Goal: Transaction & Acquisition: Purchase product/service

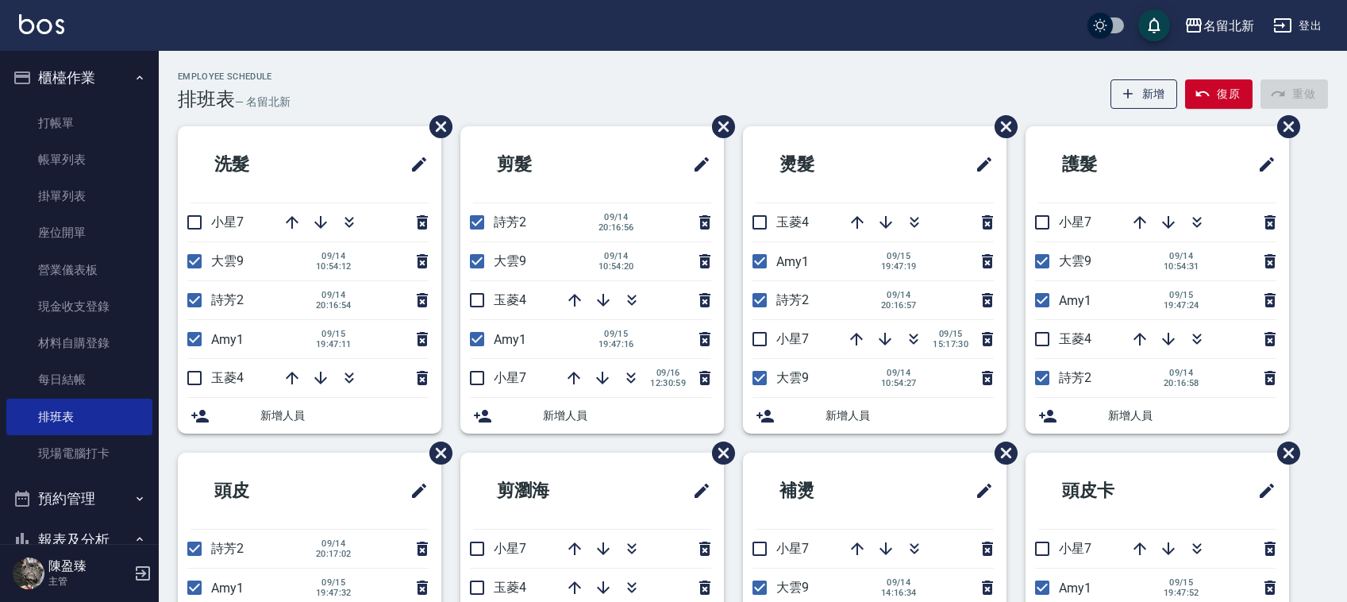
scroll to position [99, 0]
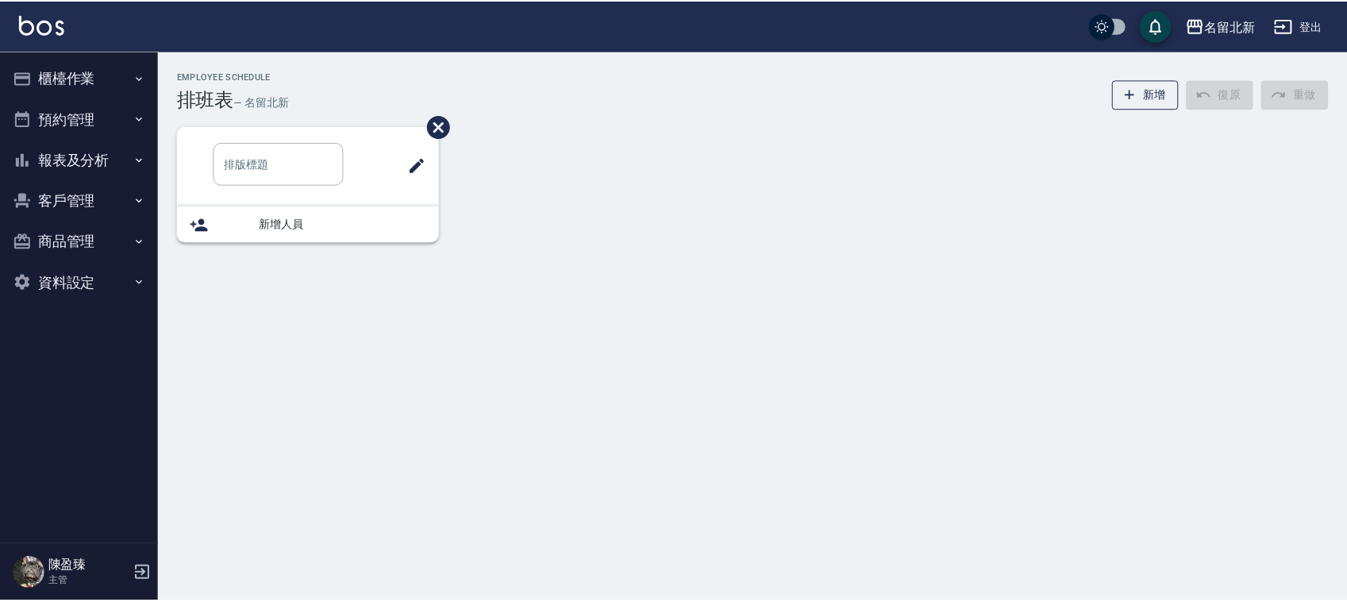
scroll to position [99, 0]
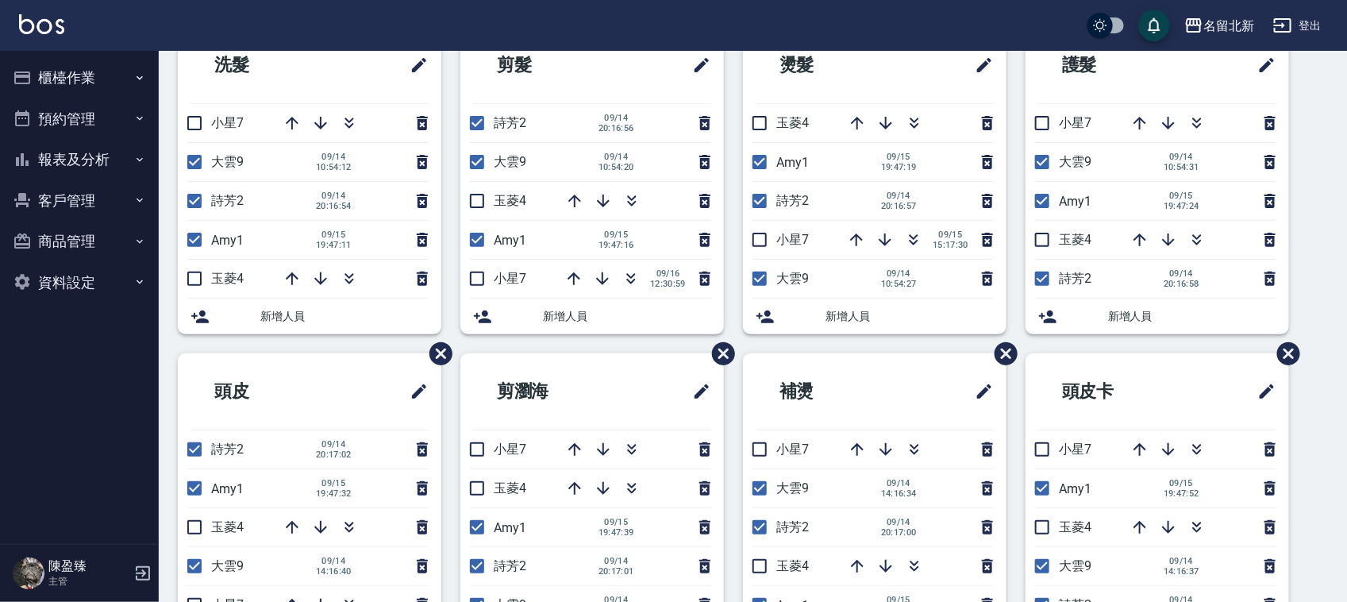
click at [62, 152] on button "報表及分析" at bounding box center [79, 159] width 146 height 41
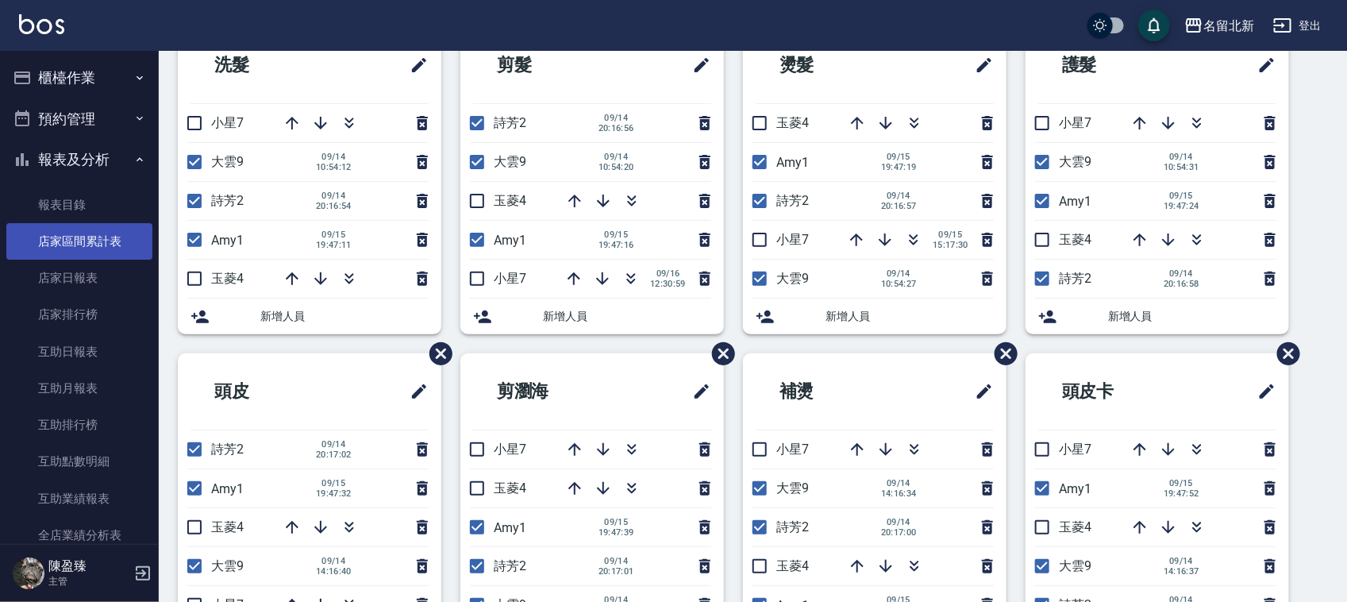
click at [93, 244] on link "店家區間累計表" at bounding box center [79, 241] width 146 height 37
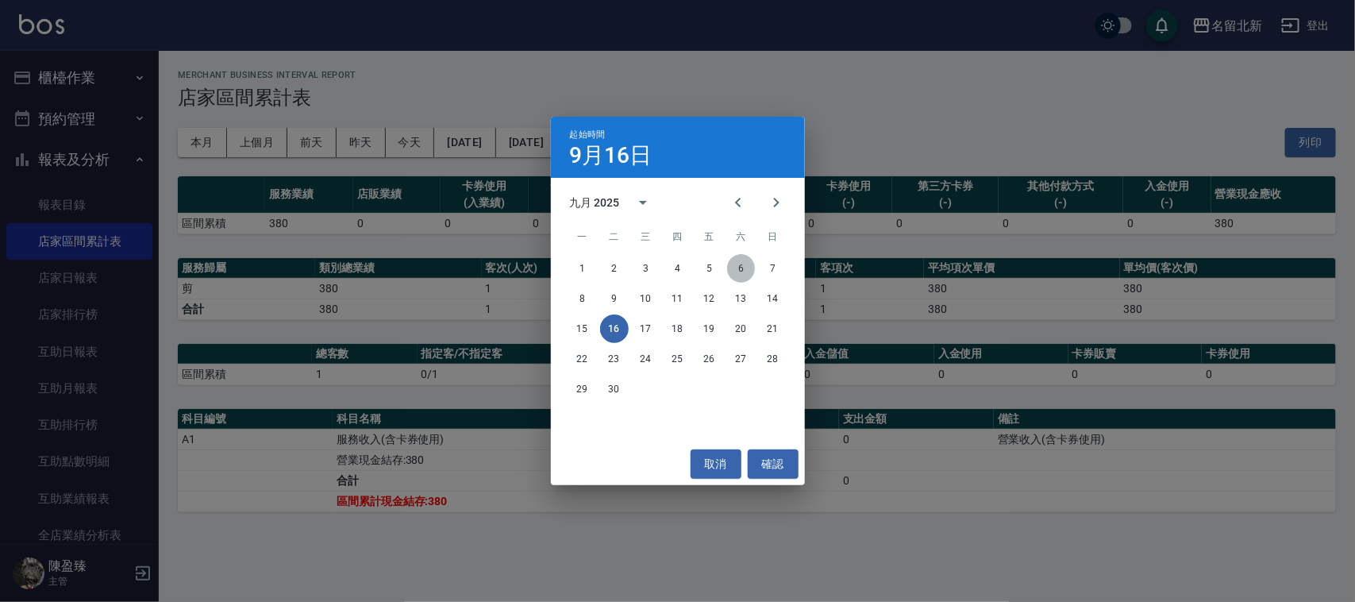
click at [733, 268] on button "6" at bounding box center [741, 268] width 29 height 29
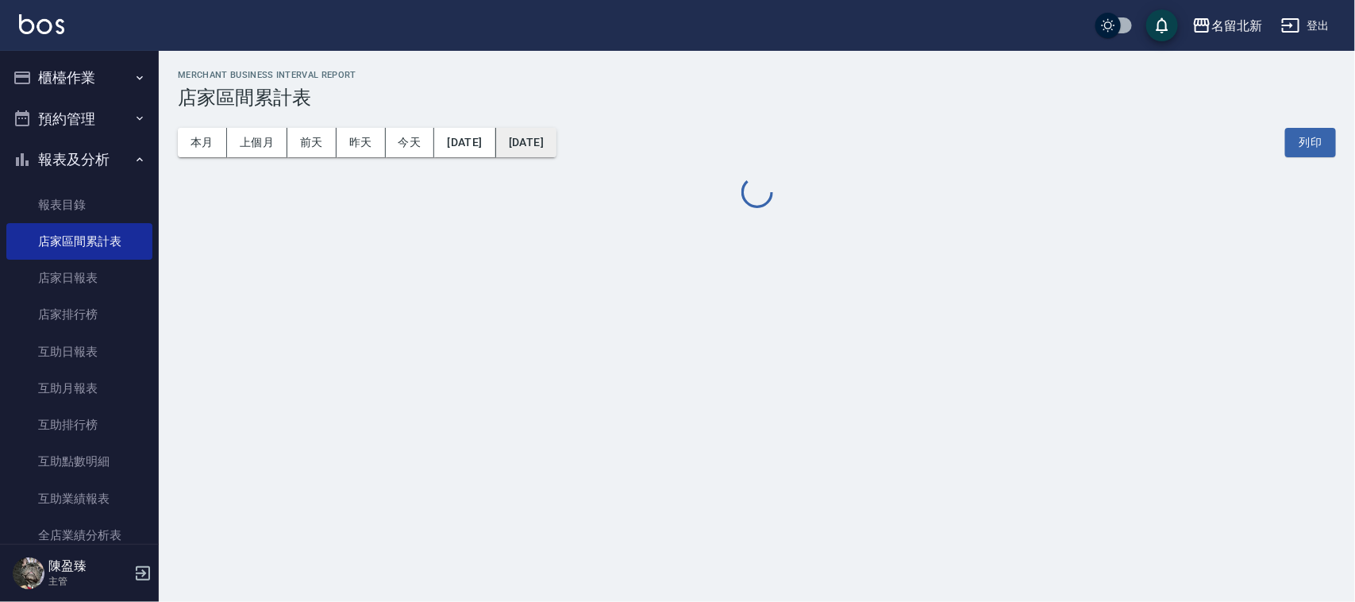
click at [556, 136] on button "[DATE]" at bounding box center [526, 142] width 60 height 29
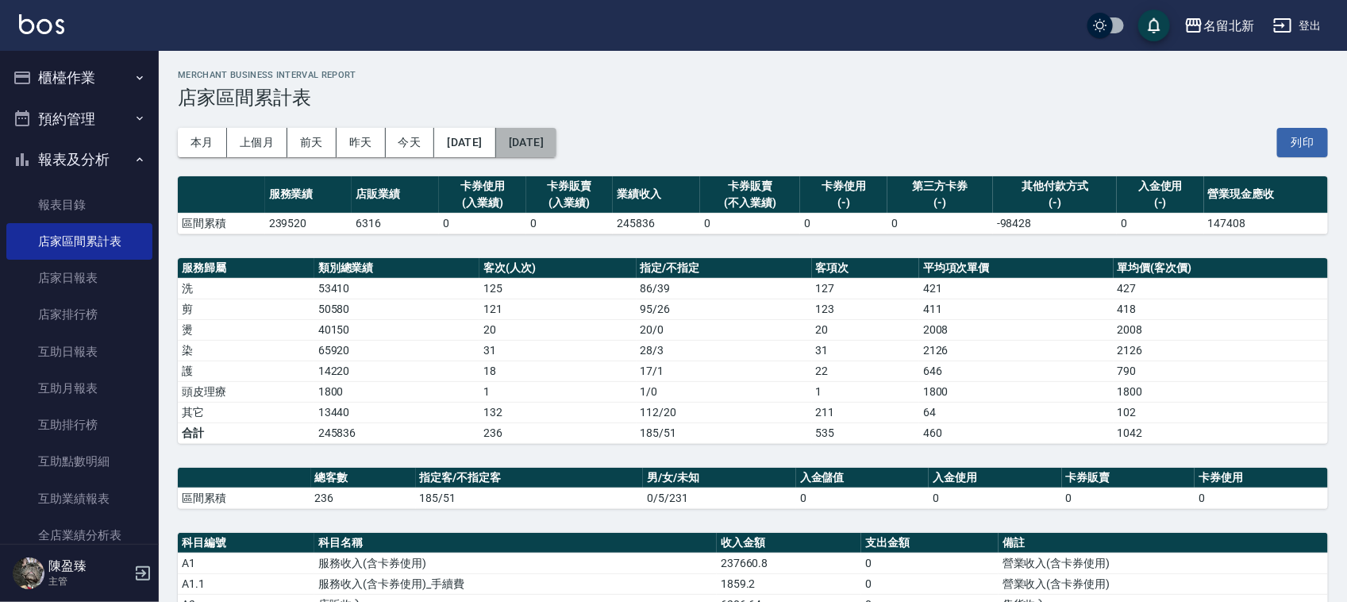
click at [556, 133] on button "[DATE]" at bounding box center [526, 142] width 60 height 29
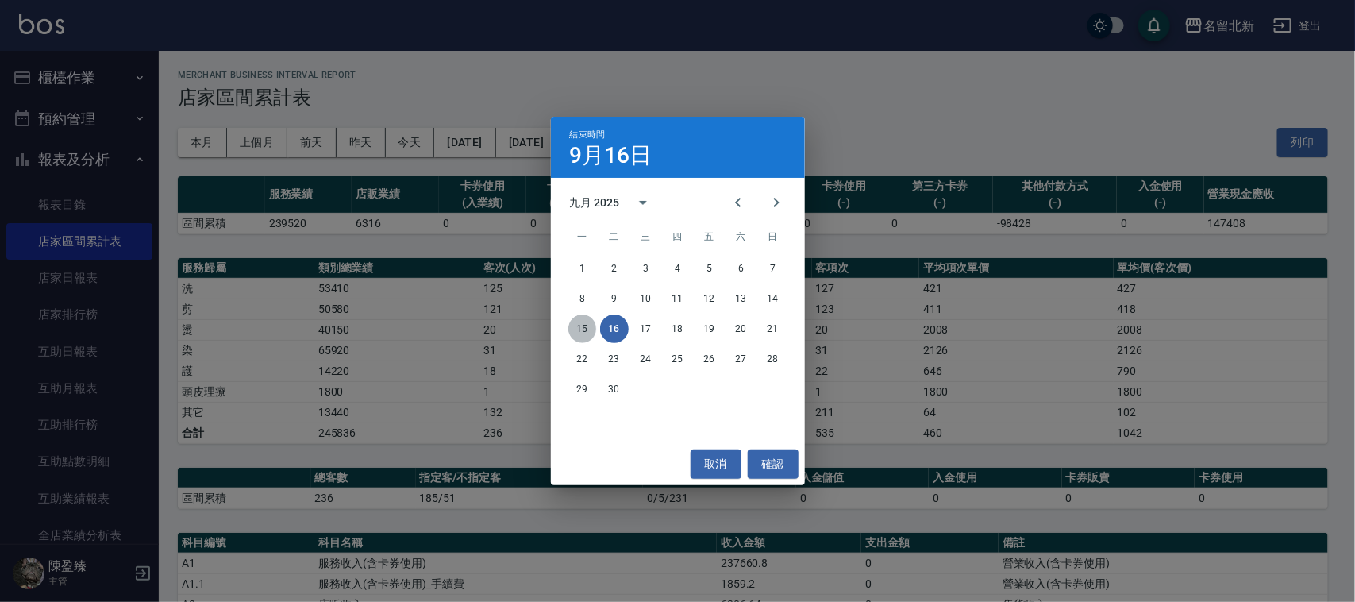
click at [578, 324] on button "15" at bounding box center [582, 328] width 29 height 29
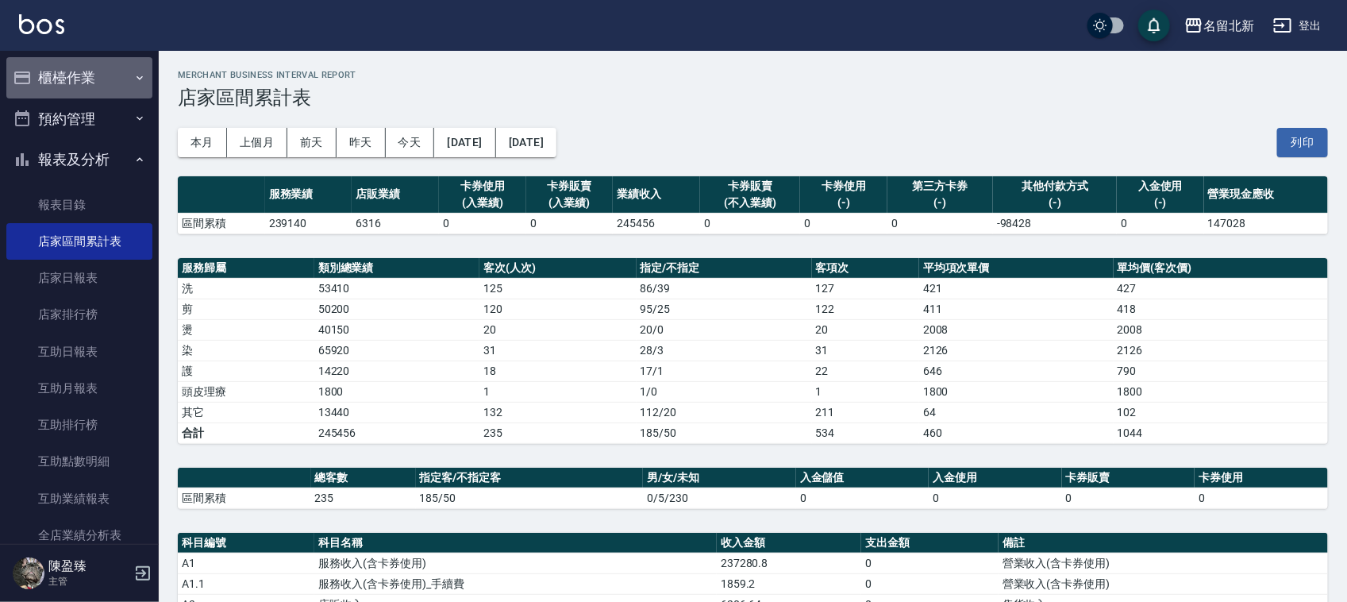
drag, startPoint x: 86, startPoint y: 68, endPoint x: 106, endPoint y: 111, distance: 47.2
click at [82, 68] on button "櫃檯作業" at bounding box center [79, 77] width 146 height 41
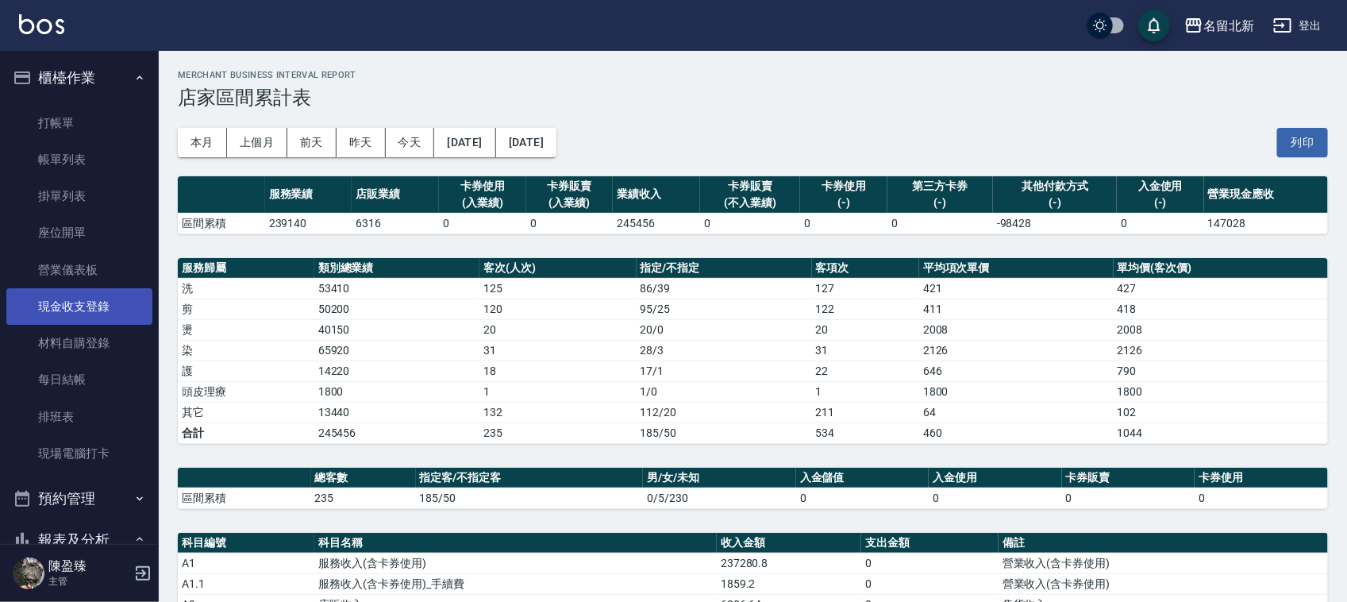
click at [66, 312] on link "現金收支登錄" at bounding box center [79, 306] width 146 height 37
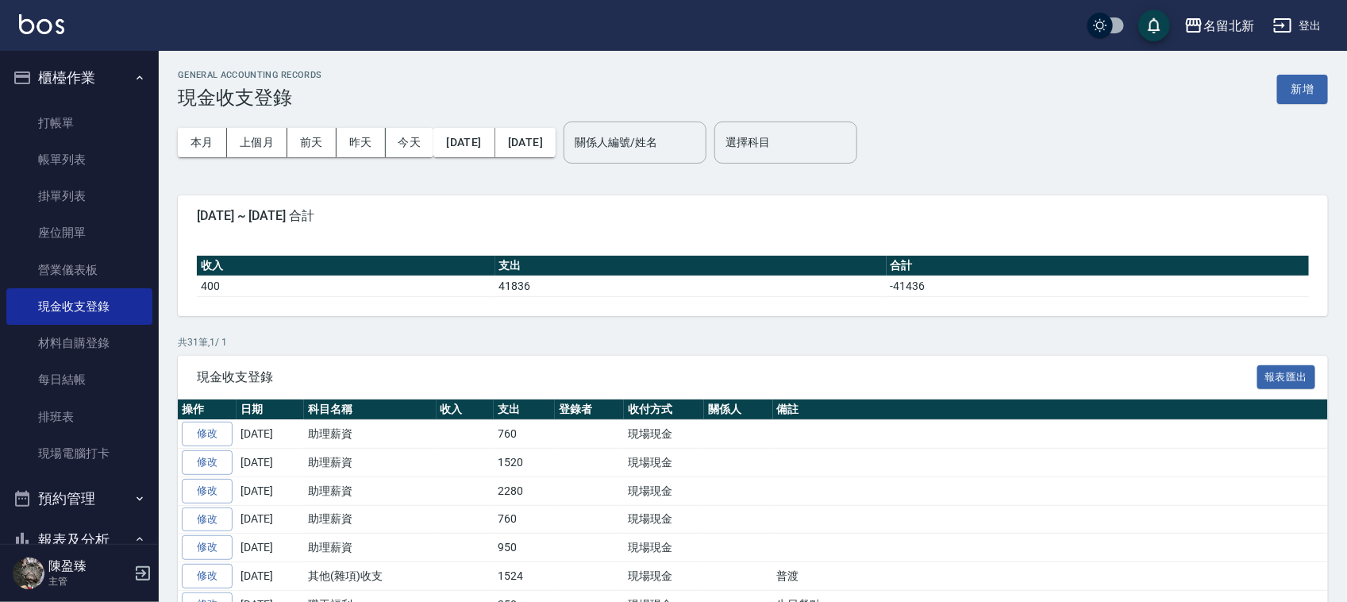
scroll to position [99, 0]
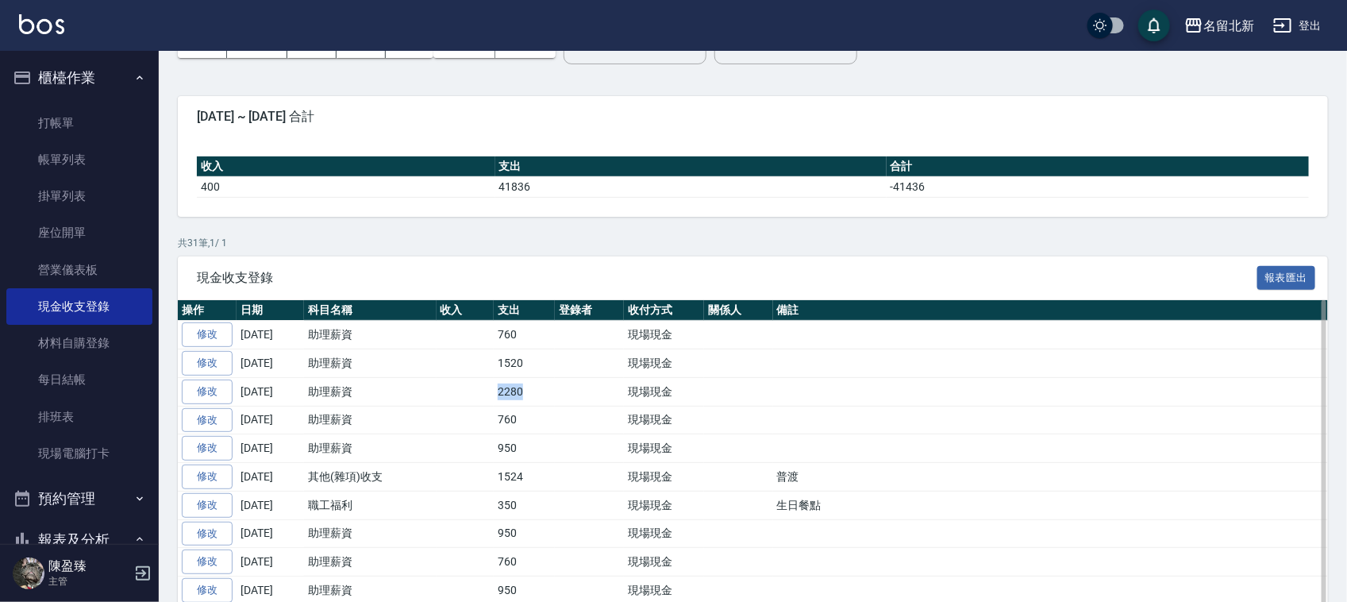
drag, startPoint x: 480, startPoint y: 398, endPoint x: 544, endPoint y: 397, distance: 63.5
click at [544, 397] on tr "修改 2025-09-12 助理薪資 2280 現場現金" at bounding box center [753, 391] width 1150 height 29
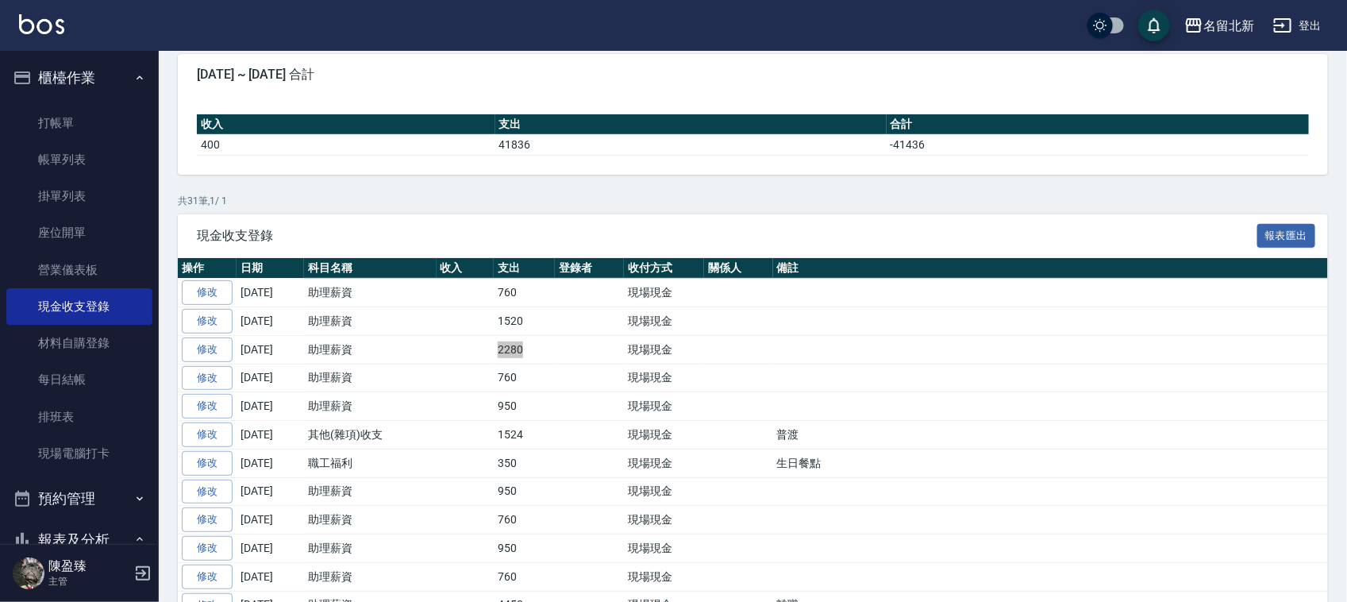
scroll to position [0, 0]
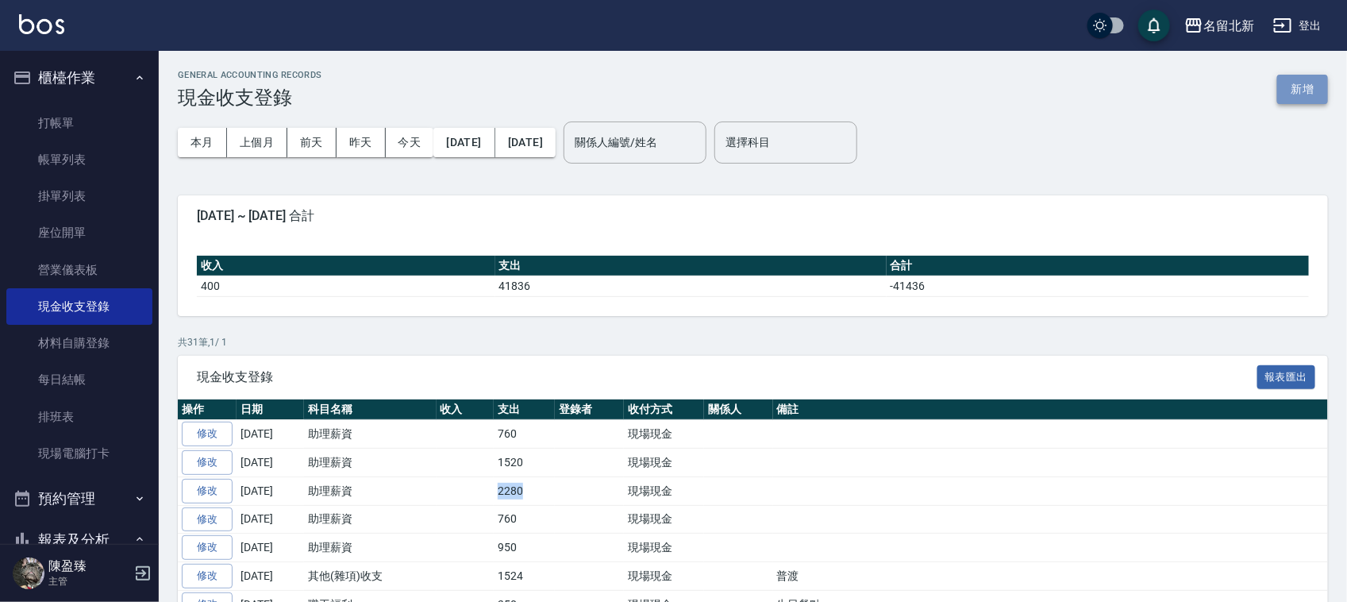
click at [1314, 85] on button "新增" at bounding box center [1302, 89] width 51 height 29
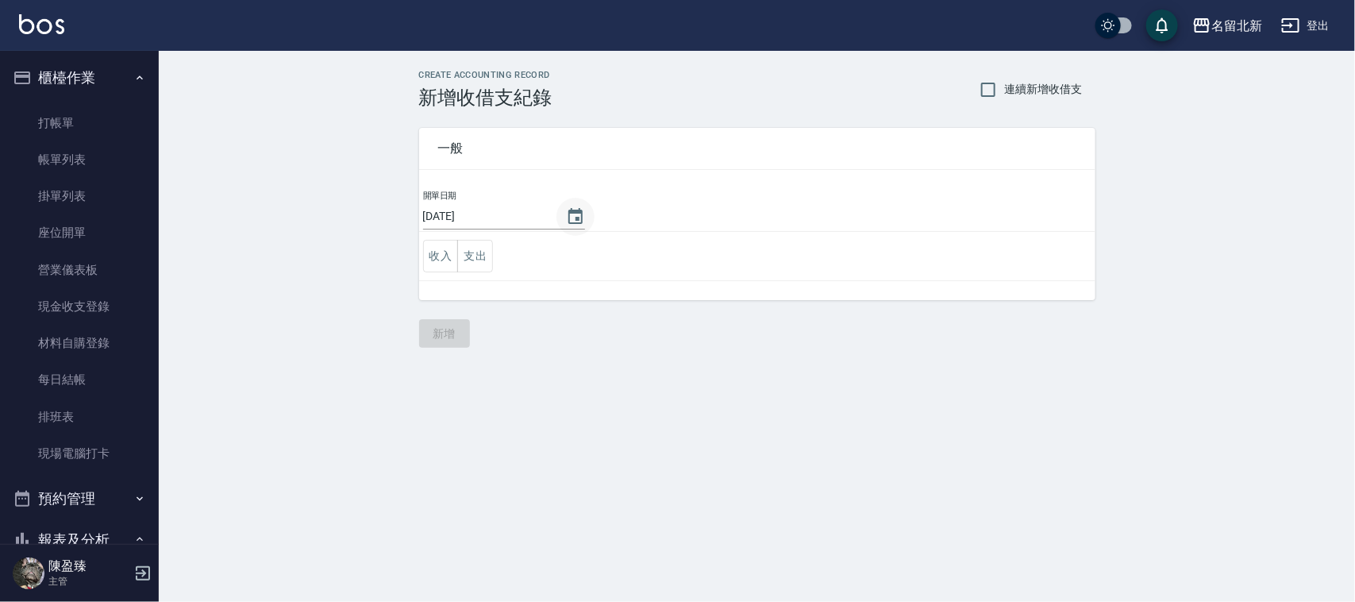
click at [570, 214] on icon "Choose date, selected date is 2025-09-16" at bounding box center [575, 216] width 14 height 16
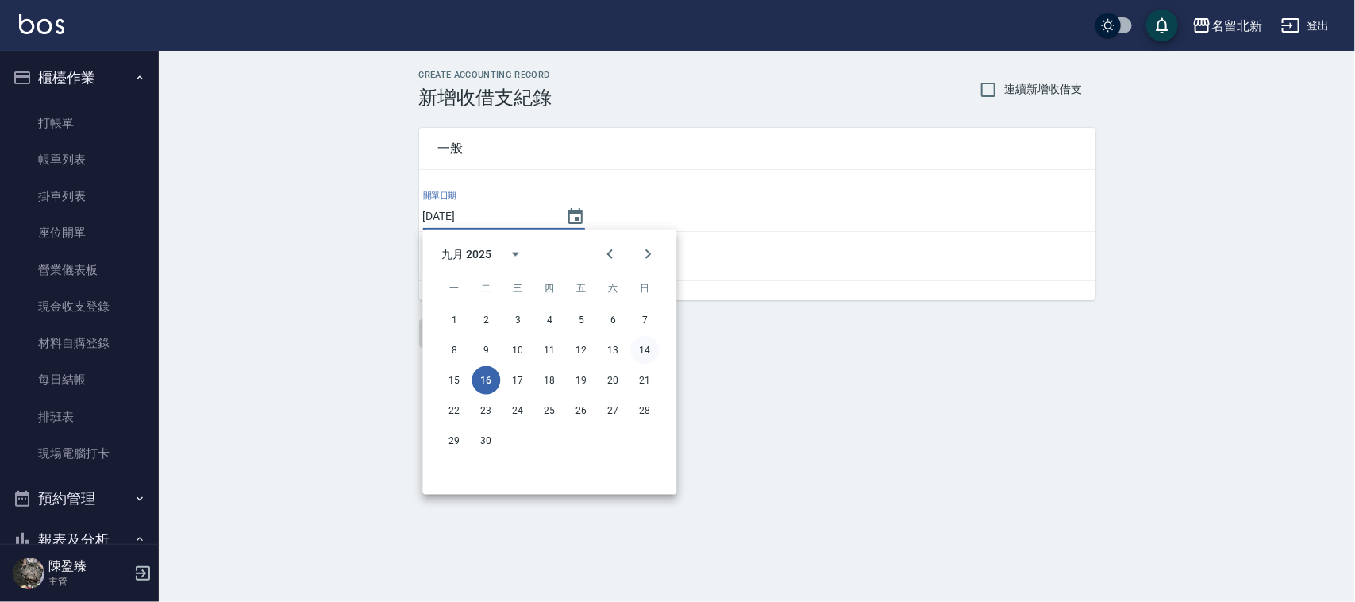
drag, startPoint x: 652, startPoint y: 350, endPoint x: 648, endPoint y: 341, distance: 9.6
click at [653, 350] on button "14" at bounding box center [645, 350] width 29 height 29
type input "[DATE]"
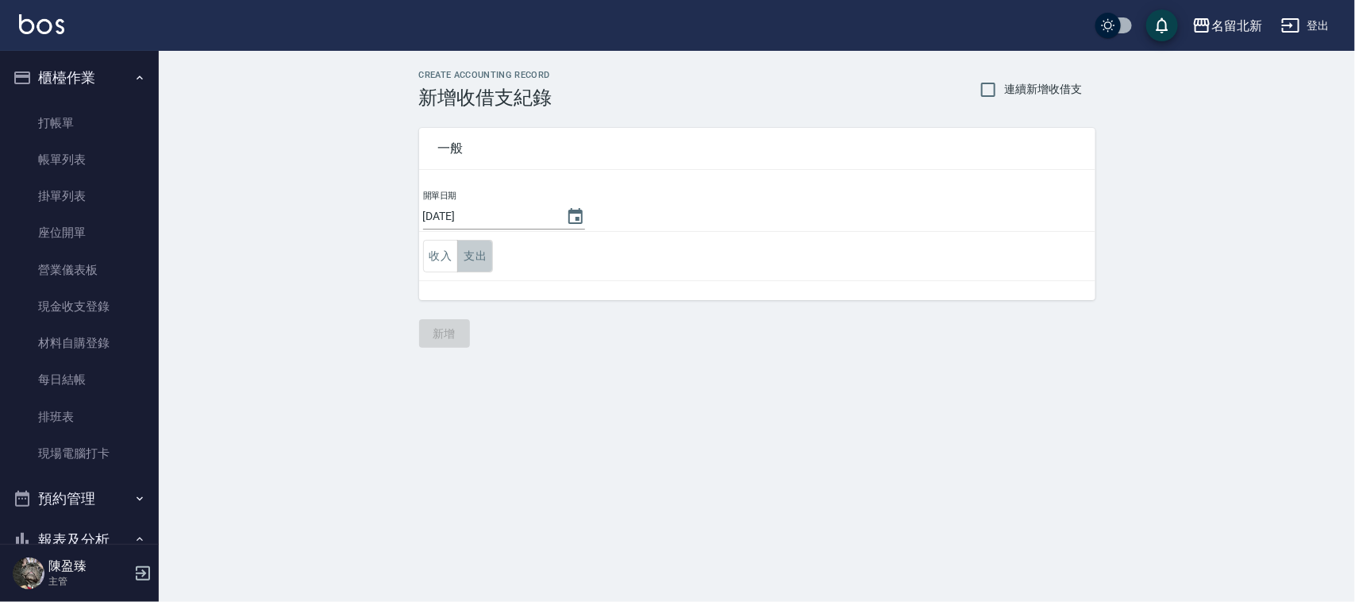
click at [480, 260] on button "支出" at bounding box center [475, 256] width 36 height 33
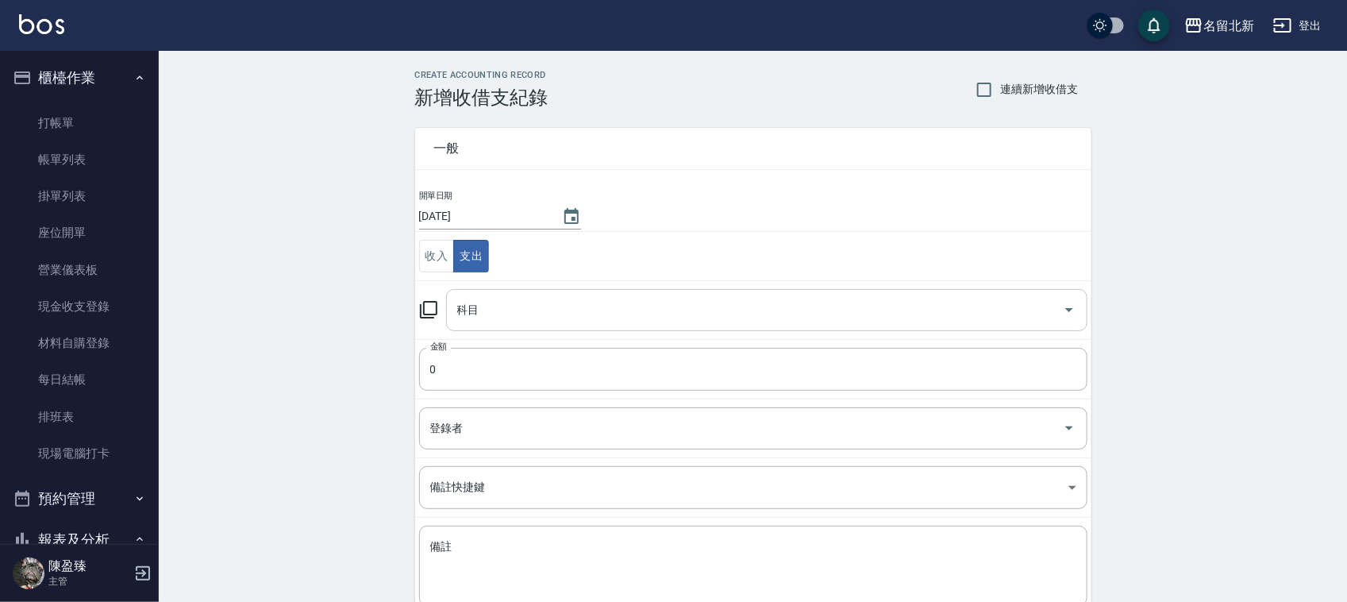
click at [479, 310] on input "科目" at bounding box center [754, 310] width 603 height 28
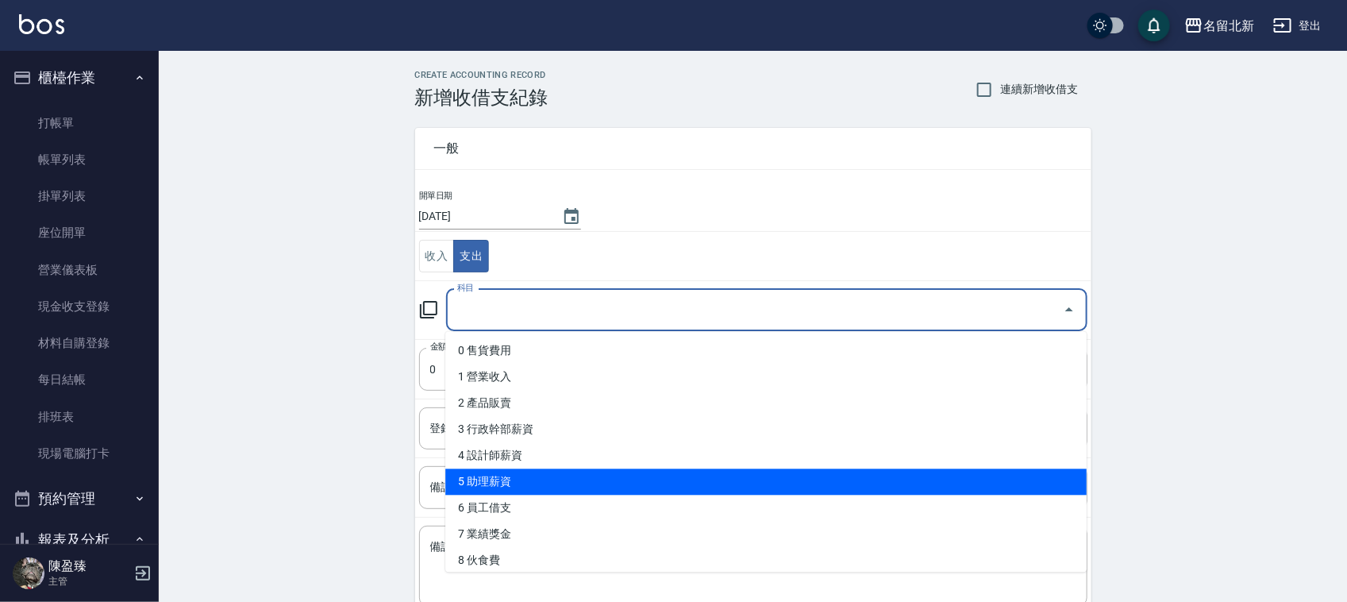
click at [485, 482] on li "5 助理薪資" at bounding box center [765, 482] width 641 height 26
type input "5 助理薪資"
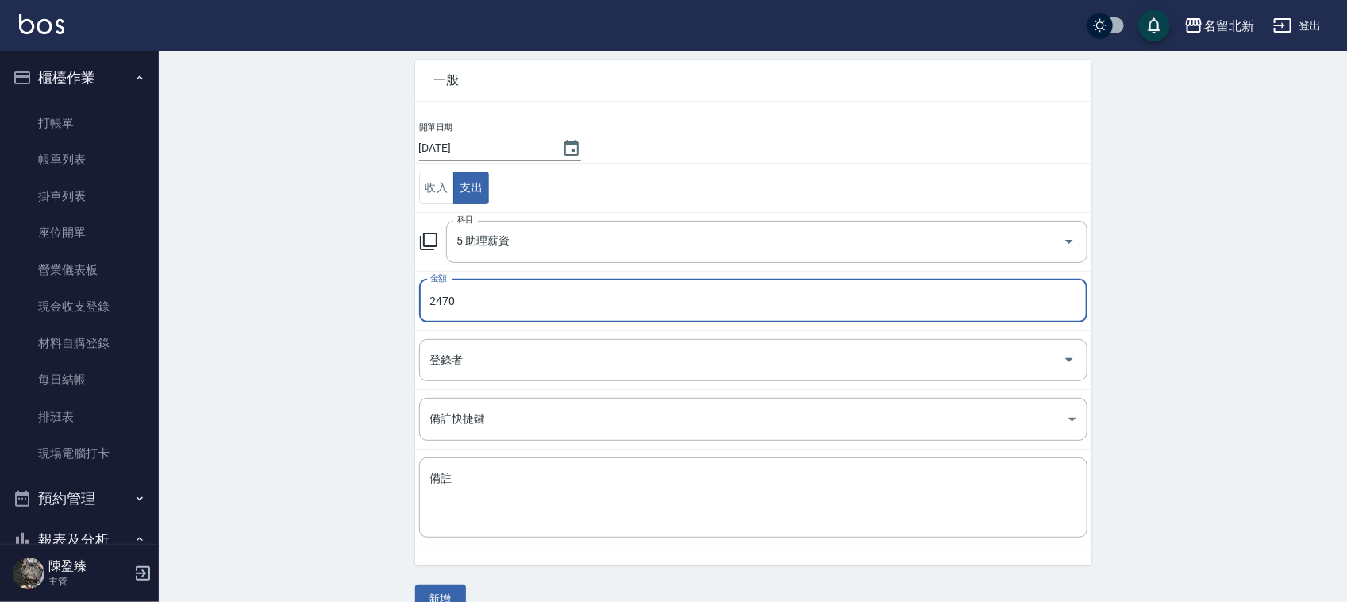
scroll to position [99, 0]
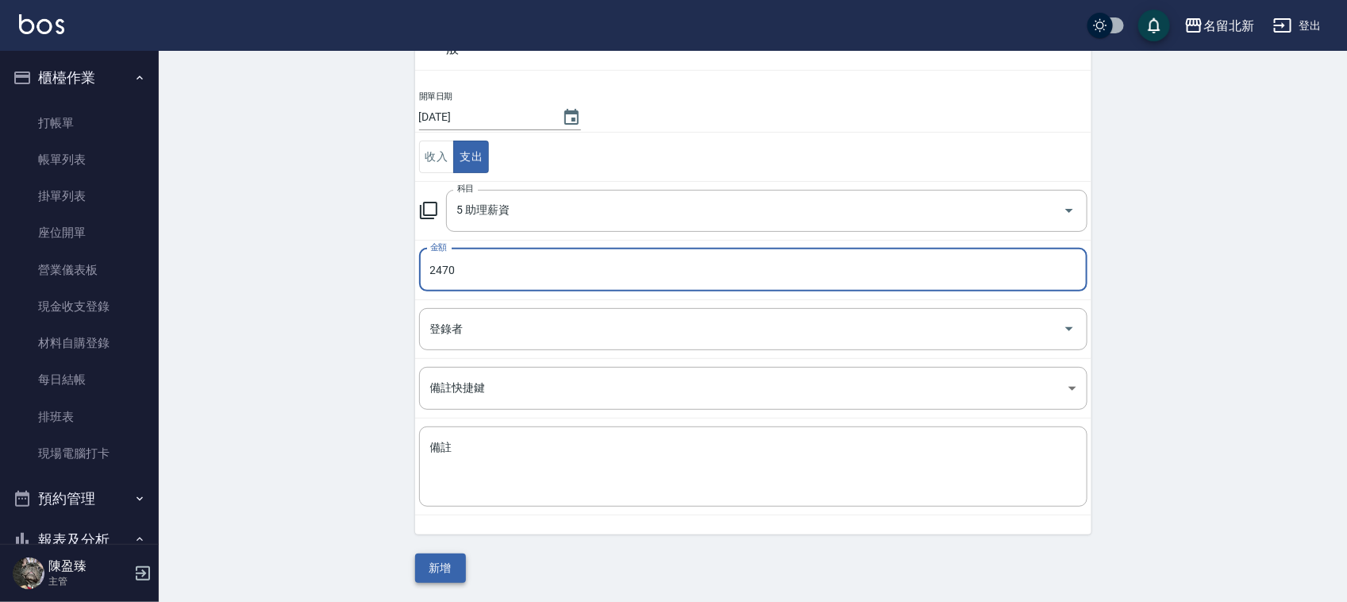
type input "2470"
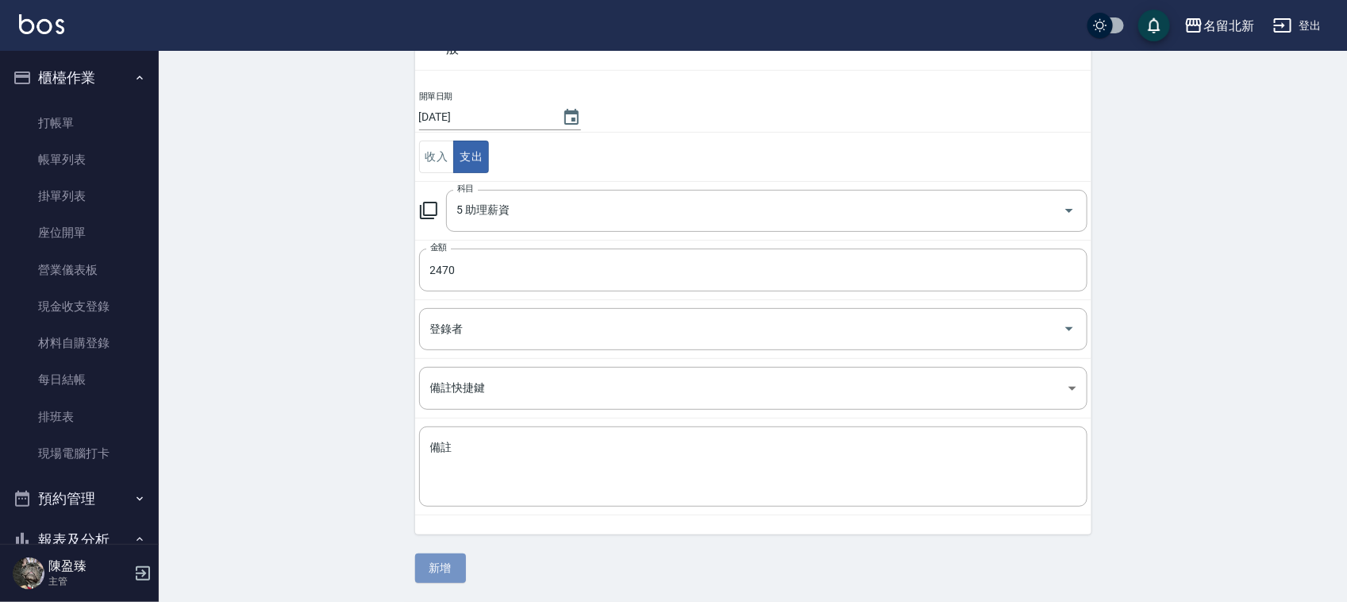
click at [454, 564] on button "新增" at bounding box center [440, 567] width 51 height 29
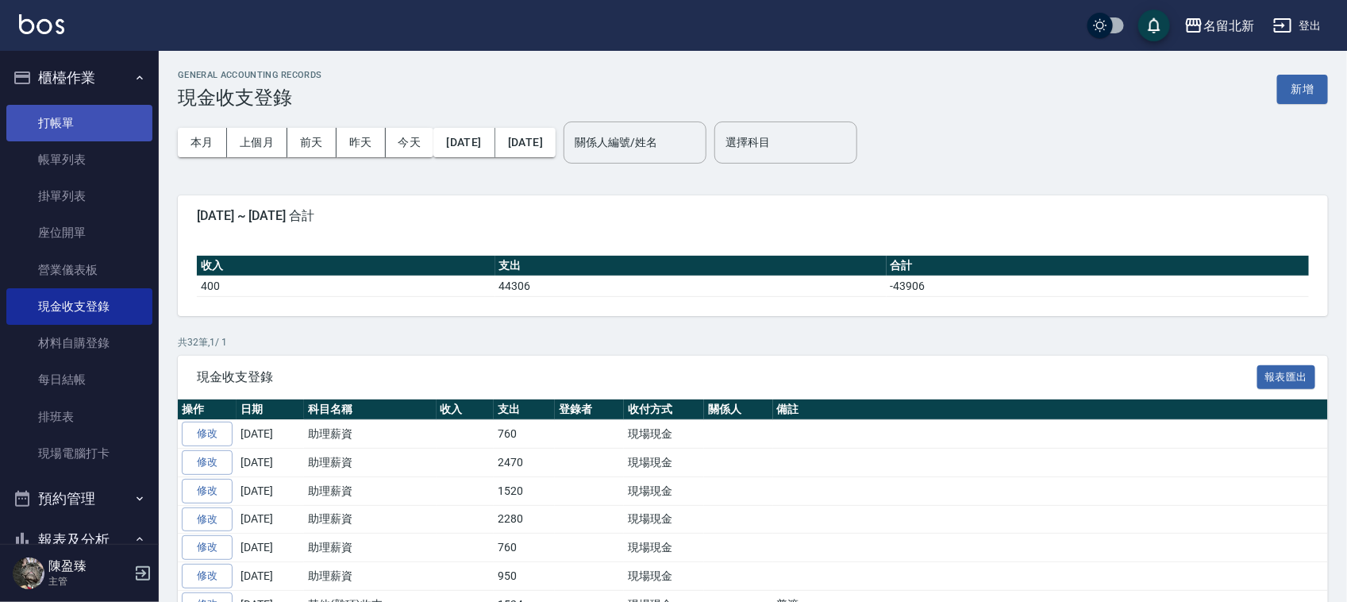
drag, startPoint x: 46, startPoint y: 117, endPoint x: 46, endPoint y: 108, distance: 8.7
click at [46, 119] on link "打帳單" at bounding box center [79, 123] width 146 height 37
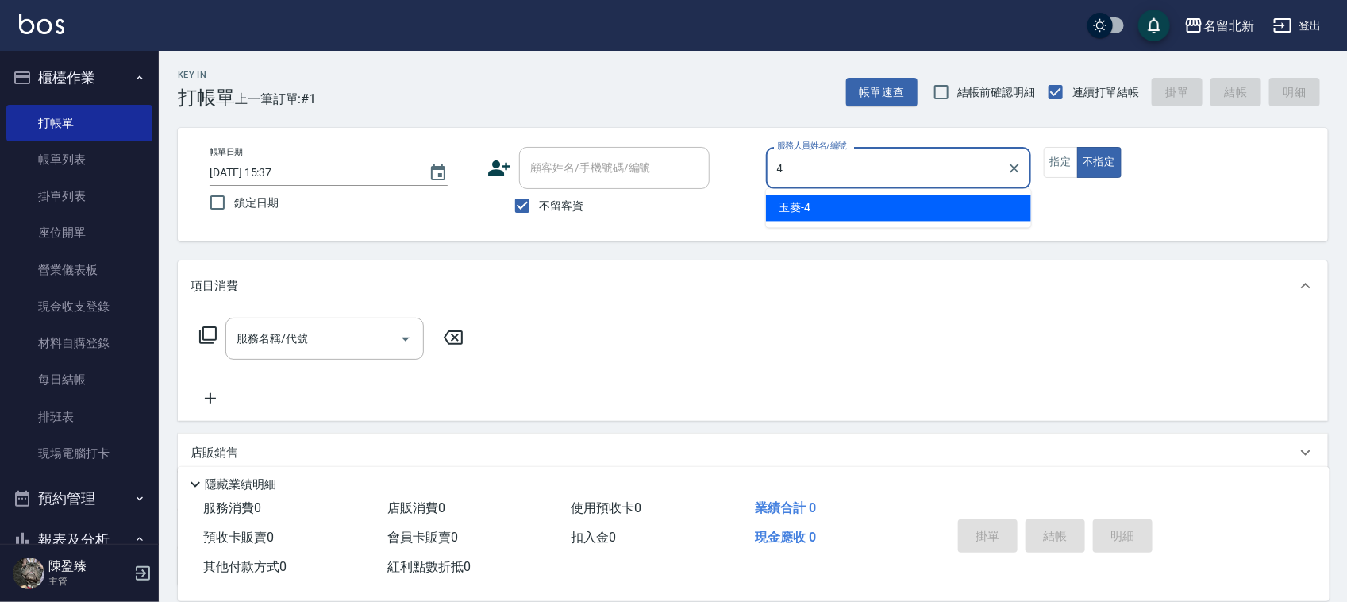
type input "玉菱-4"
type button "false"
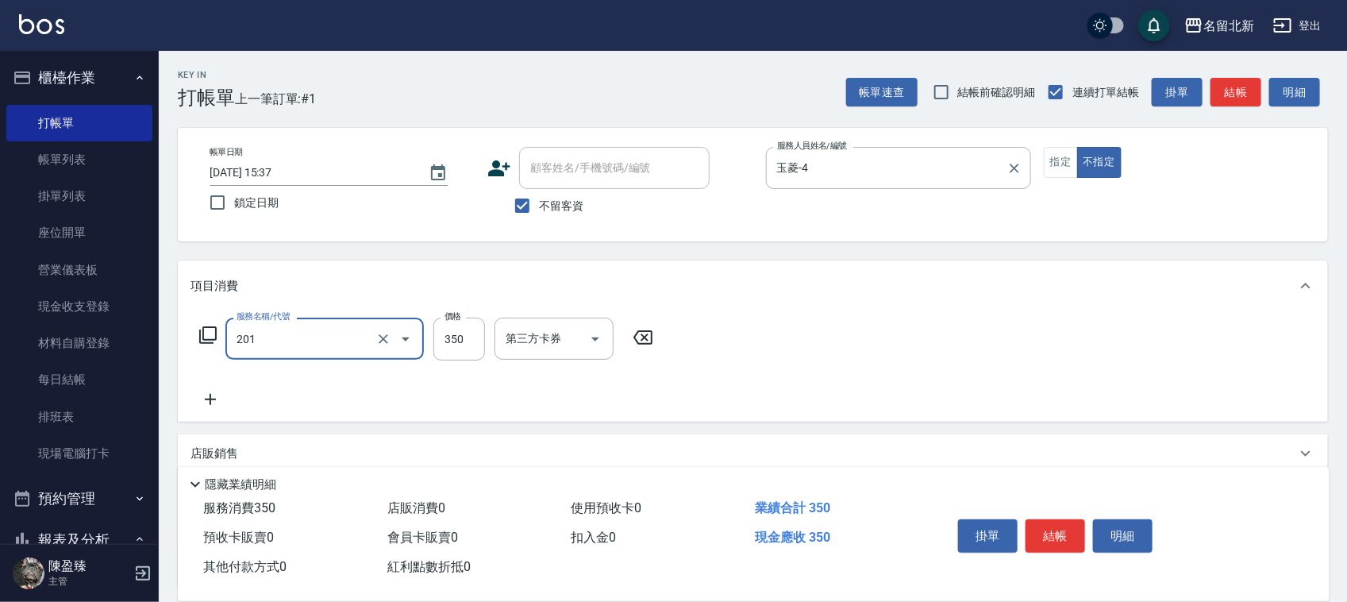
type input "一般洗髮(201)"
type input "100"
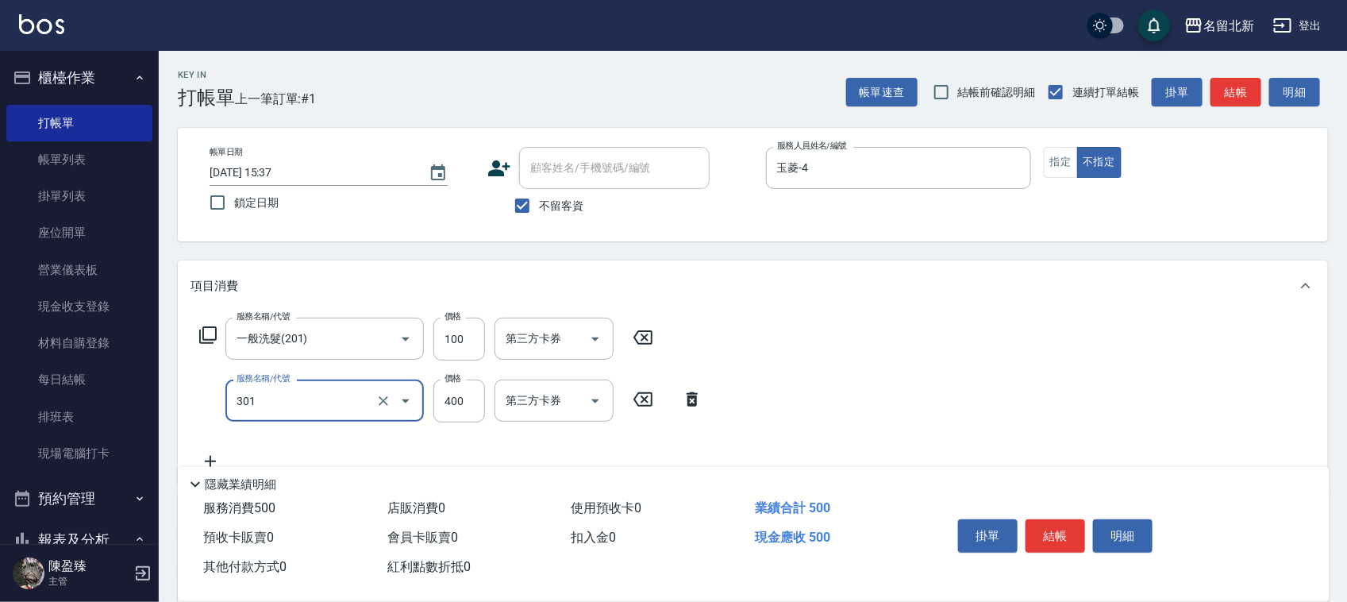
type input "造型剪髮(301)"
type input "380"
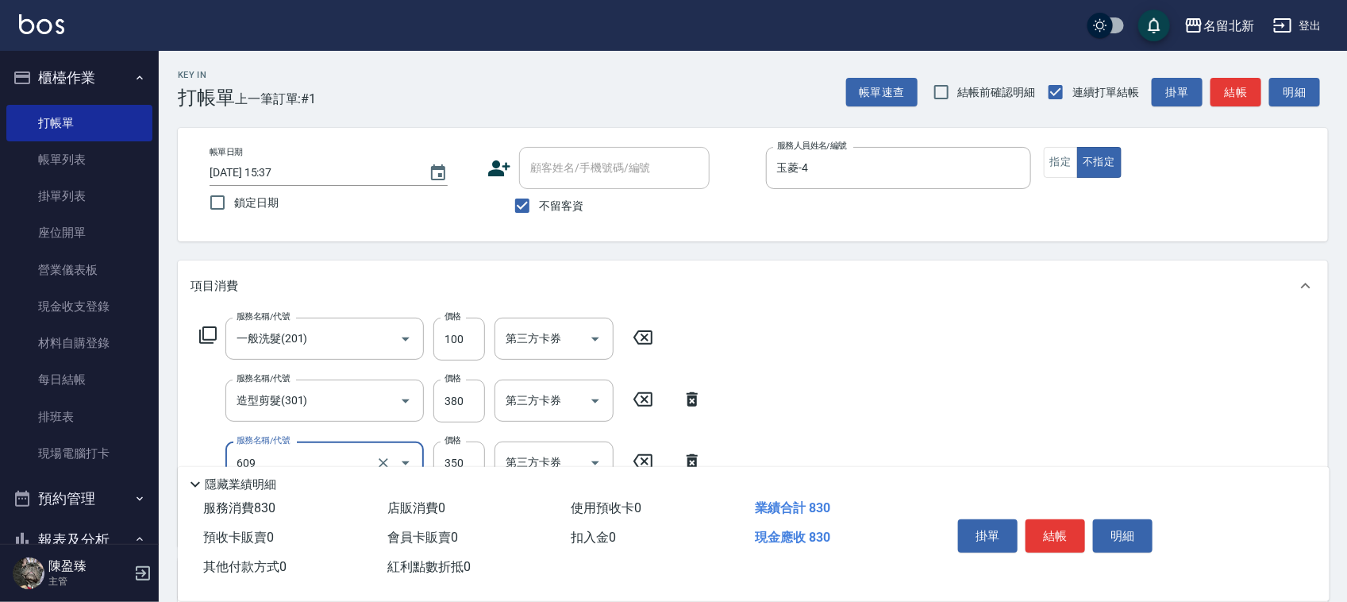
type input "頭皮隔離(609)"
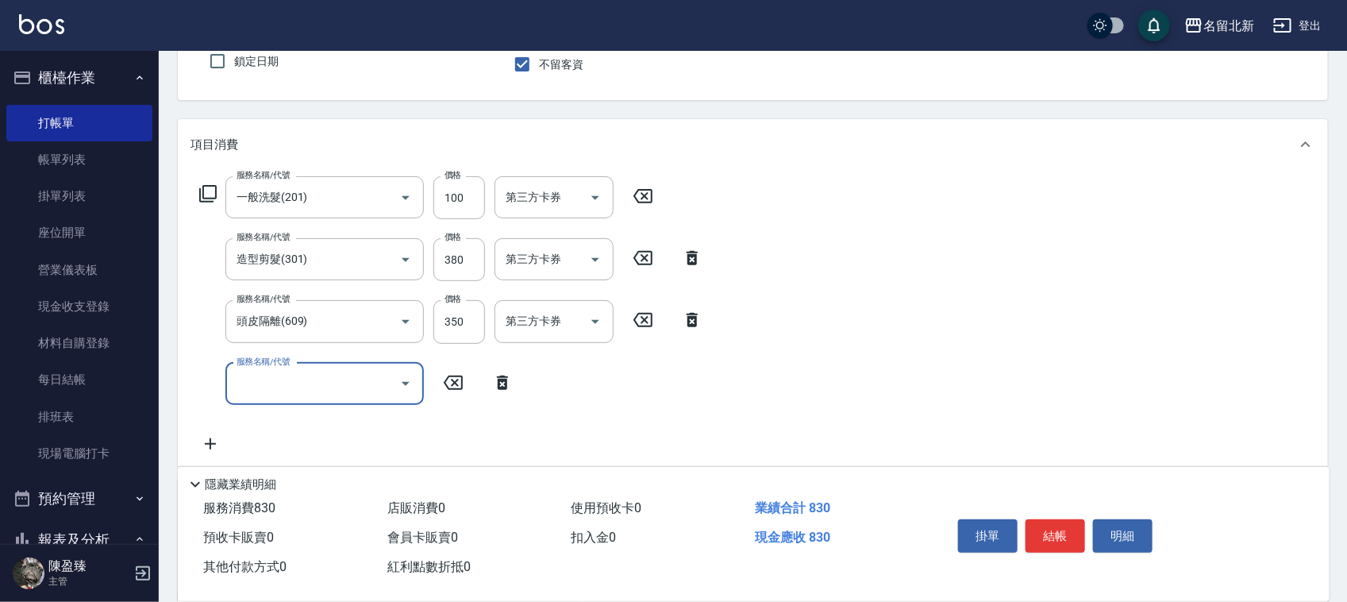
scroll to position [321, 0]
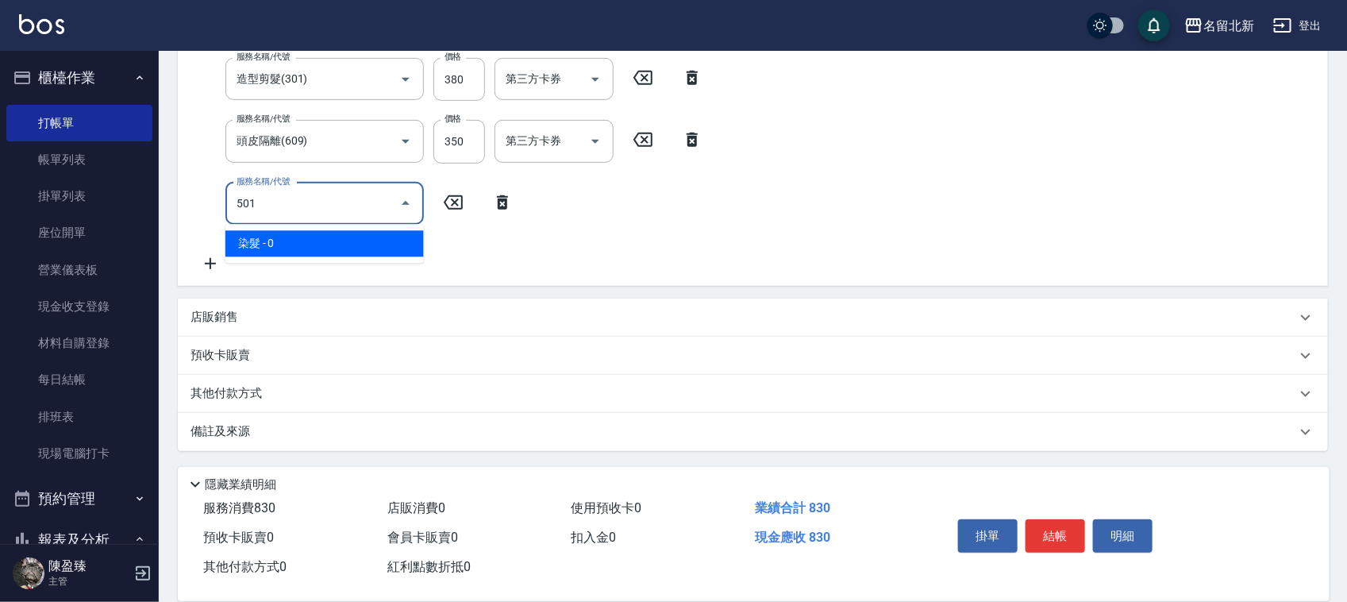
type input "染髮(501)"
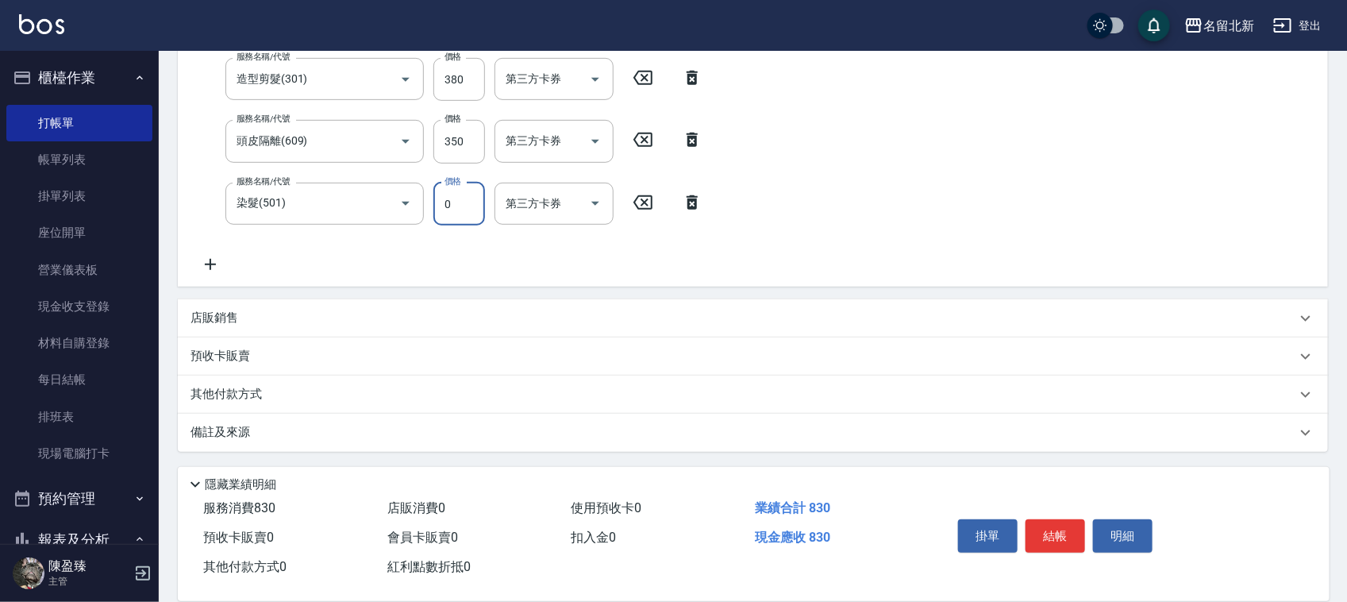
scroll to position [317, 0]
type input "1790"
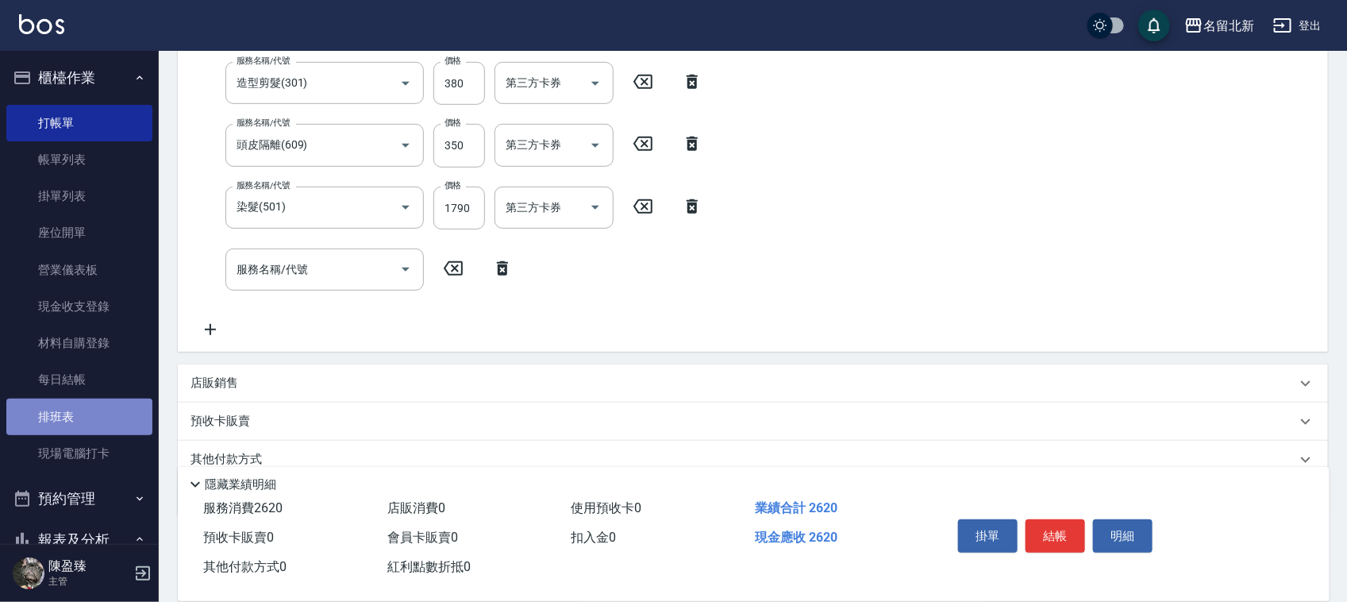
drag, startPoint x: 84, startPoint y: 410, endPoint x: 76, endPoint y: 407, distance: 8.3
click at [82, 409] on link "排班表" at bounding box center [79, 416] width 146 height 37
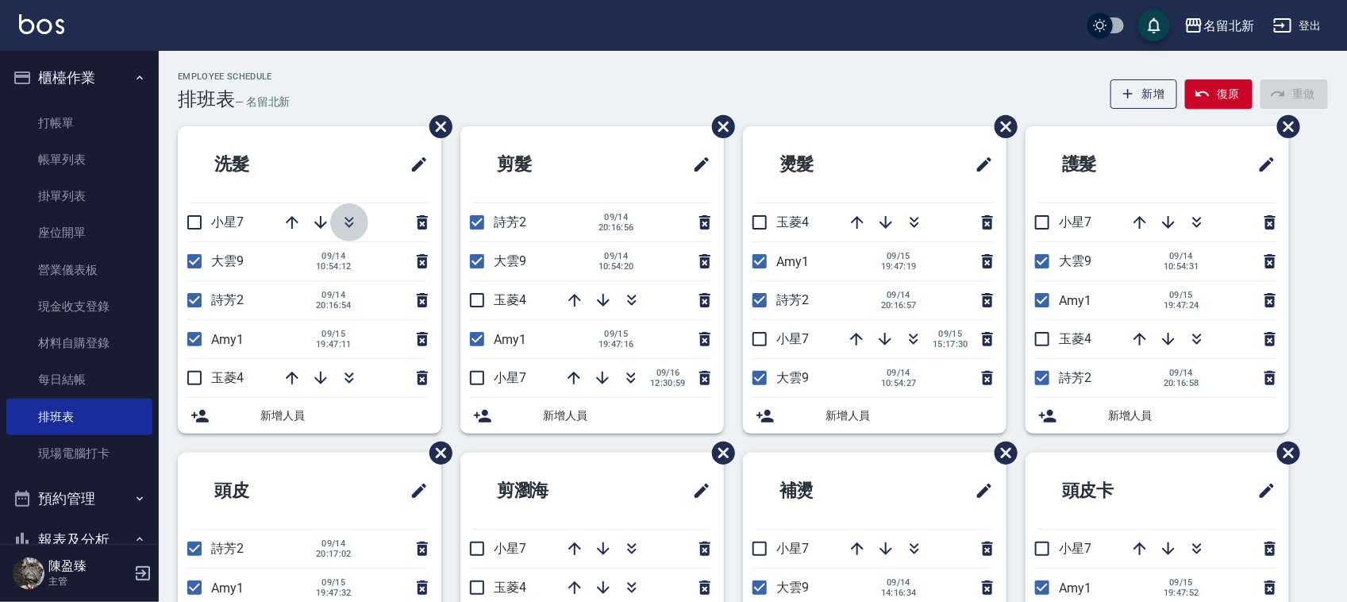
drag, startPoint x: 355, startPoint y: 219, endPoint x: 483, endPoint y: 219, distance: 127.8
click at [355, 219] on icon "button" at bounding box center [349, 222] width 19 height 19
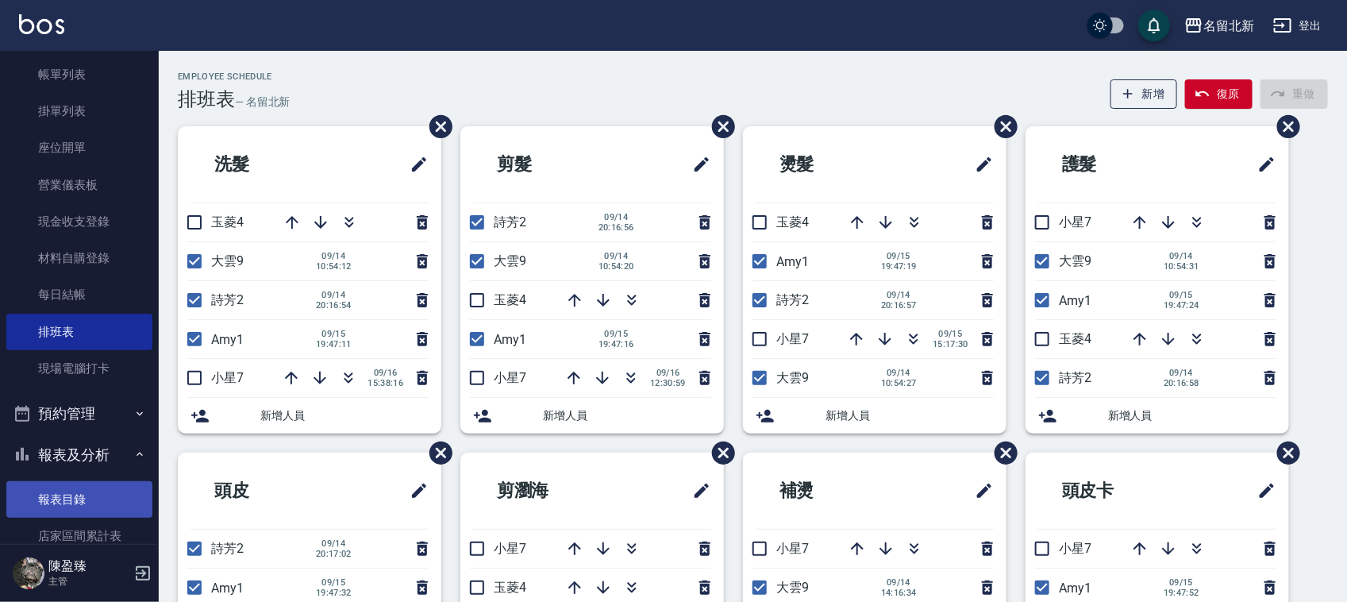
scroll to position [198, 0]
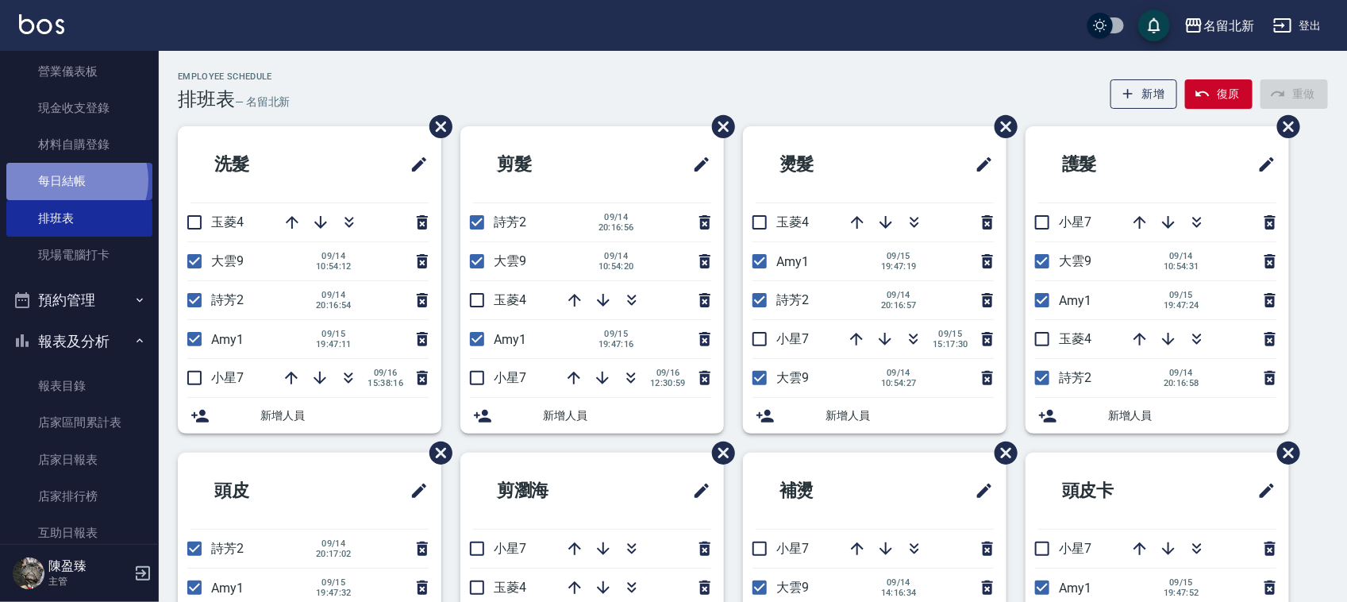
click at [74, 179] on link "每日結帳" at bounding box center [79, 181] width 146 height 37
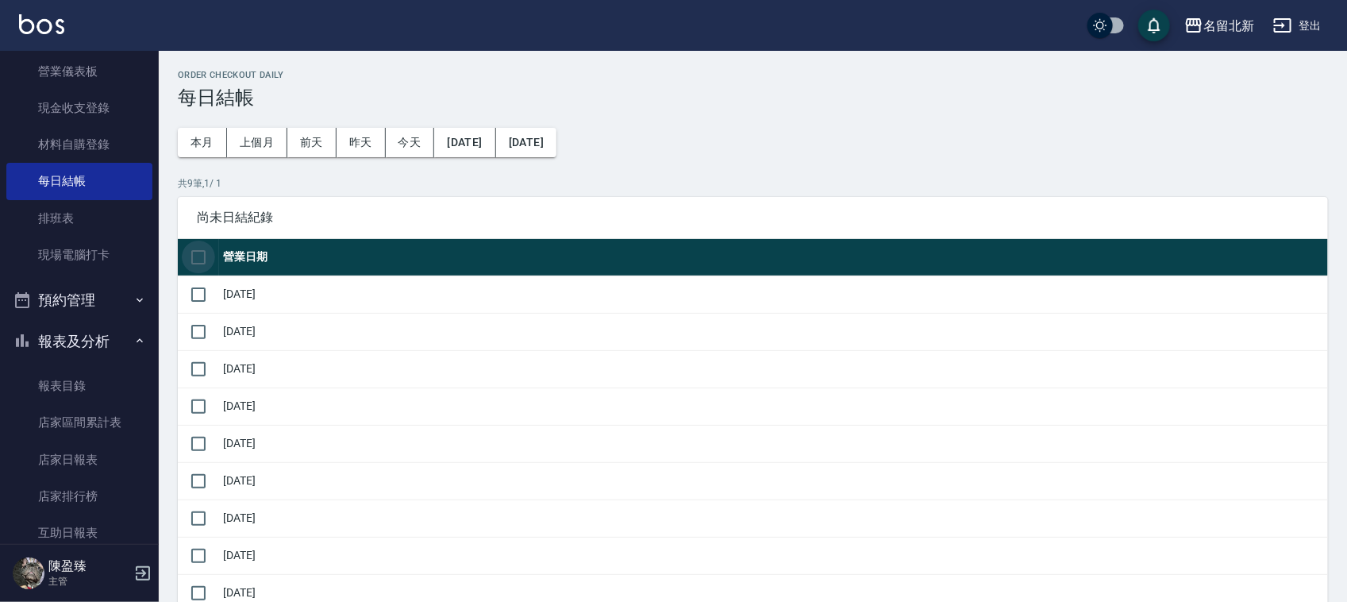
click at [194, 260] on input "checkbox" at bounding box center [198, 256] width 33 height 33
checkbox input "true"
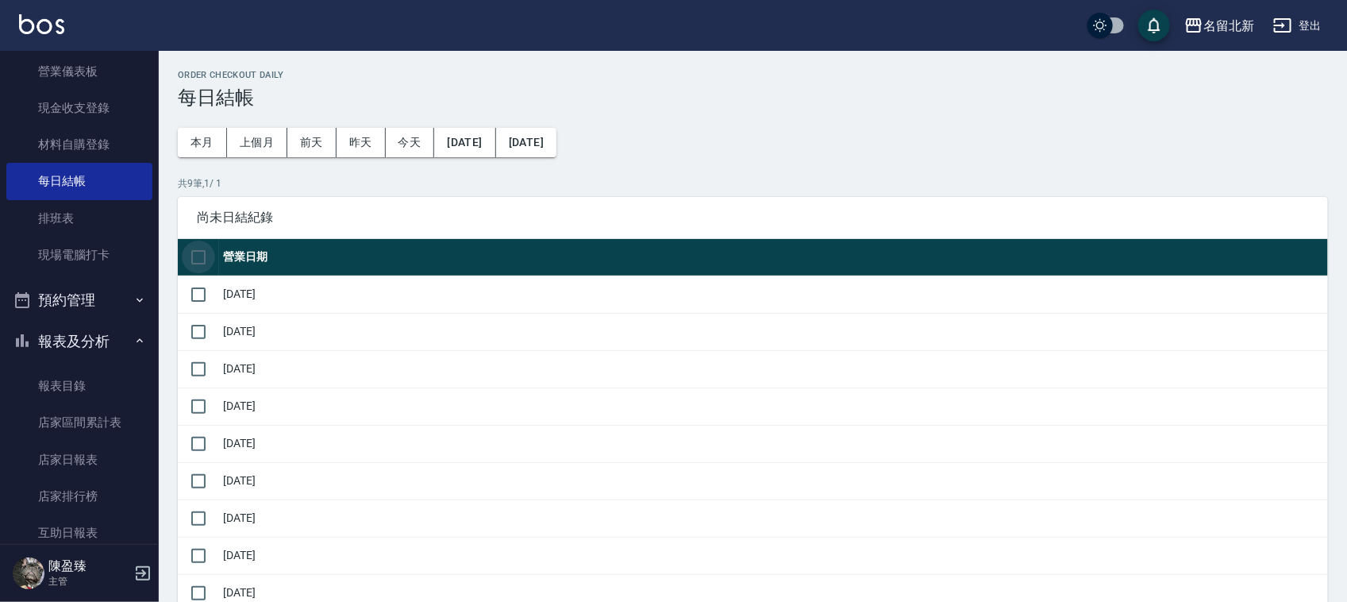
checkbox input "true"
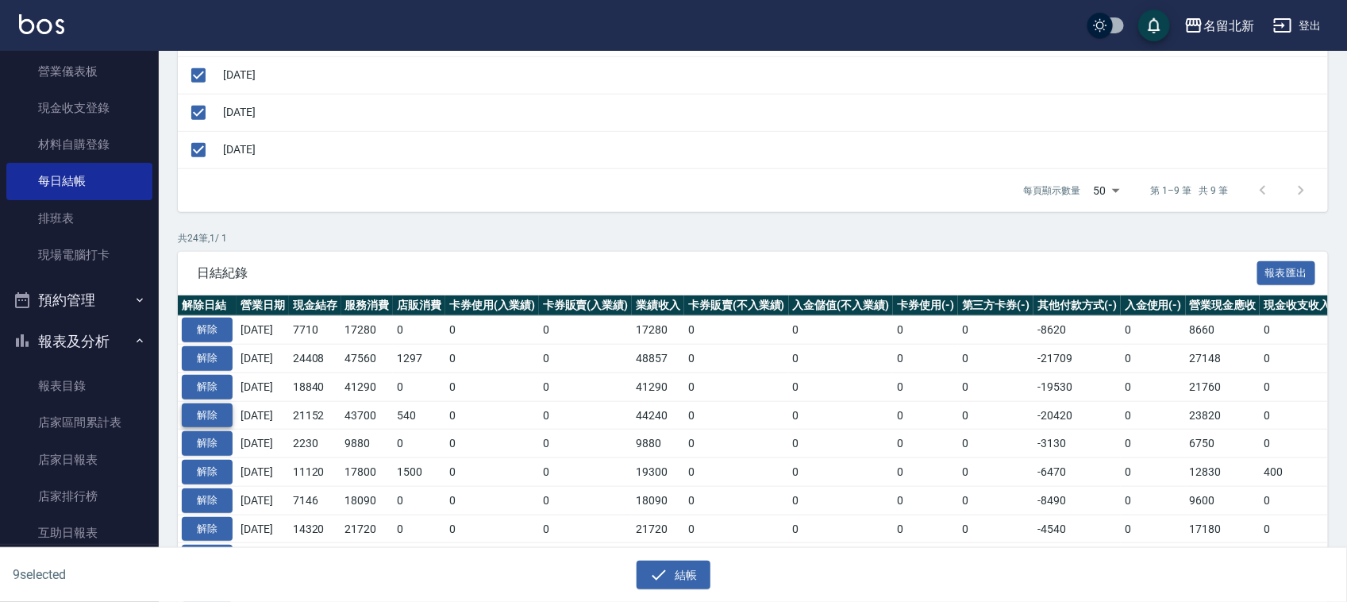
scroll to position [496, 0]
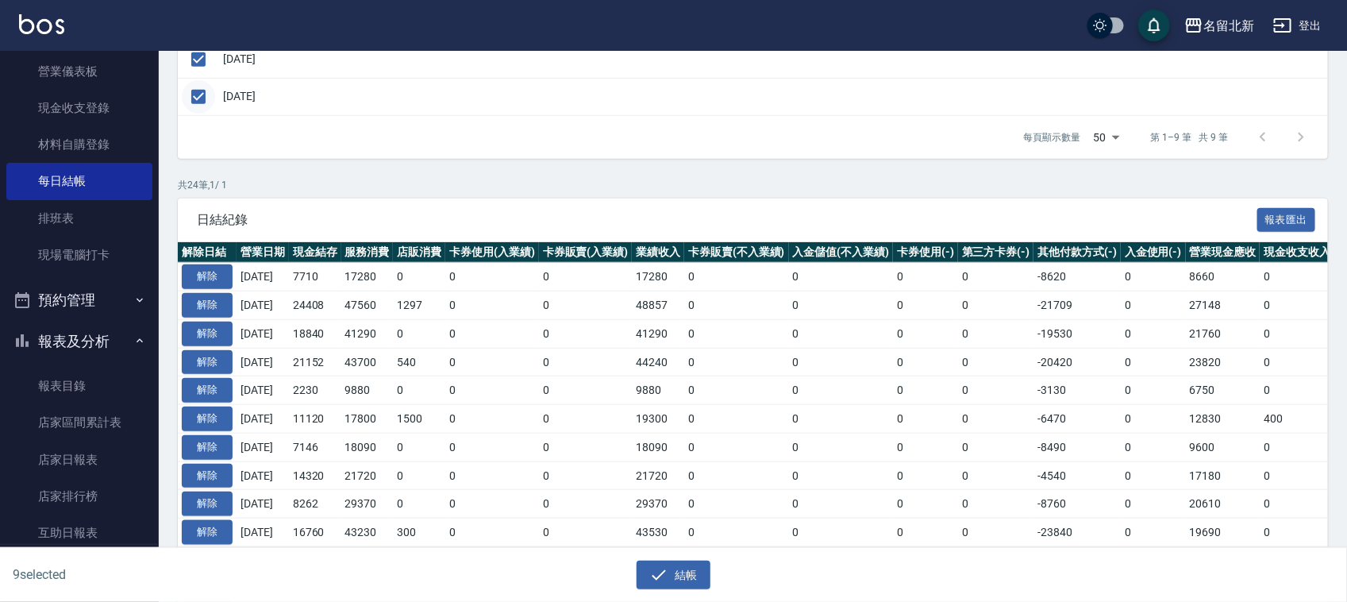
click at [196, 99] on input "checkbox" at bounding box center [198, 96] width 33 height 33
checkbox input "false"
drag, startPoint x: 700, startPoint y: 580, endPoint x: 693, endPoint y: 569, distance: 13.2
click at [700, 579] on button "結帳" at bounding box center [673, 574] width 74 height 29
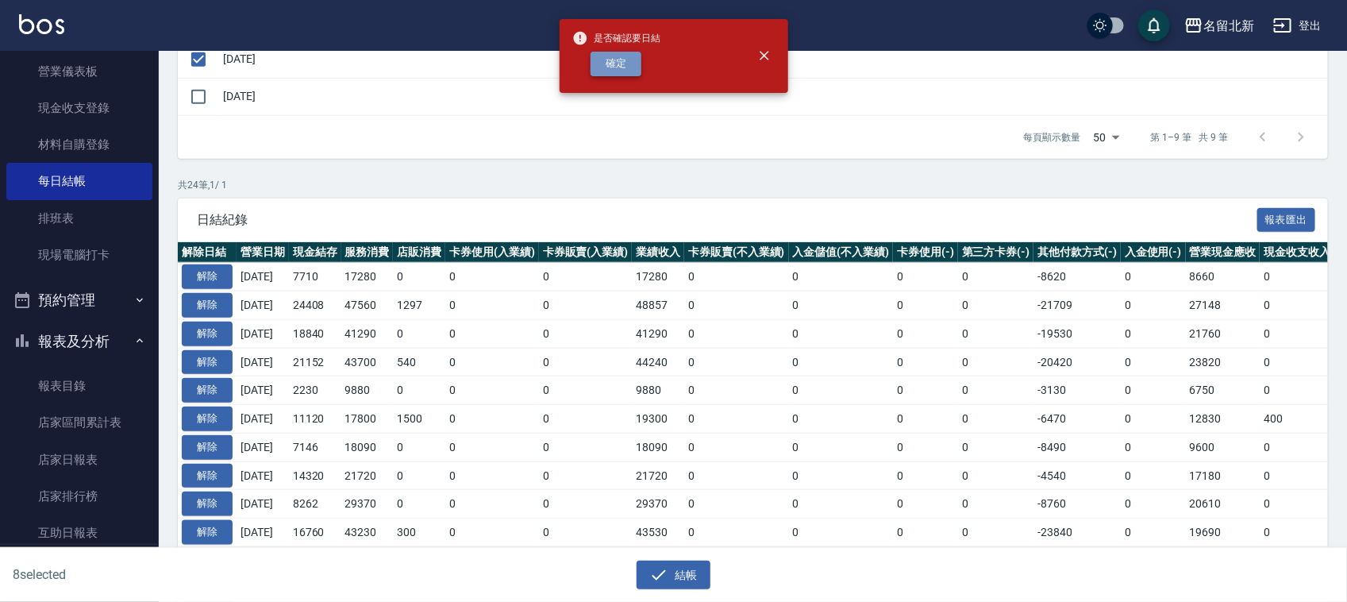
click at [636, 71] on button "確定" at bounding box center [615, 64] width 51 height 25
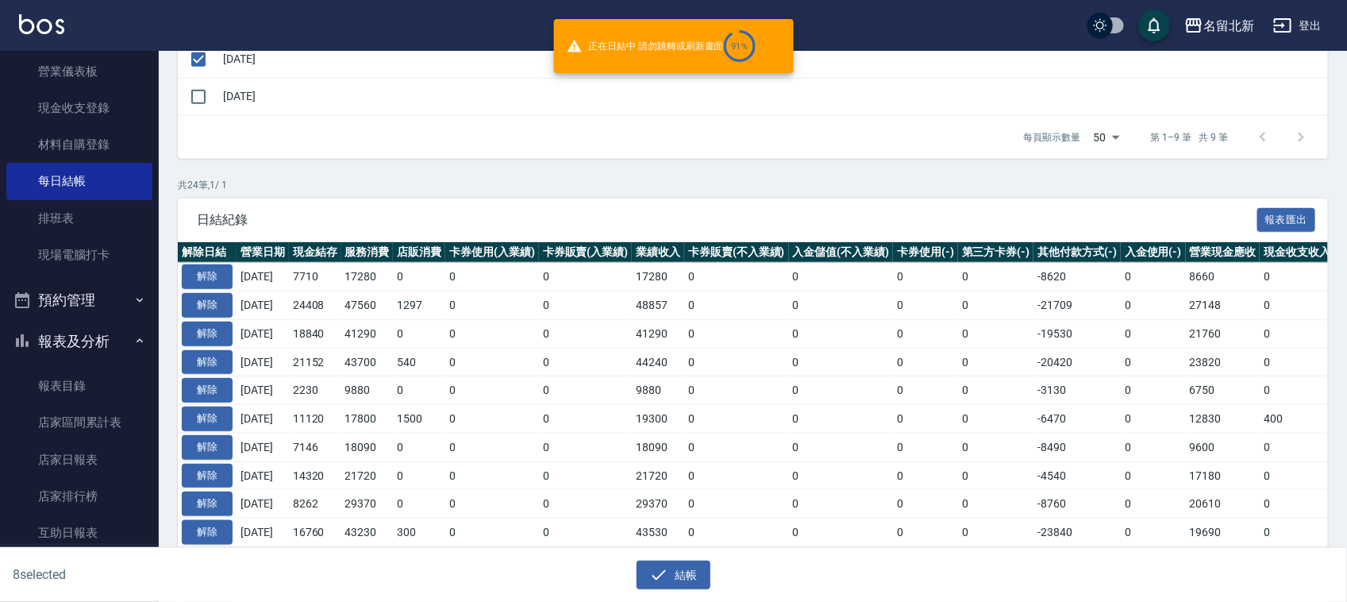
checkbox input "false"
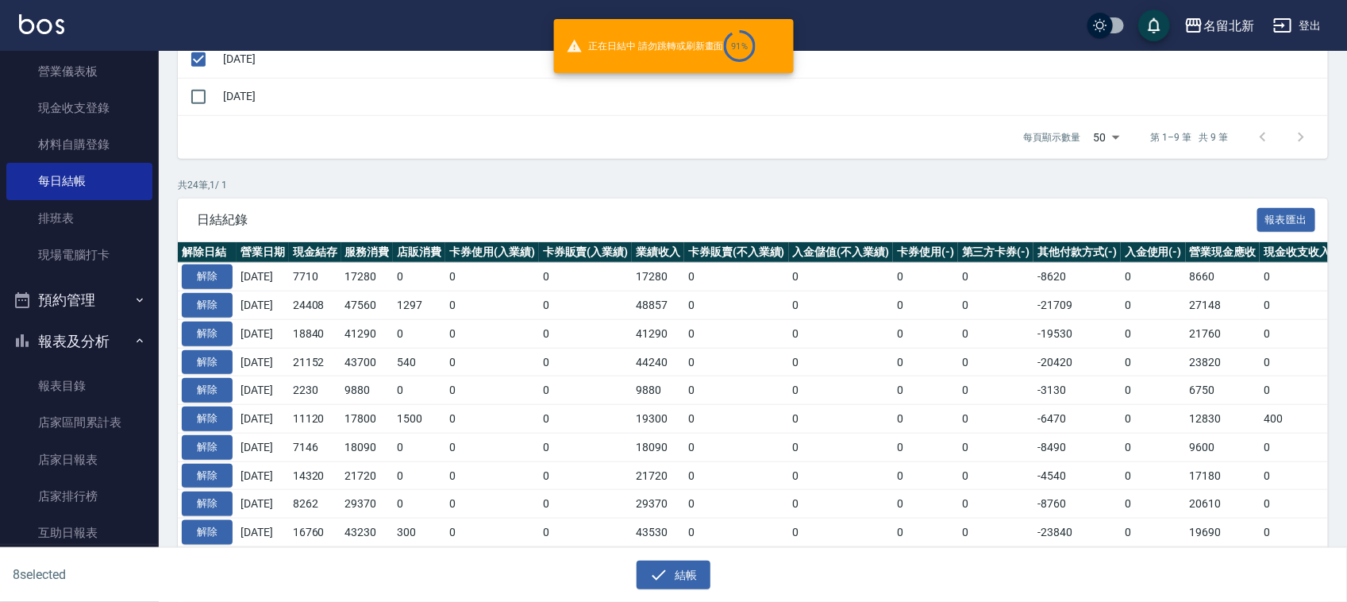
checkbox input "false"
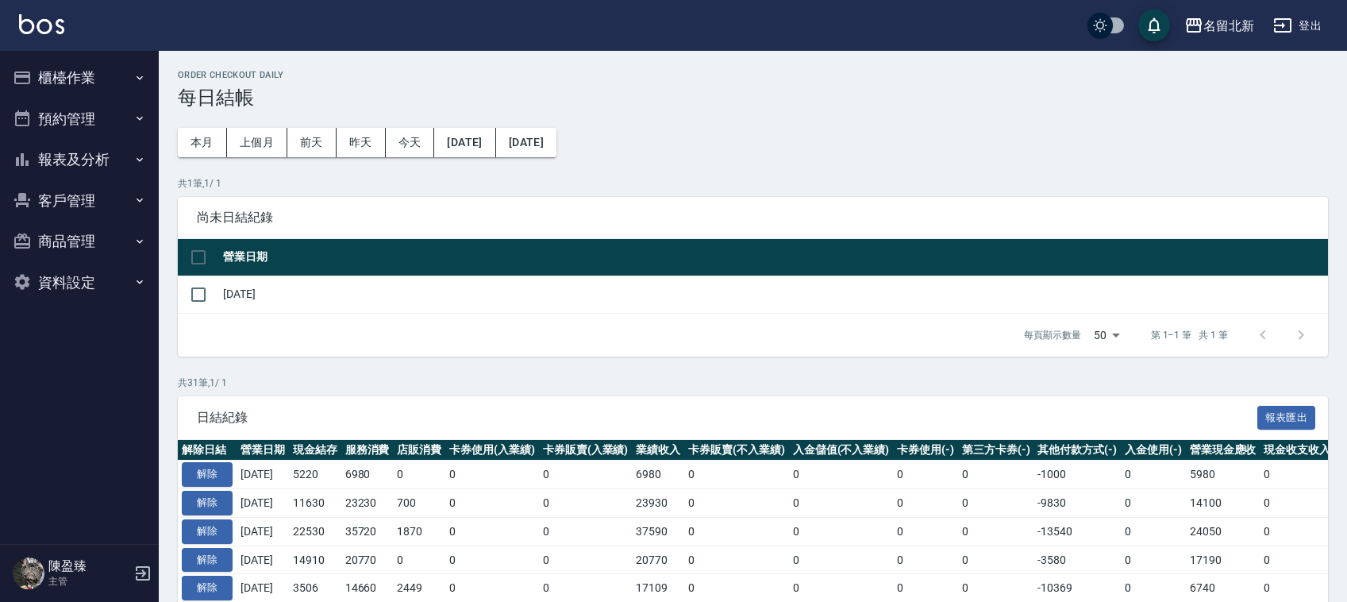
scroll to position [676, 0]
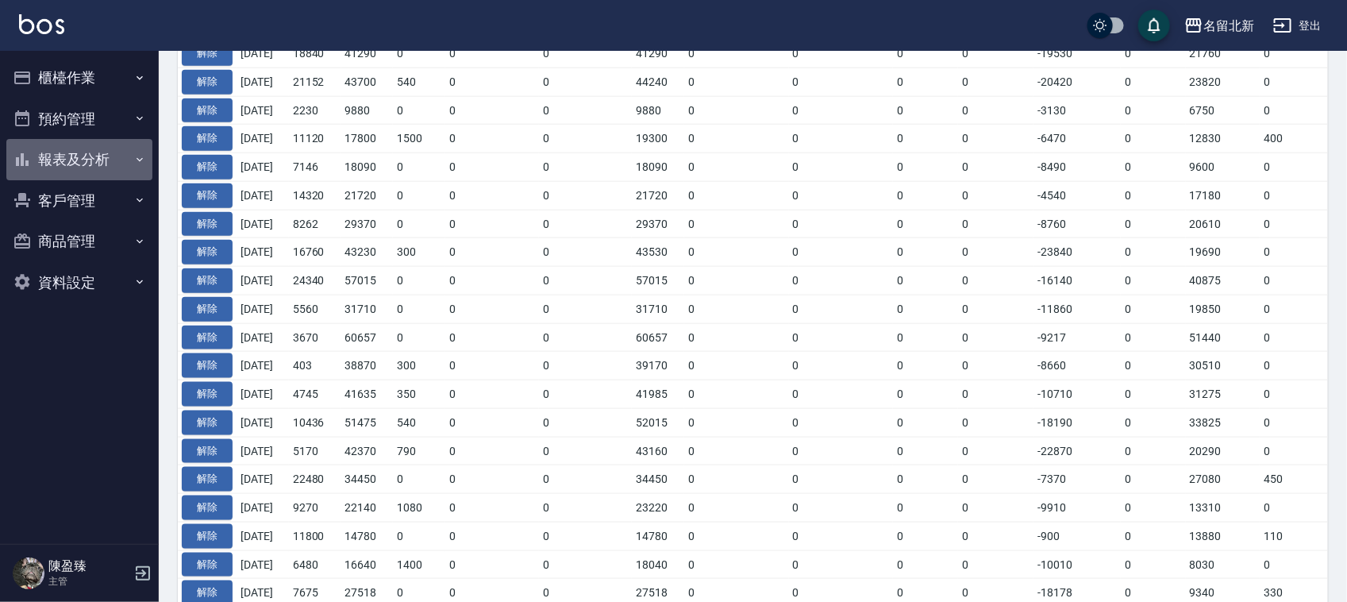
click at [93, 160] on button "報表及分析" at bounding box center [79, 159] width 146 height 41
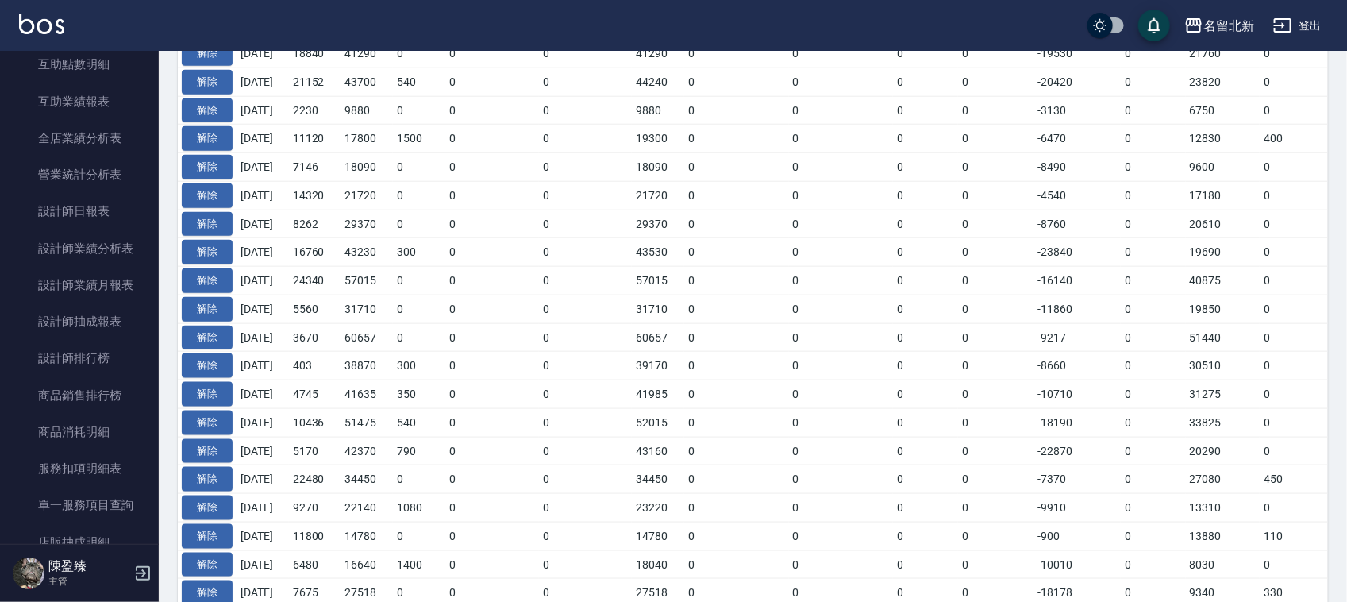
scroll to position [794, 0]
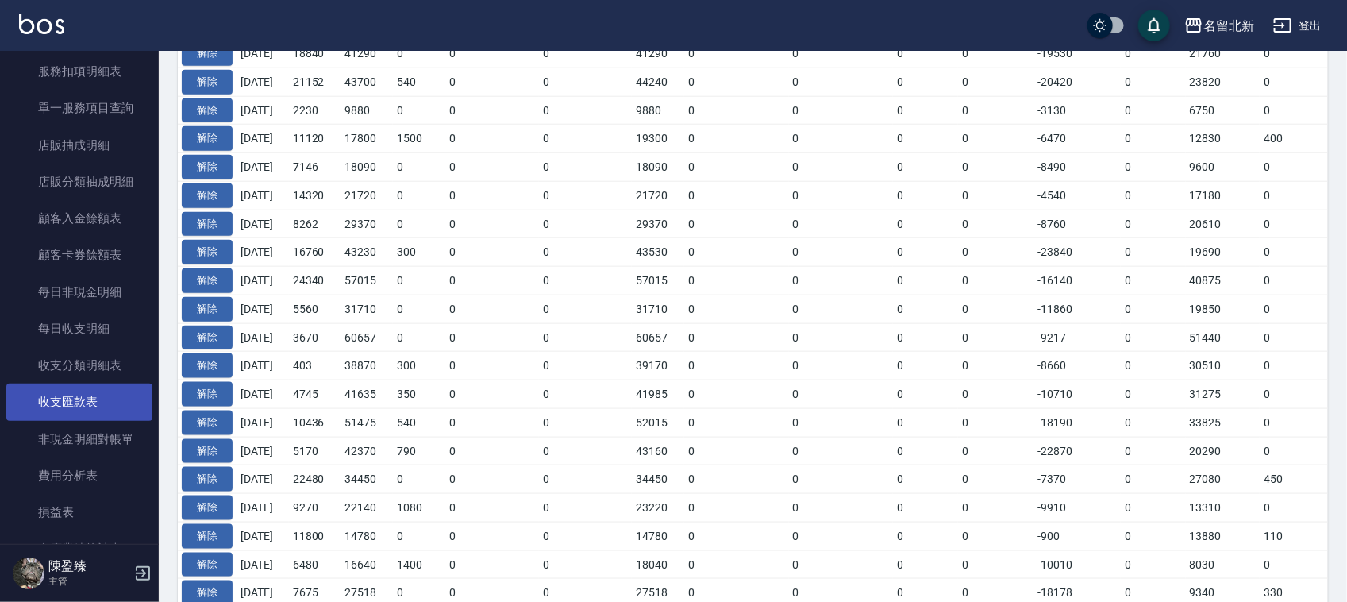
click at [73, 405] on link "收支匯款表" at bounding box center [79, 401] width 146 height 37
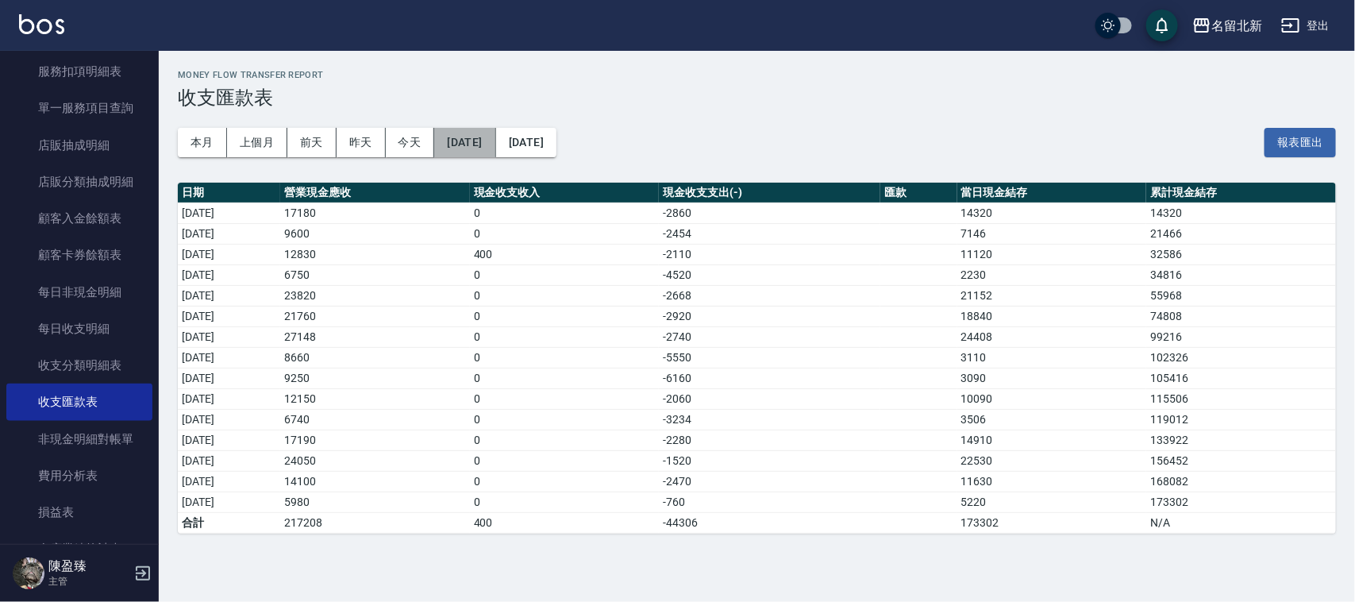
click at [486, 140] on button "[DATE]" at bounding box center [464, 142] width 61 height 29
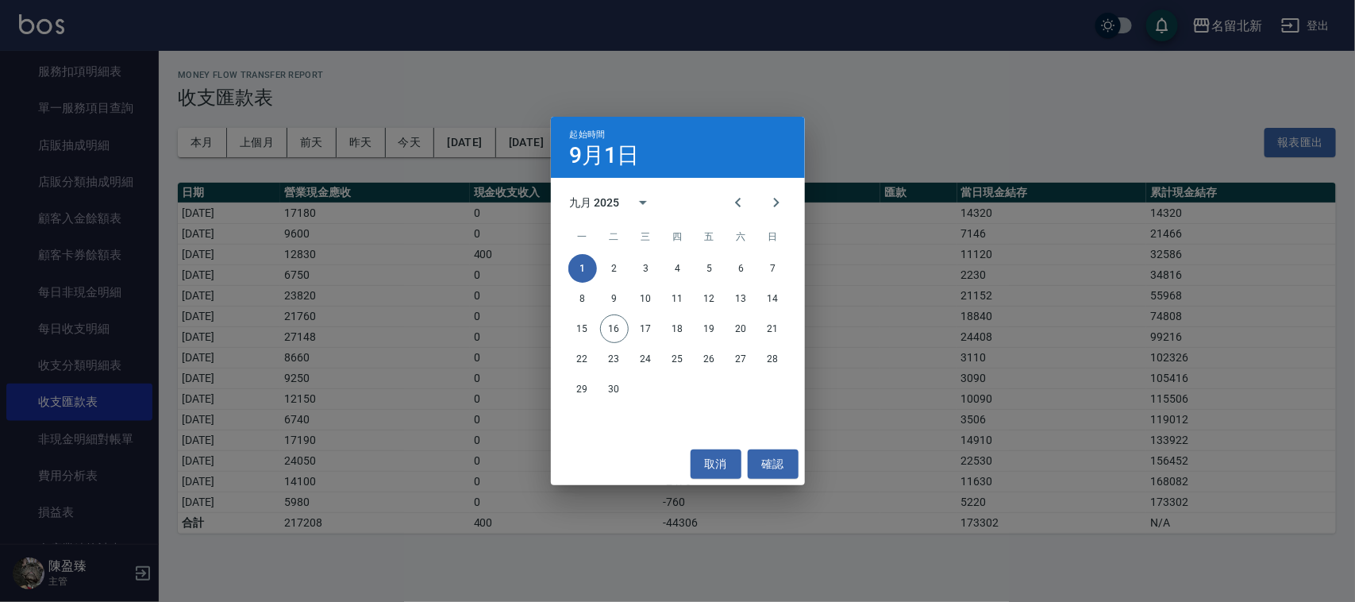
click at [731, 255] on div "1 2 3 4 5 6 7" at bounding box center [678, 268] width 254 height 29
click at [740, 266] on button "6" at bounding box center [741, 268] width 29 height 29
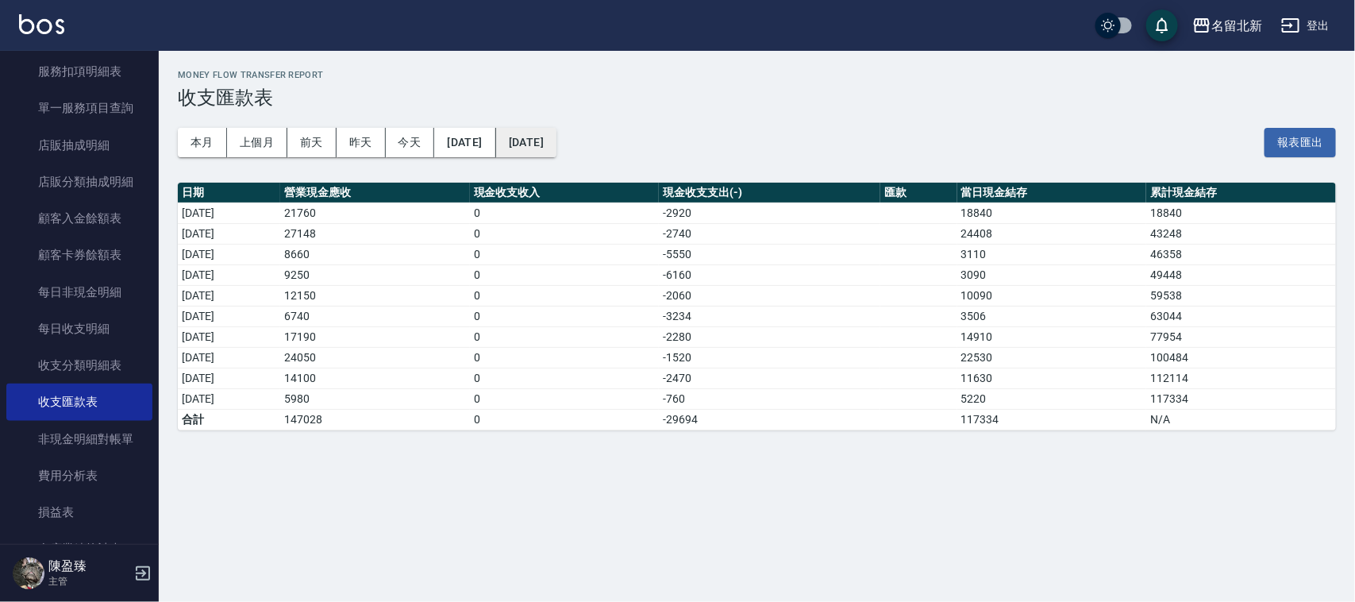
click at [556, 140] on button "[DATE]" at bounding box center [526, 142] width 60 height 29
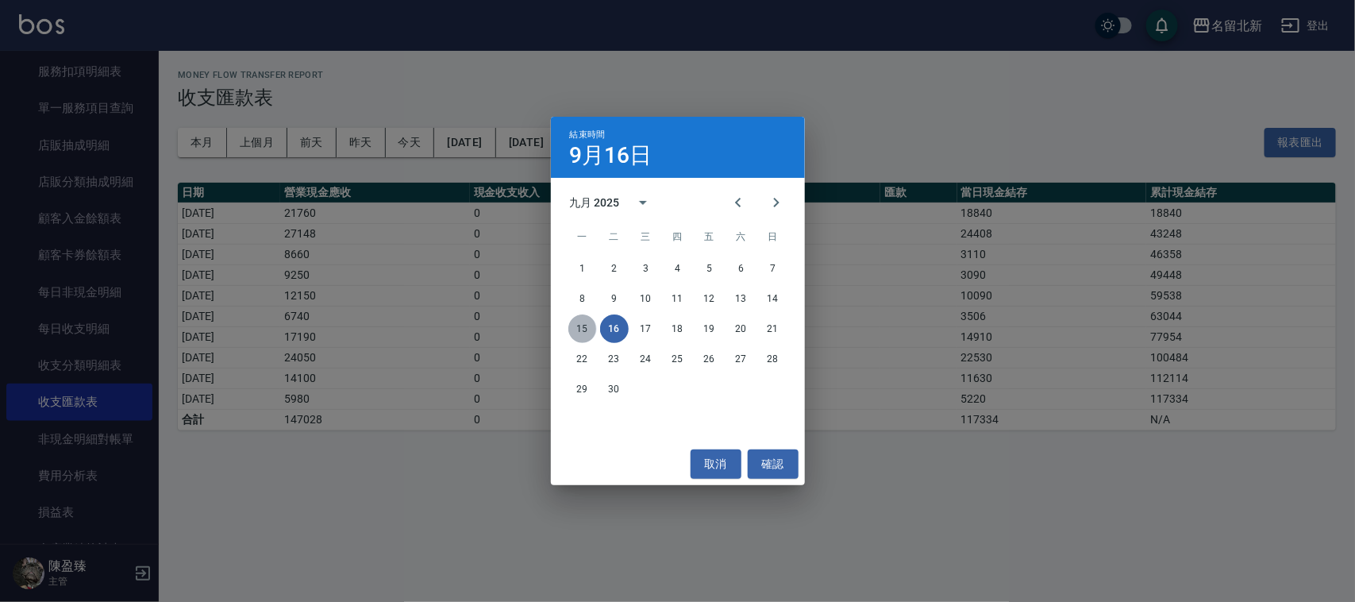
click at [581, 327] on button "15" at bounding box center [582, 328] width 29 height 29
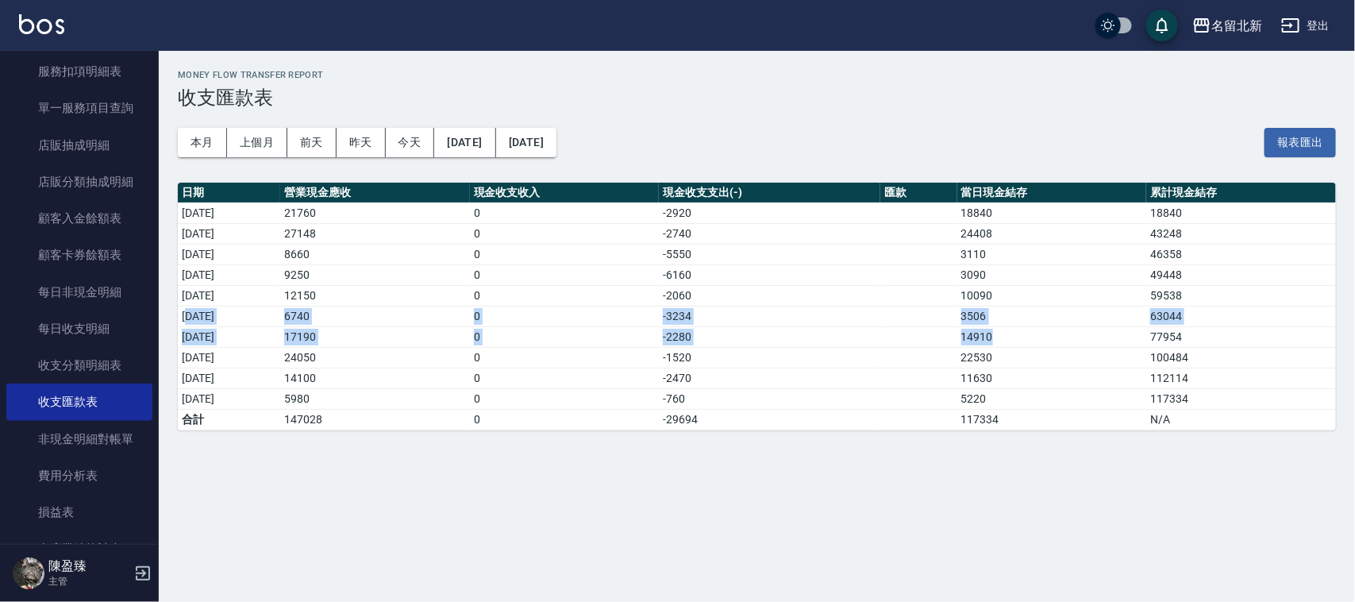
drag, startPoint x: 1030, startPoint y: 346, endPoint x: 187, endPoint y: 322, distance: 843.2
click at [187, 322] on tbody "2025/09/06 21760 0 -2920 18840 18840 2025/09/07 27148 0 -2740 24408 43248 2025/…" at bounding box center [757, 315] width 1158 height 227
click at [190, 324] on td "[DATE]" at bounding box center [229, 316] width 102 height 21
click at [193, 304] on tbody "2025/09/06 21760 0 -2920 18840 18840 2025/09/07 27148 0 -2740 24408 43248 2025/…" at bounding box center [757, 315] width 1158 height 227
click at [717, 246] on td "-5550" at bounding box center [769, 254] width 221 height 21
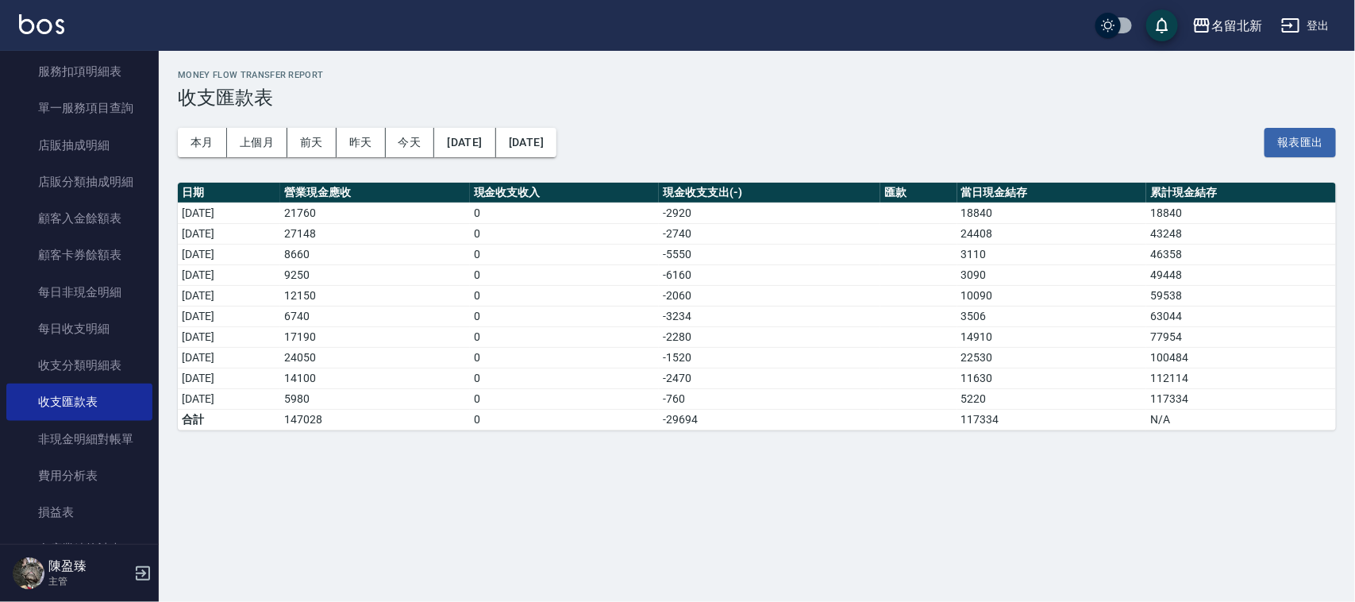
click at [1020, 339] on td "14910" at bounding box center [1052, 336] width 190 height 21
drag, startPoint x: 1032, startPoint y: 357, endPoint x: 218, endPoint y: 363, distance: 813.5
click at [203, 354] on tr "2025/09/13 24050 0 -1520 22530 100484" at bounding box center [757, 357] width 1158 height 21
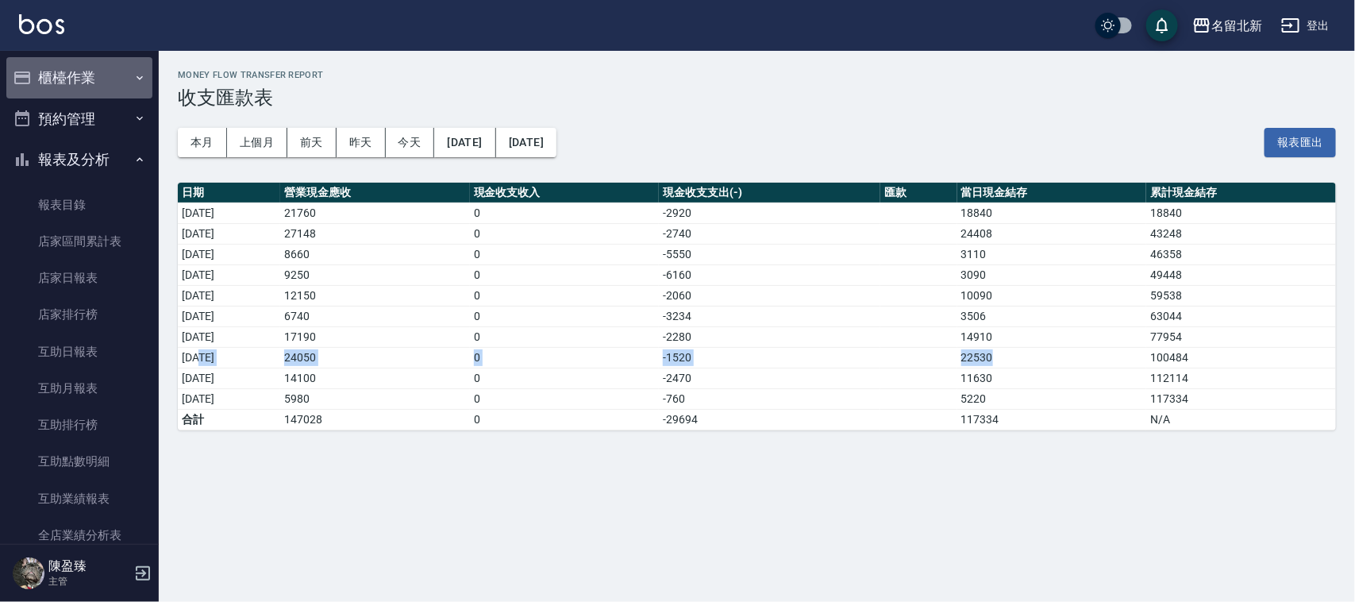
drag, startPoint x: 89, startPoint y: 70, endPoint x: 121, endPoint y: 80, distance: 34.1
click at [89, 70] on button "櫃檯作業" at bounding box center [79, 77] width 146 height 41
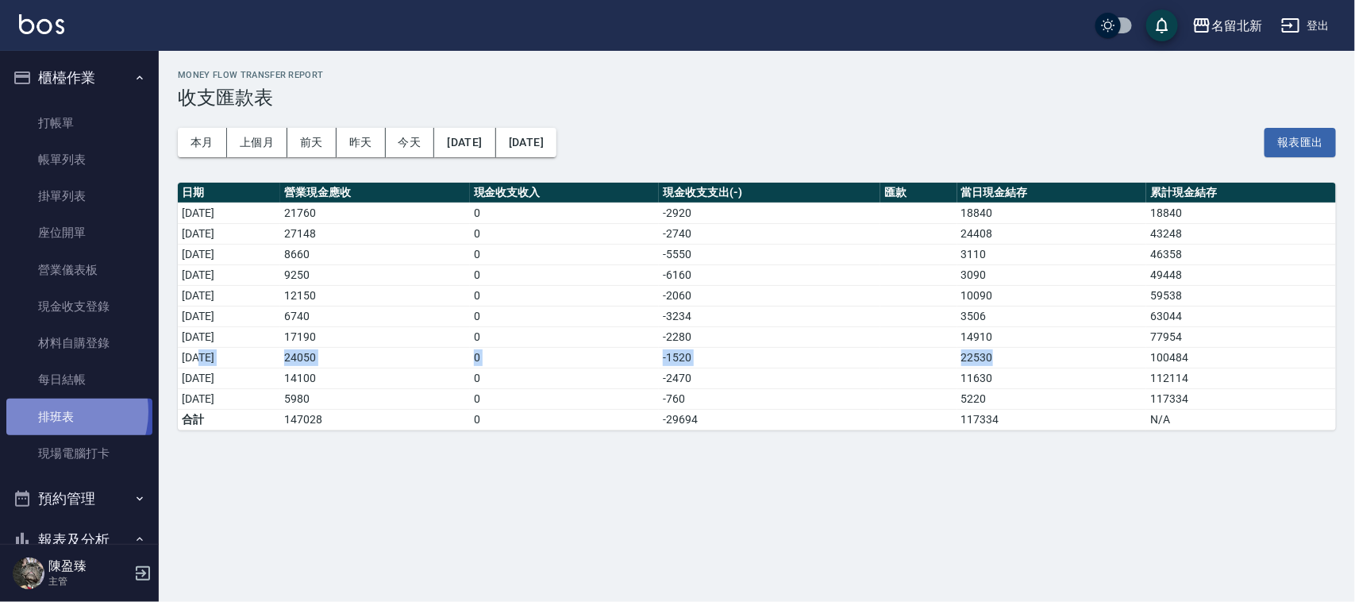
click at [58, 413] on link "排班表" at bounding box center [79, 416] width 146 height 37
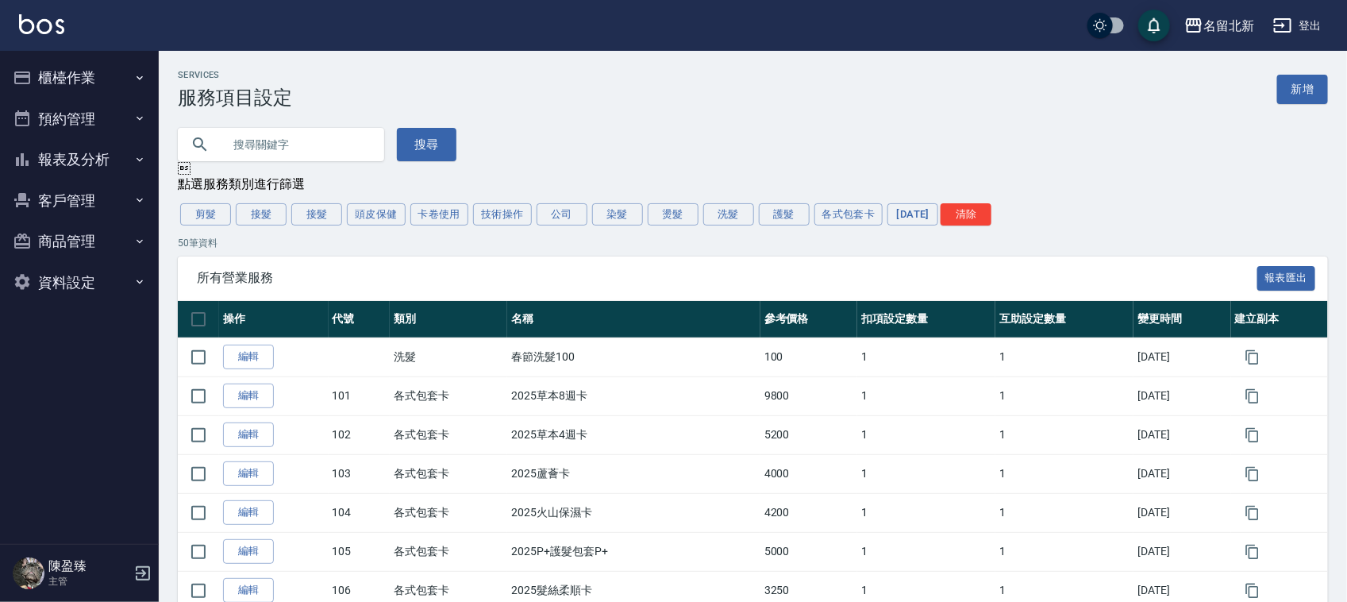
click at [72, 69] on button "櫃檯作業" at bounding box center [79, 77] width 146 height 41
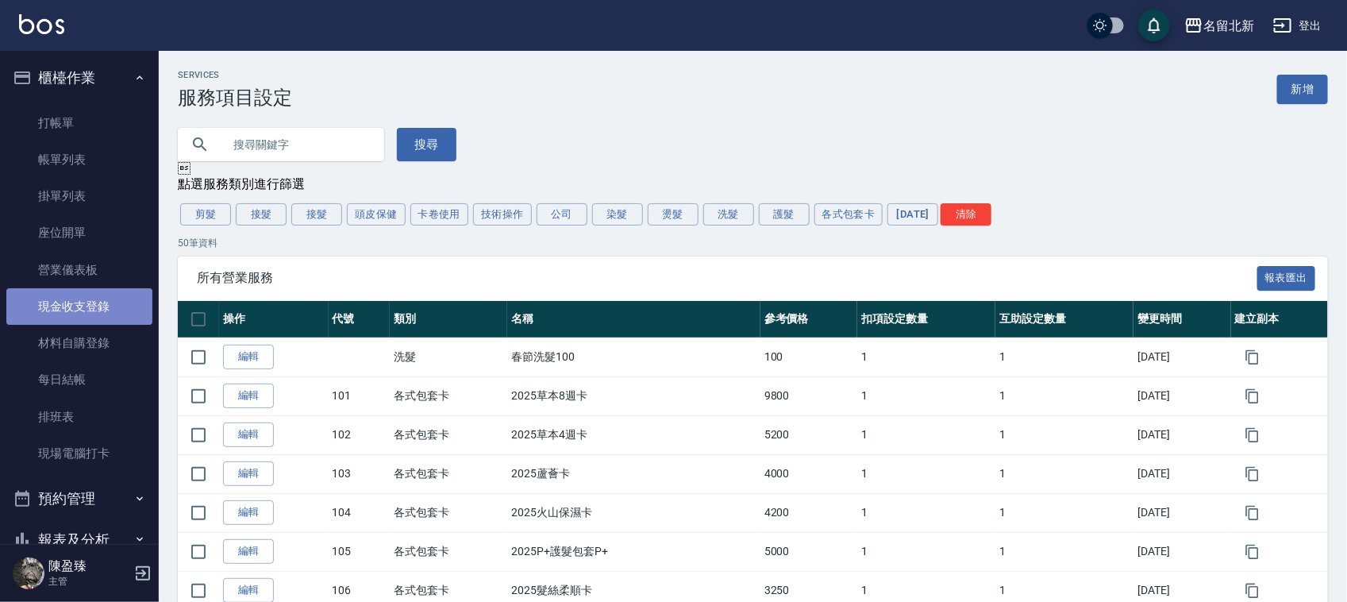
click at [99, 307] on link "現金收支登錄" at bounding box center [79, 306] width 146 height 37
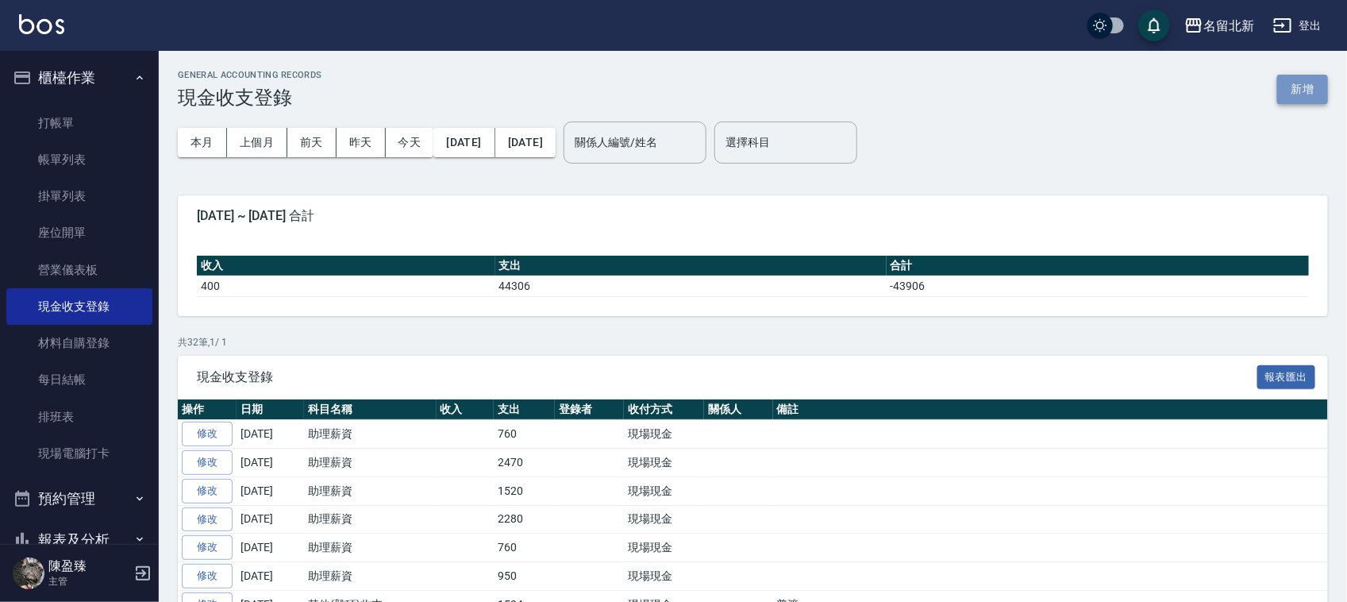
click at [1309, 95] on button "新增" at bounding box center [1302, 89] width 51 height 29
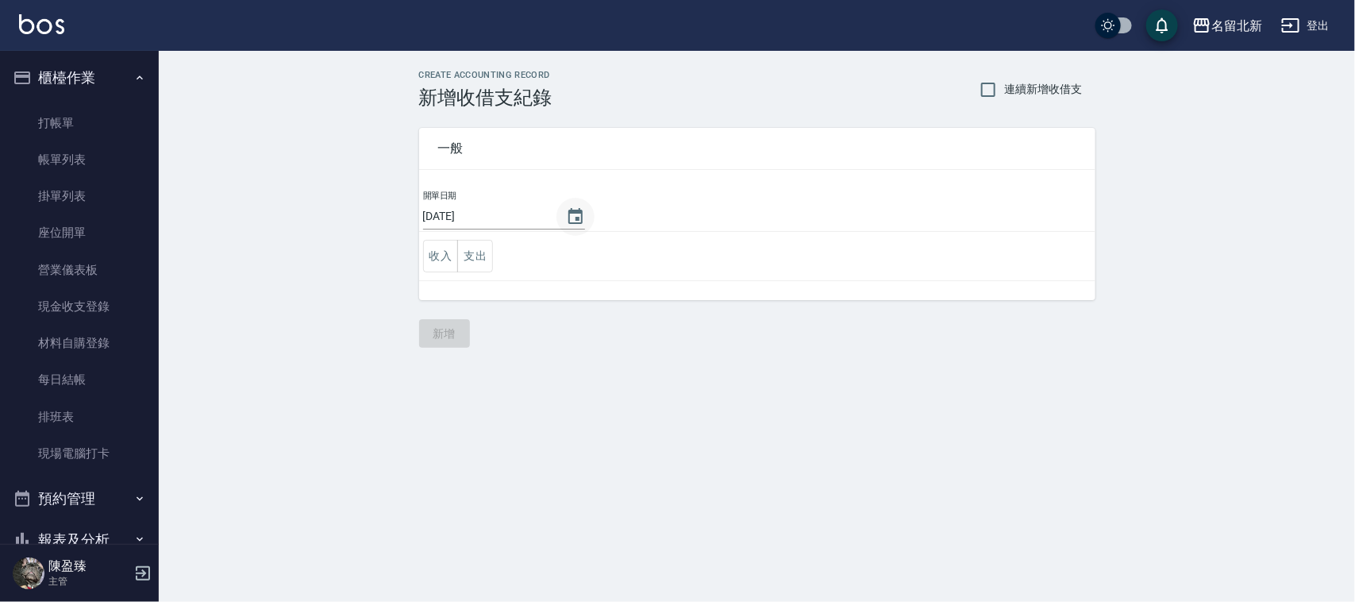
click at [572, 209] on icon "Choose date, selected date is 2025-09-16" at bounding box center [575, 216] width 14 height 16
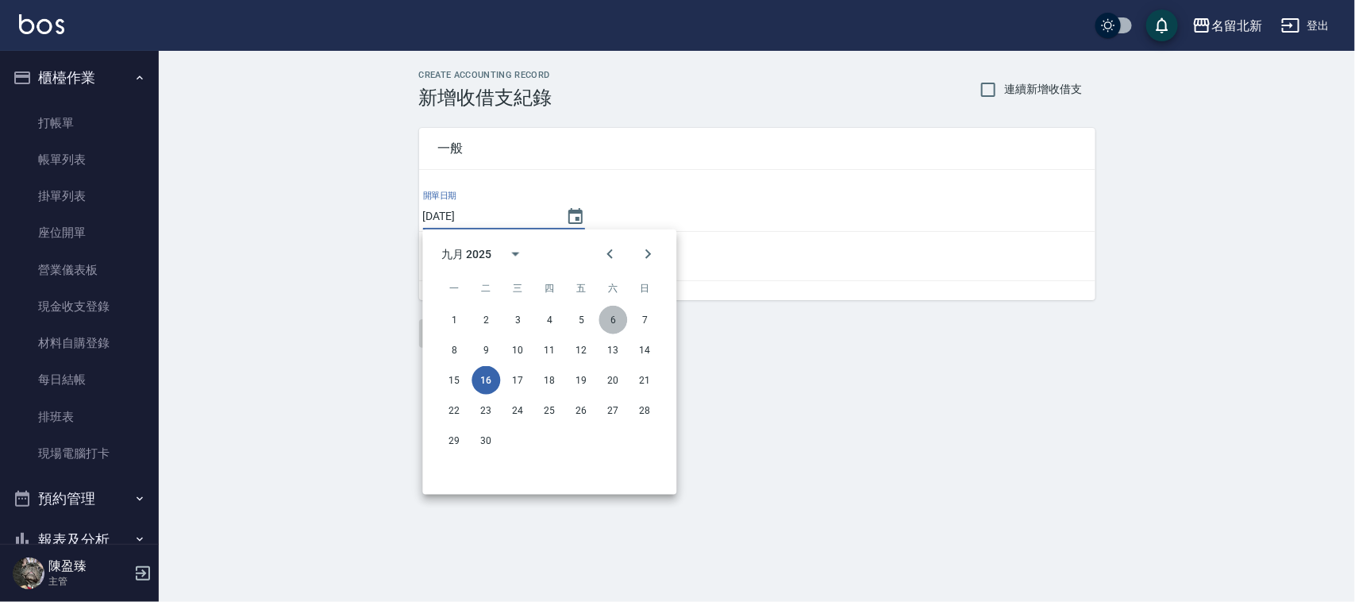
click at [609, 308] on button "6" at bounding box center [613, 320] width 29 height 29
type input "[DATE]"
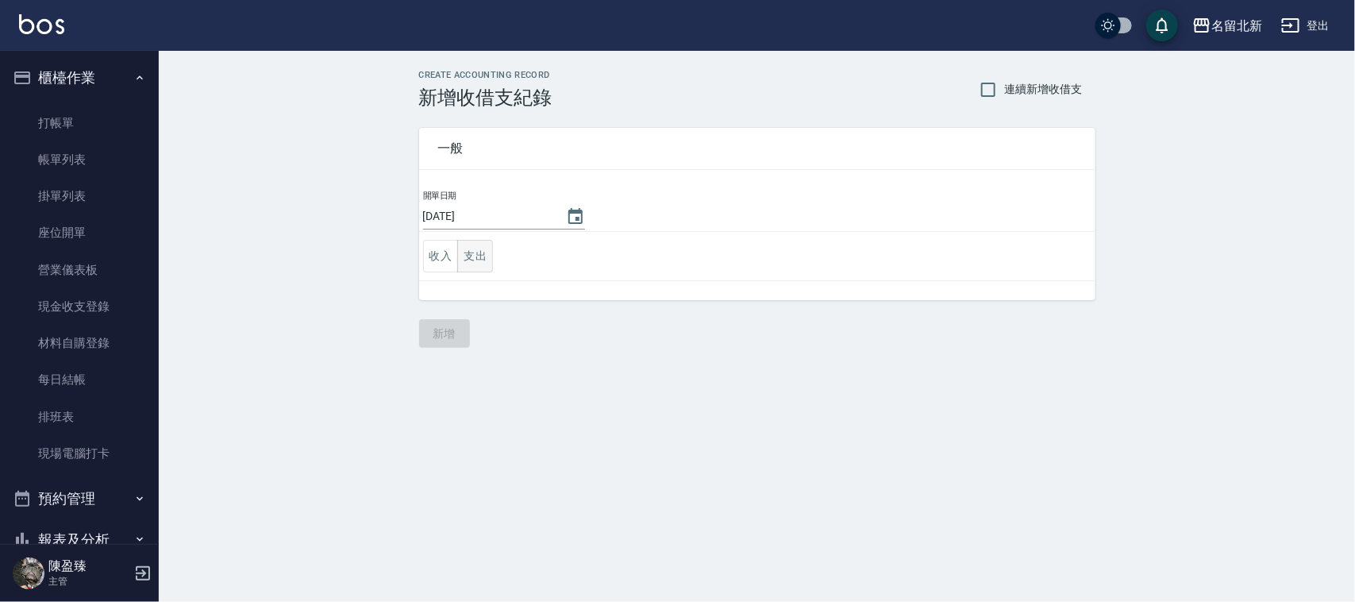
click at [488, 254] on button "支出" at bounding box center [475, 256] width 36 height 33
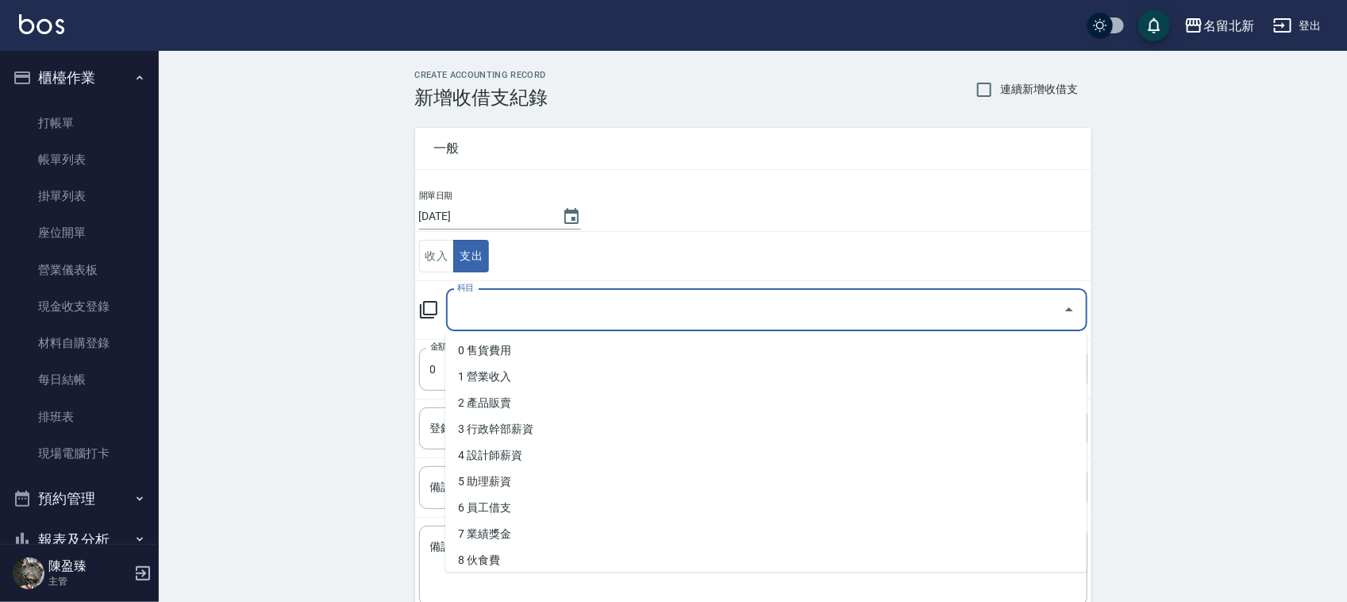
click at [498, 304] on input "科目" at bounding box center [754, 310] width 603 height 28
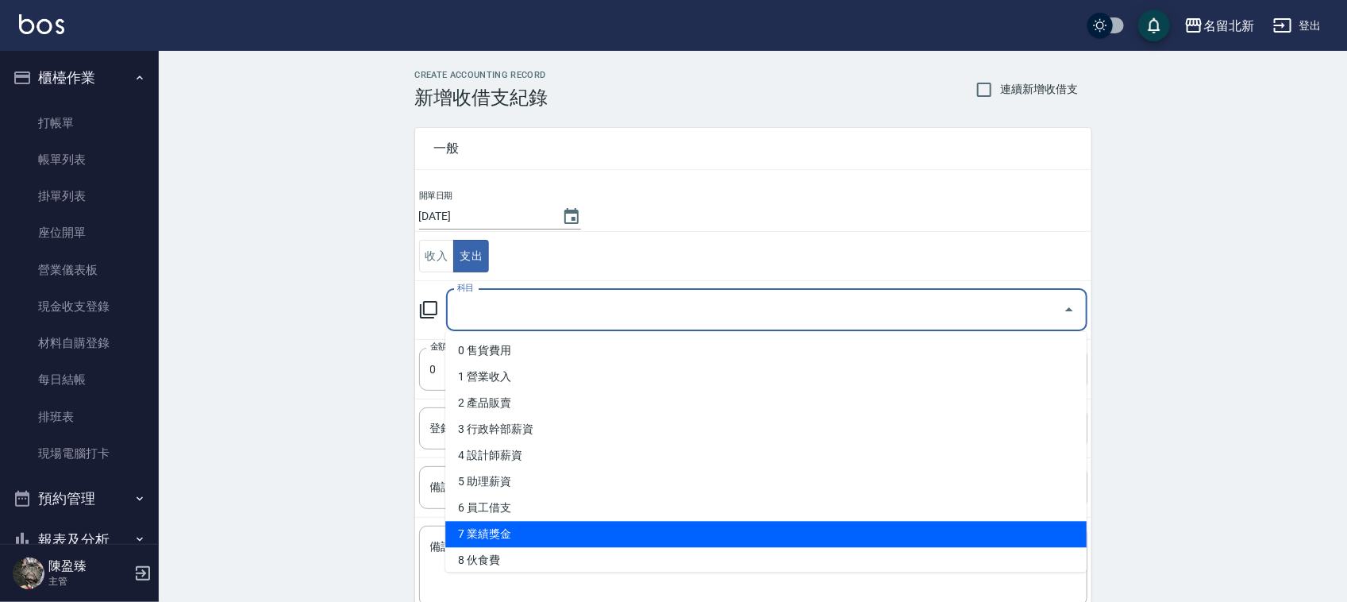
scroll to position [99, 0]
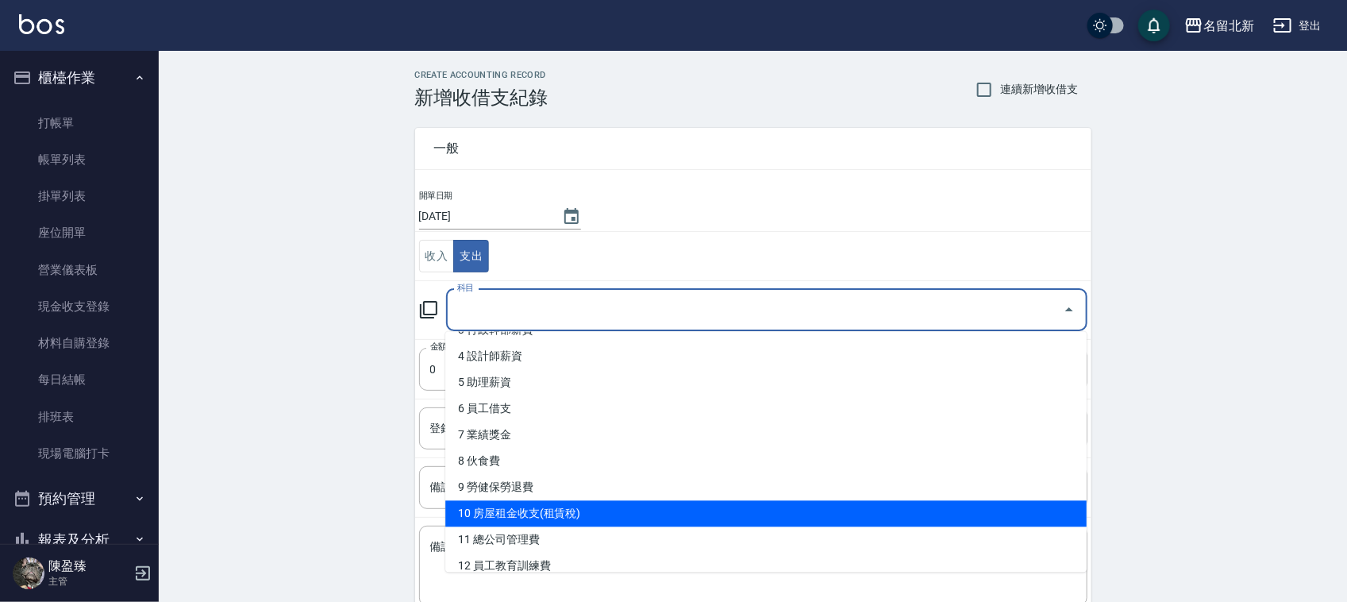
click at [548, 508] on li "10 房屋租金收支(租賃稅)" at bounding box center [765, 514] width 641 height 26
type input "10 房屋租金收支(租賃稅)"
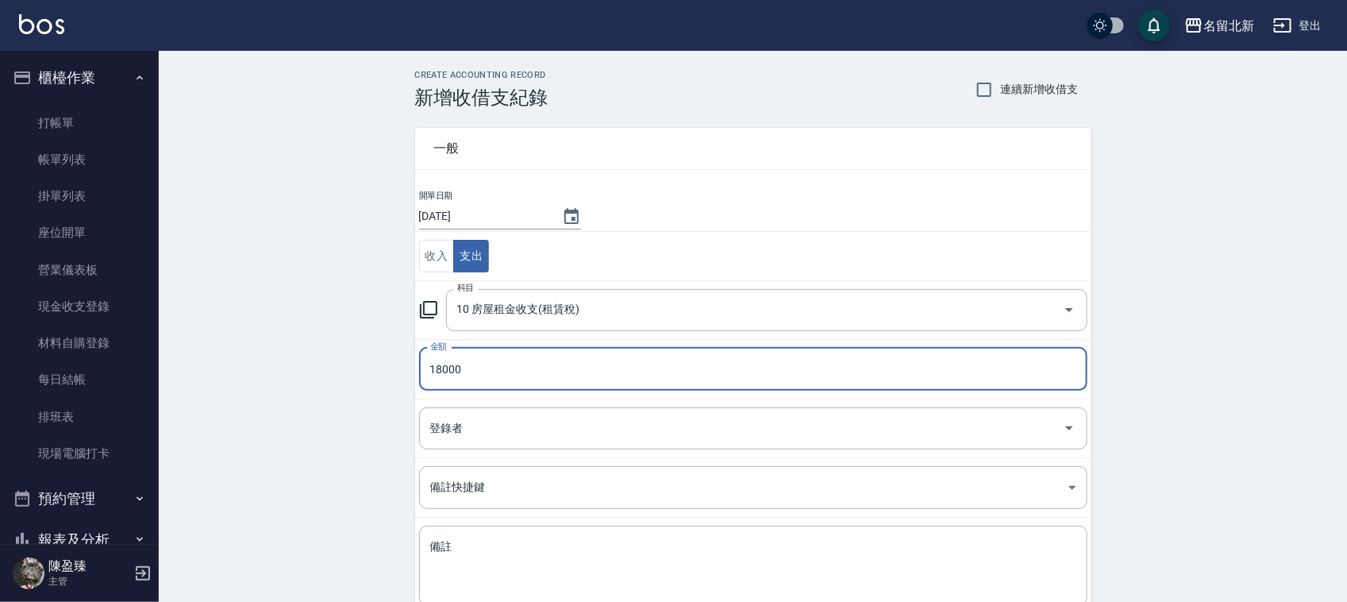
type input "18000"
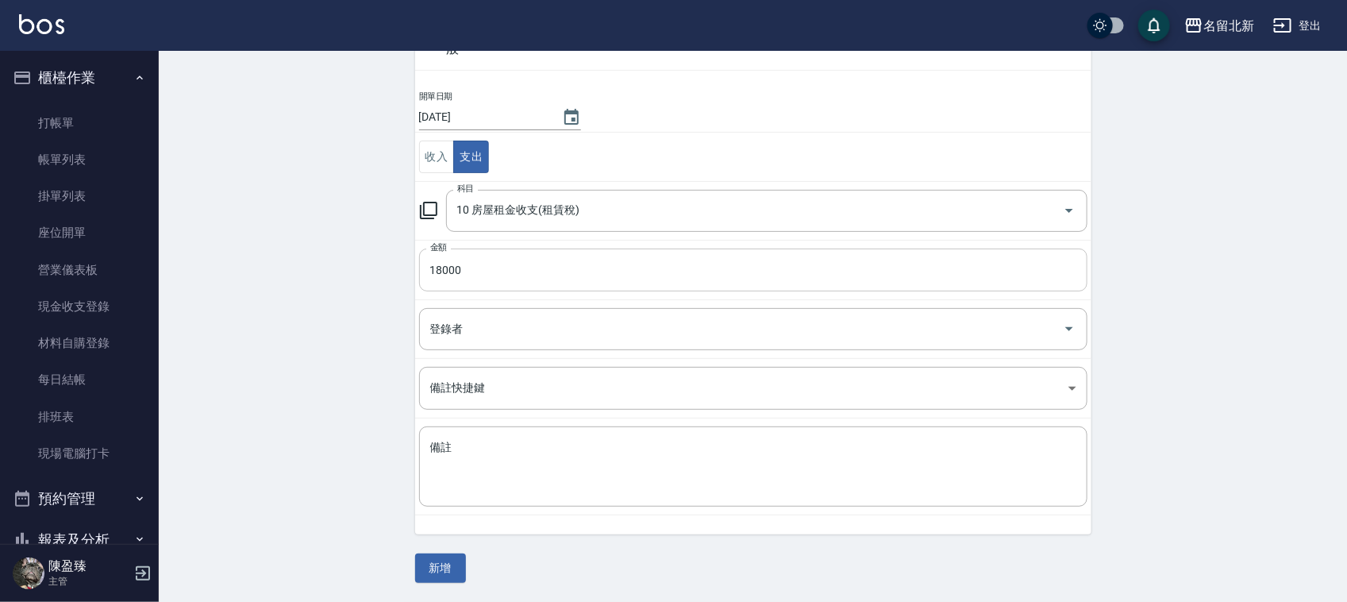
scroll to position [100, 0]
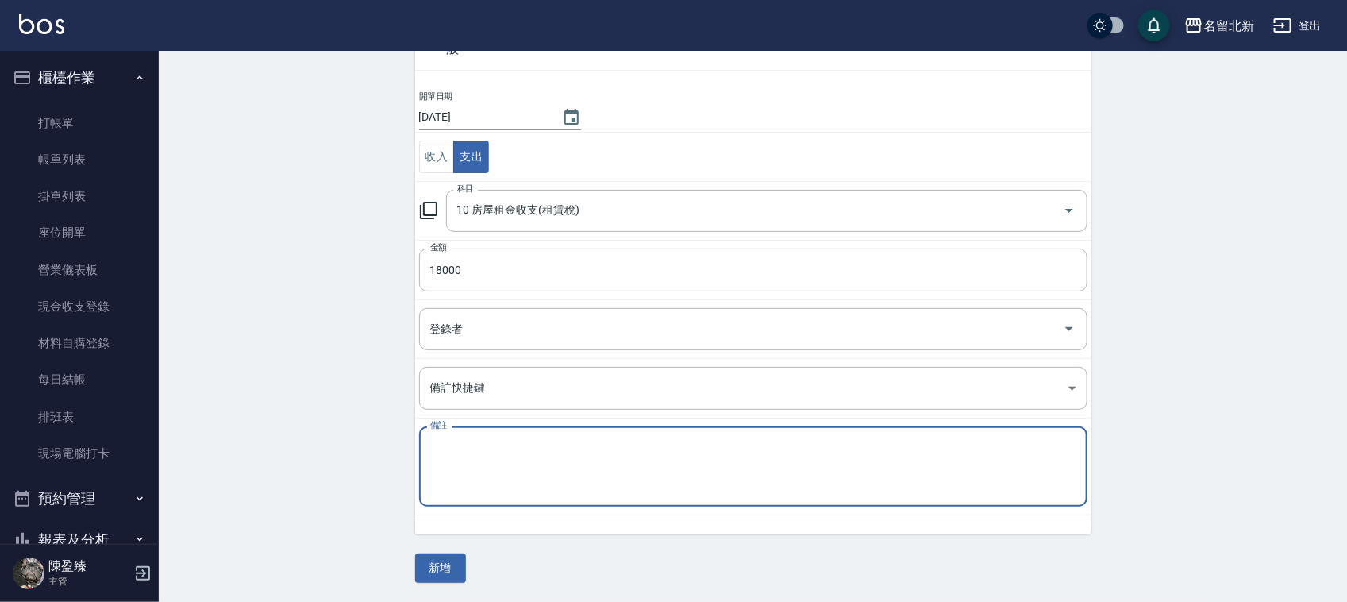
click at [521, 455] on textarea "備註" at bounding box center [753, 467] width 646 height 54
type textarea "z"
type textarea "房租"
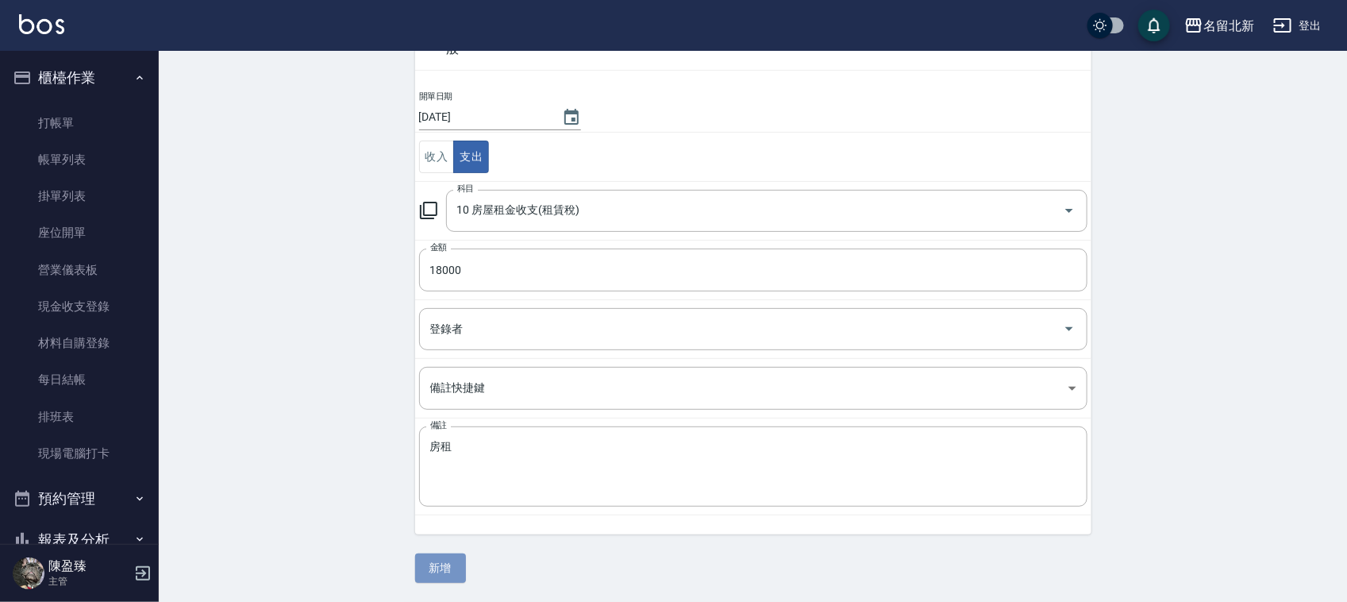
click at [441, 554] on button "新增" at bounding box center [440, 567] width 51 height 29
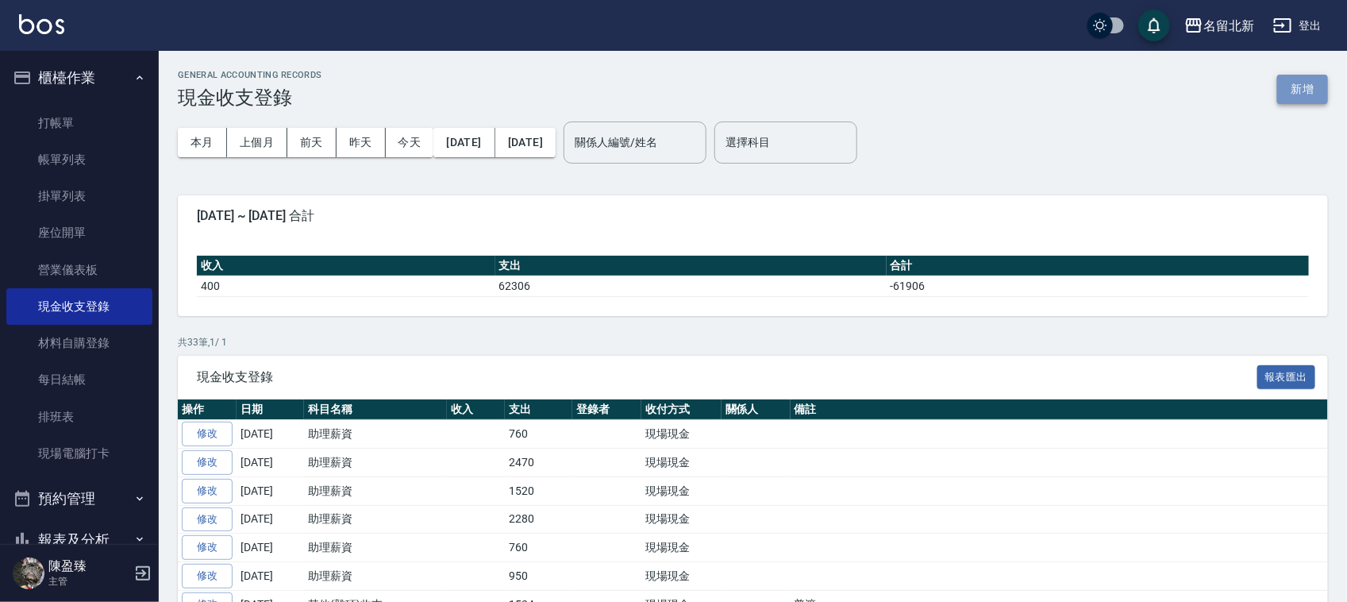
click at [1314, 96] on button "新增" at bounding box center [1302, 89] width 51 height 29
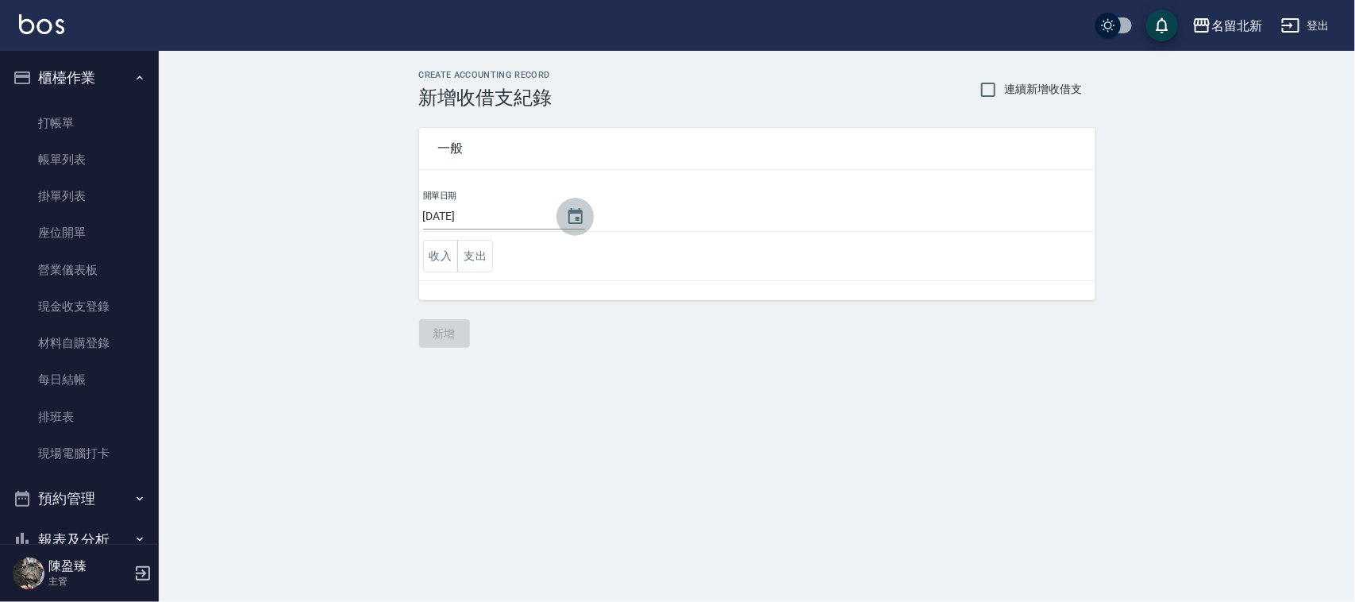
click at [580, 210] on icon "Choose date, selected date is 2025-09-16" at bounding box center [575, 216] width 14 height 16
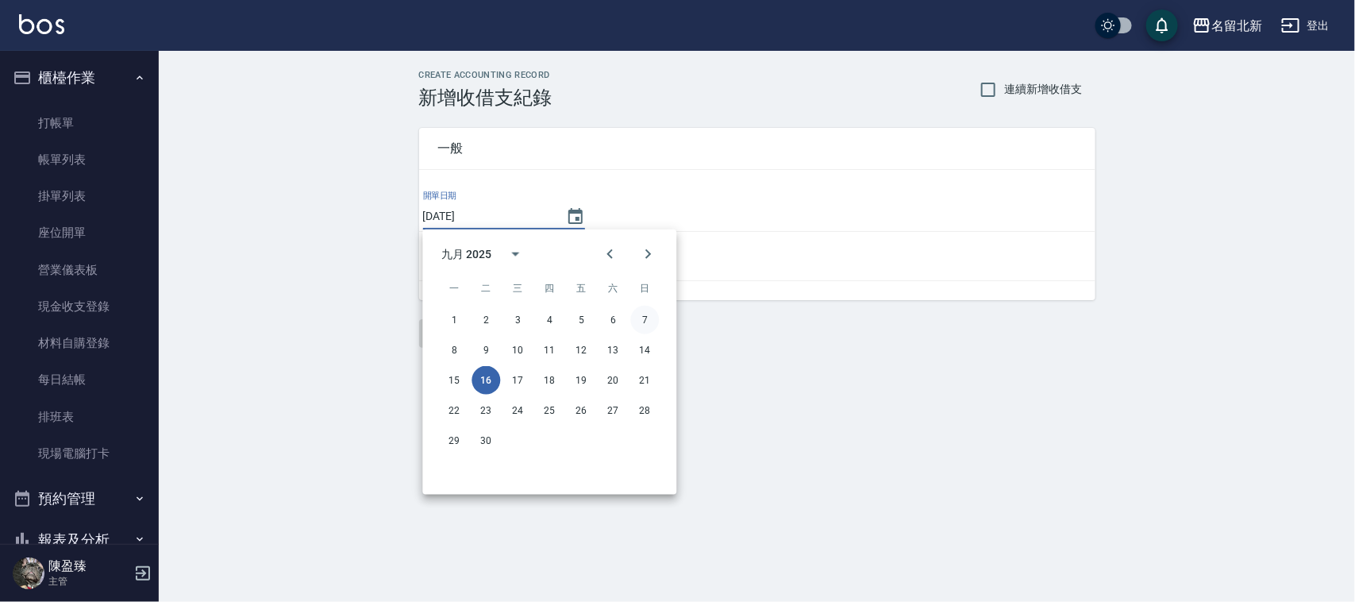
click at [652, 316] on button "7" at bounding box center [645, 320] width 29 height 29
type input "[DATE]"
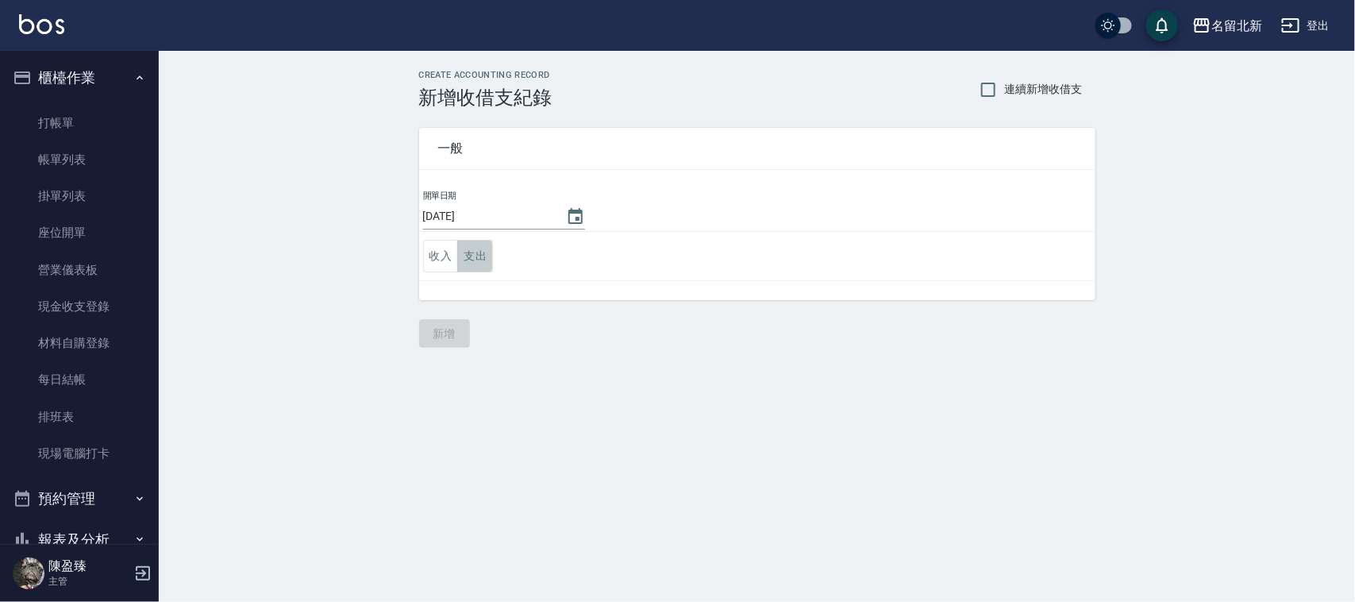
click at [481, 258] on button "支出" at bounding box center [475, 256] width 36 height 33
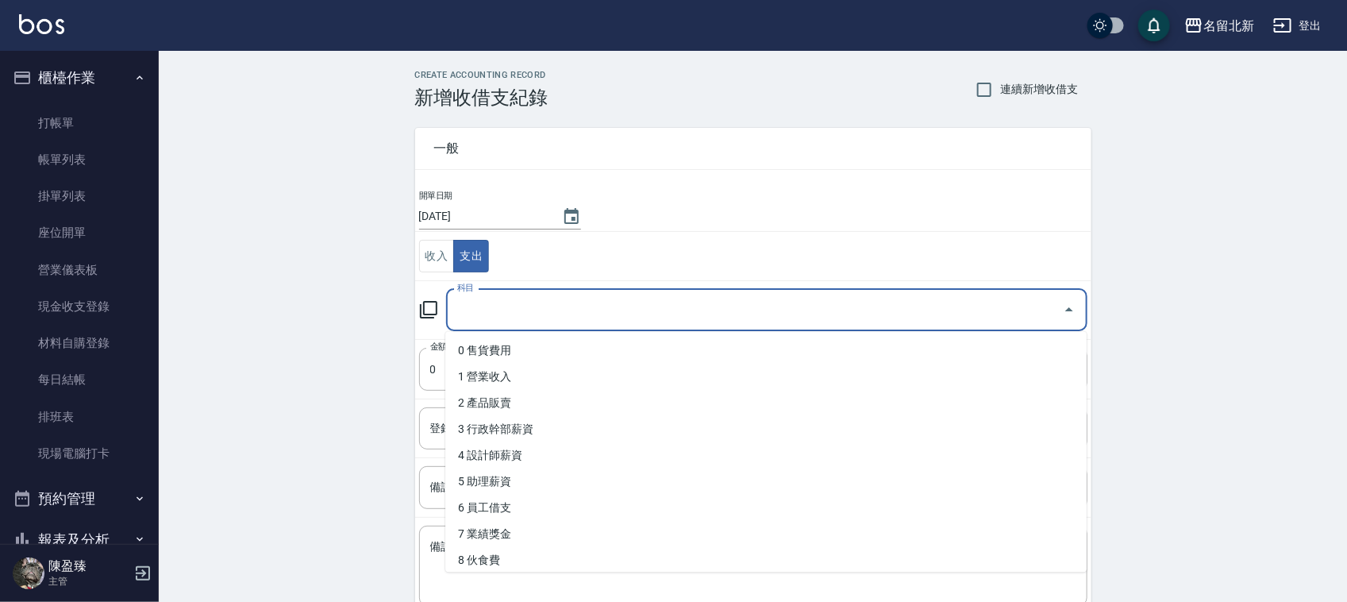
click at [490, 315] on input "科目" at bounding box center [754, 310] width 603 height 28
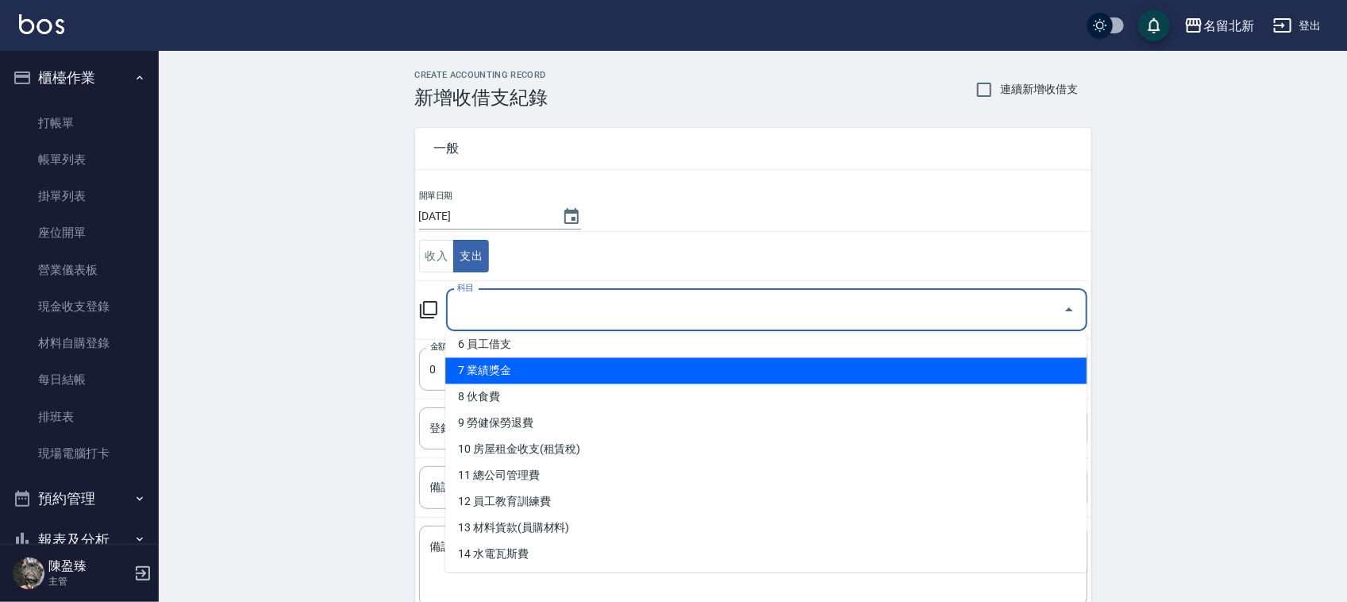
scroll to position [198, 0]
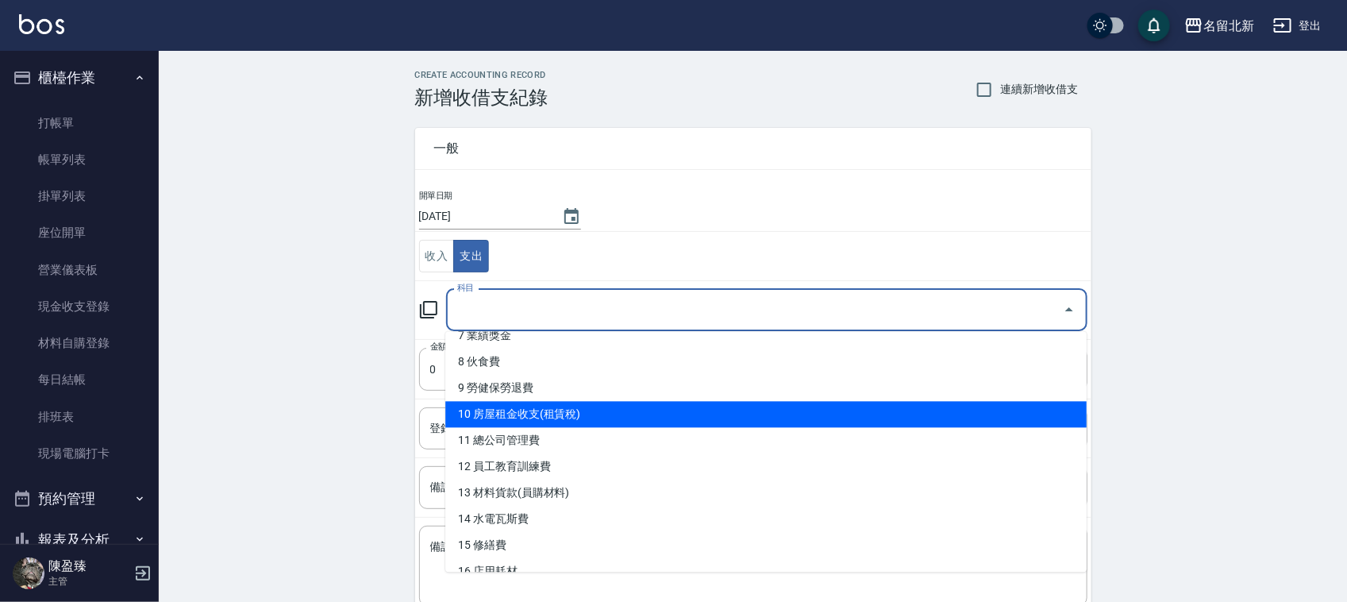
click at [526, 413] on li "10 房屋租金收支(租賃稅)" at bounding box center [765, 415] width 641 height 26
type input "10 房屋租金收支(租賃稅)"
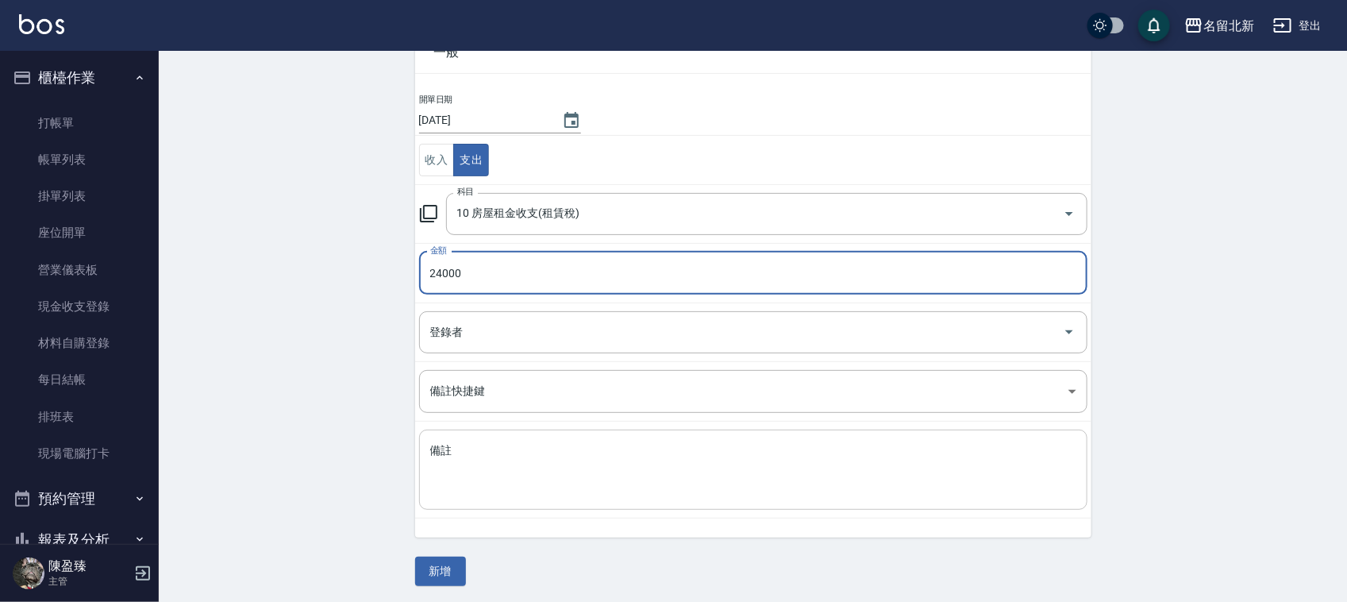
scroll to position [100, 0]
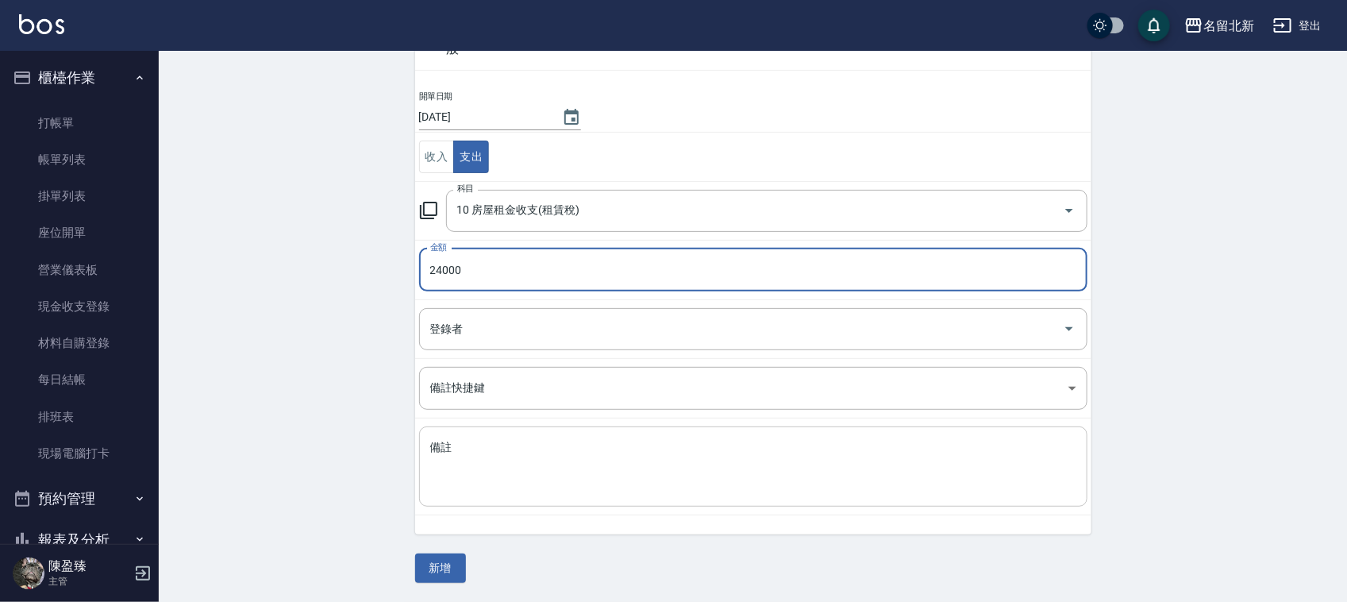
type input "24000"
click at [498, 468] on textarea "備註" at bounding box center [753, 467] width 646 height 54
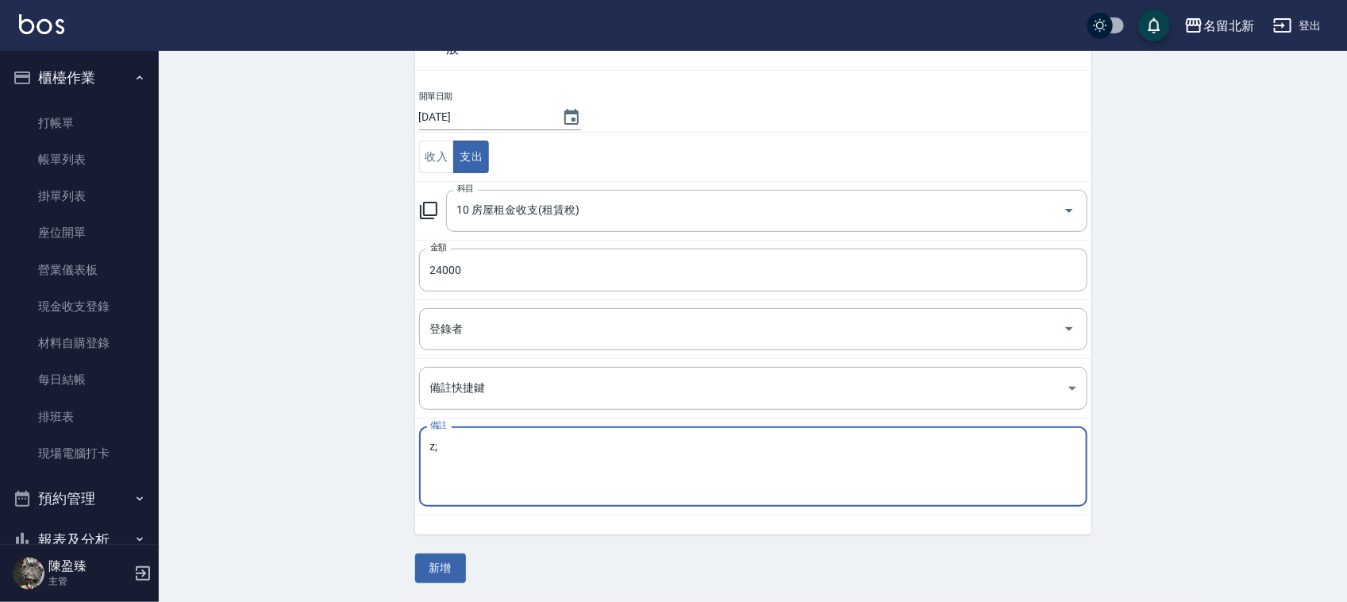
type textarea "z"
type textarea "房租"
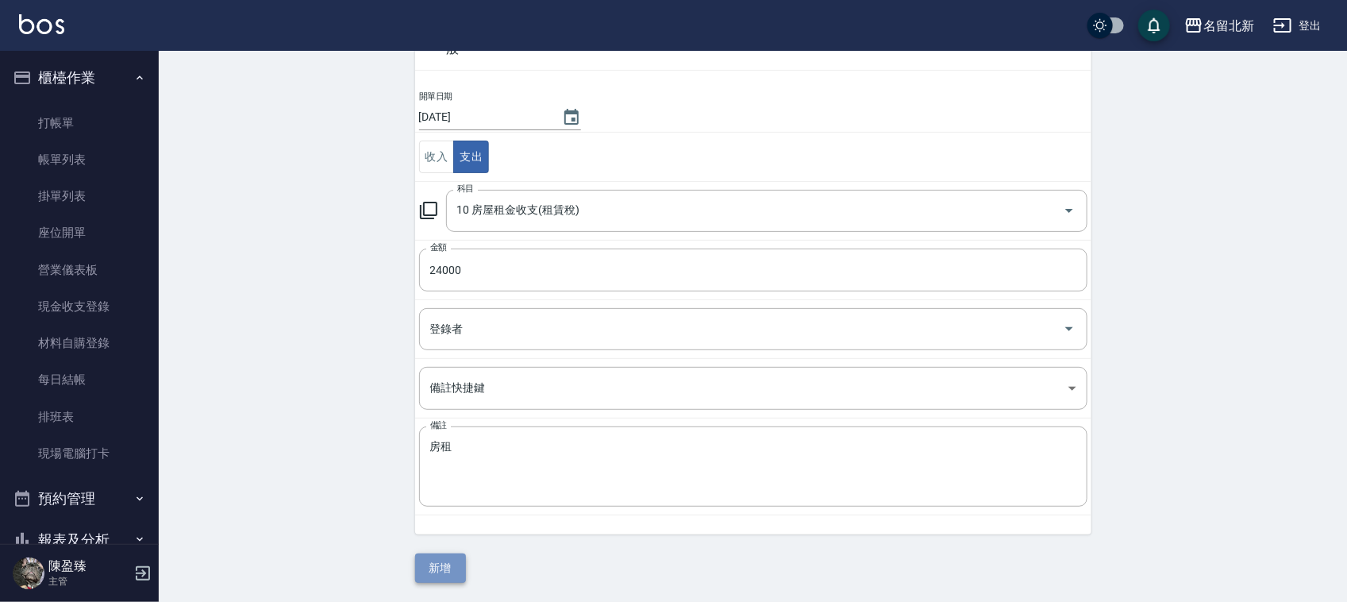
click at [459, 569] on button "新增" at bounding box center [440, 567] width 51 height 29
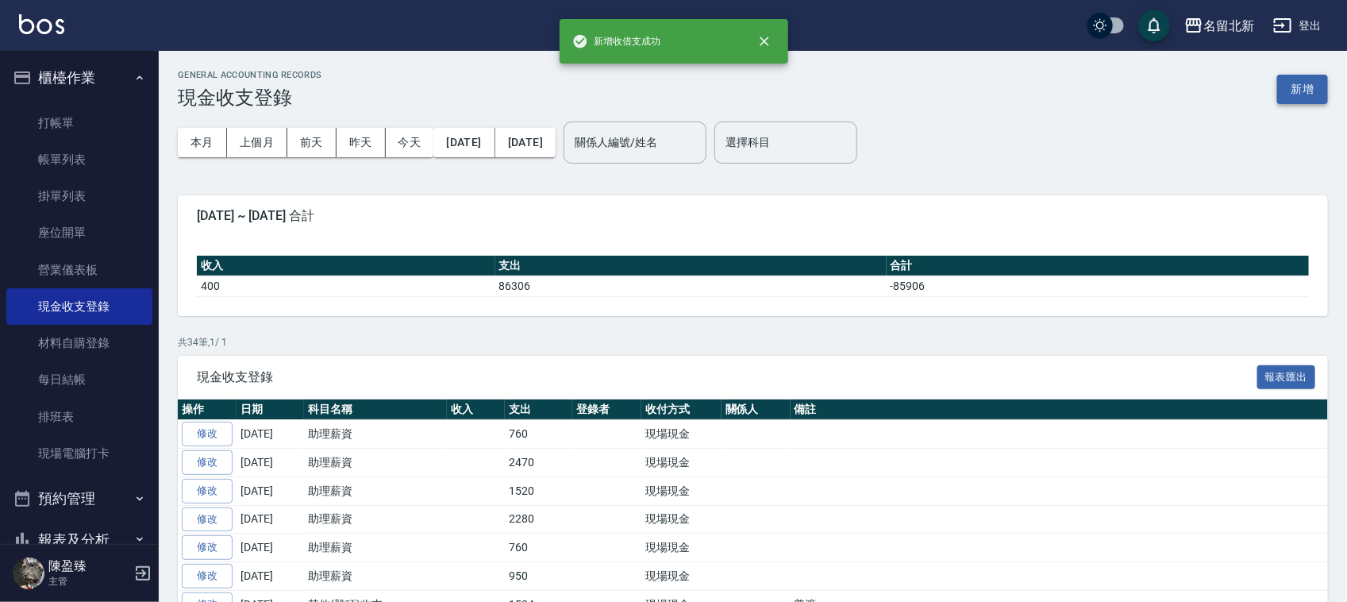
click at [1284, 85] on button "新增" at bounding box center [1302, 89] width 51 height 29
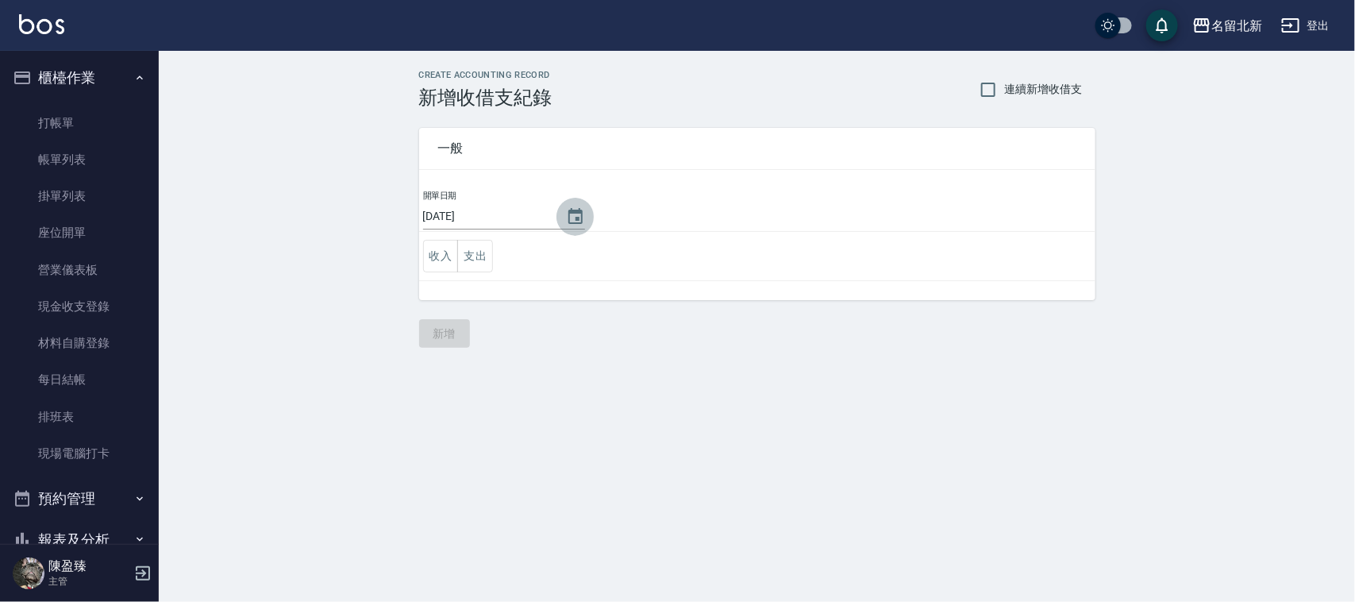
click at [576, 218] on icon "Choose date, selected date is 2025-09-16" at bounding box center [575, 216] width 19 height 19
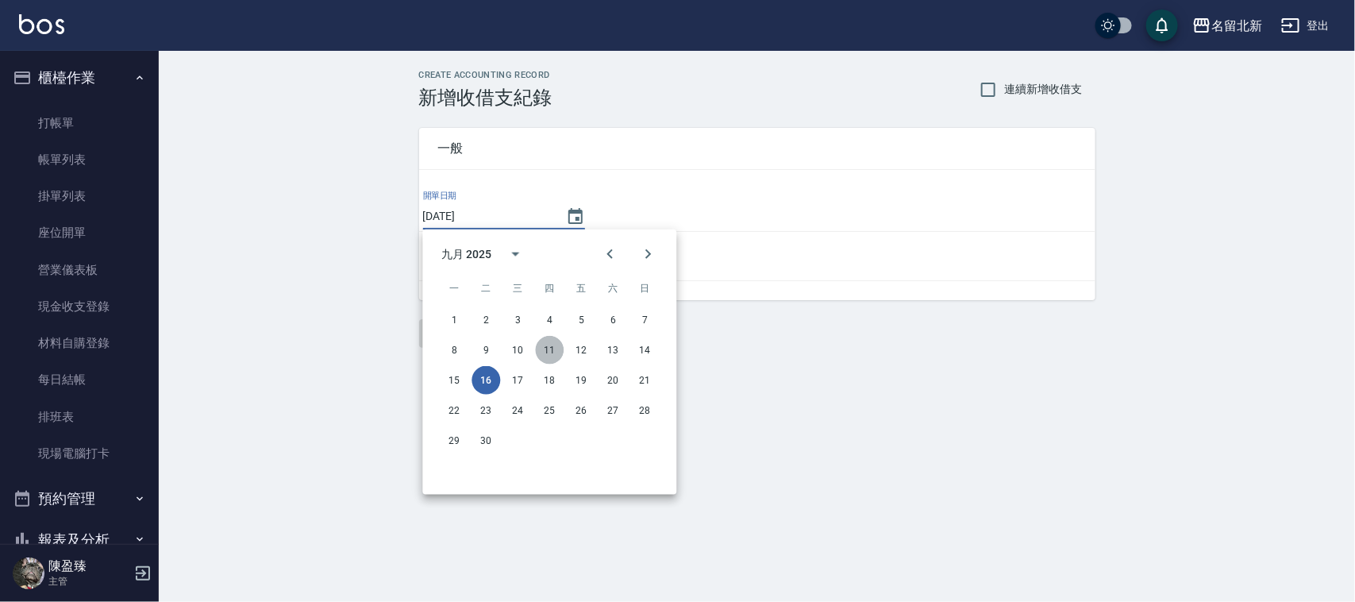
click at [556, 348] on button "11" at bounding box center [550, 350] width 29 height 29
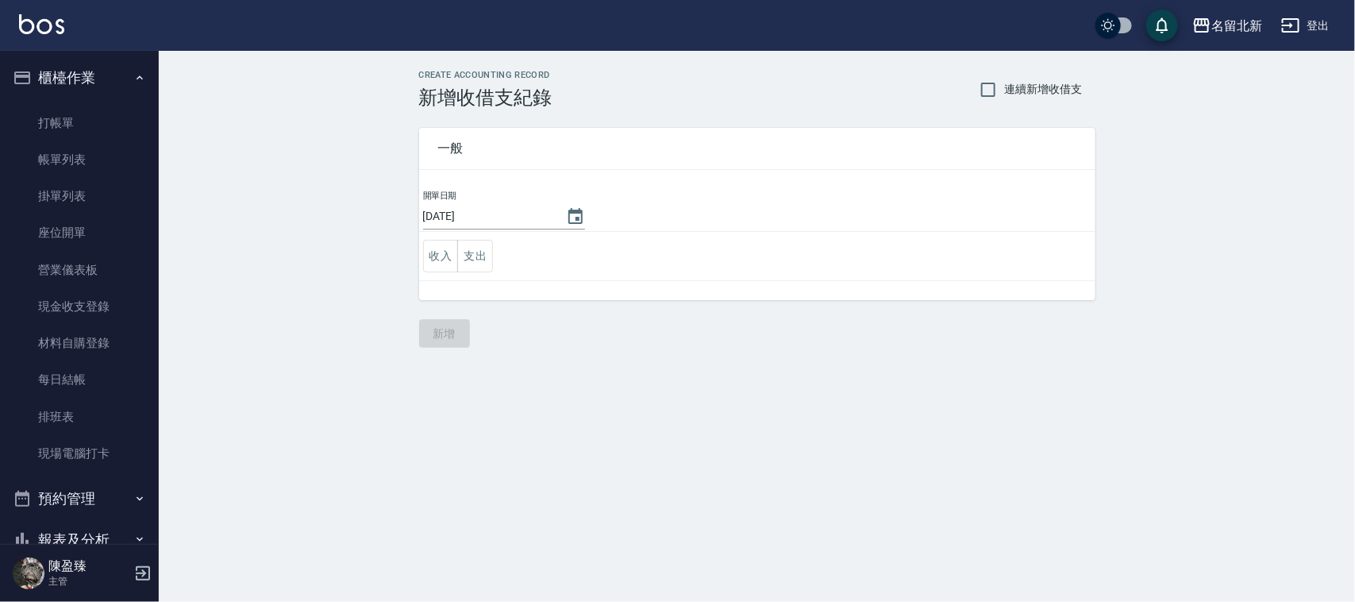
click at [556, 305] on button "11" at bounding box center [549, 297] width 21 height 16
click at [574, 204] on button "Choose date, selected date is 2025-09-11" at bounding box center [575, 217] width 38 height 38
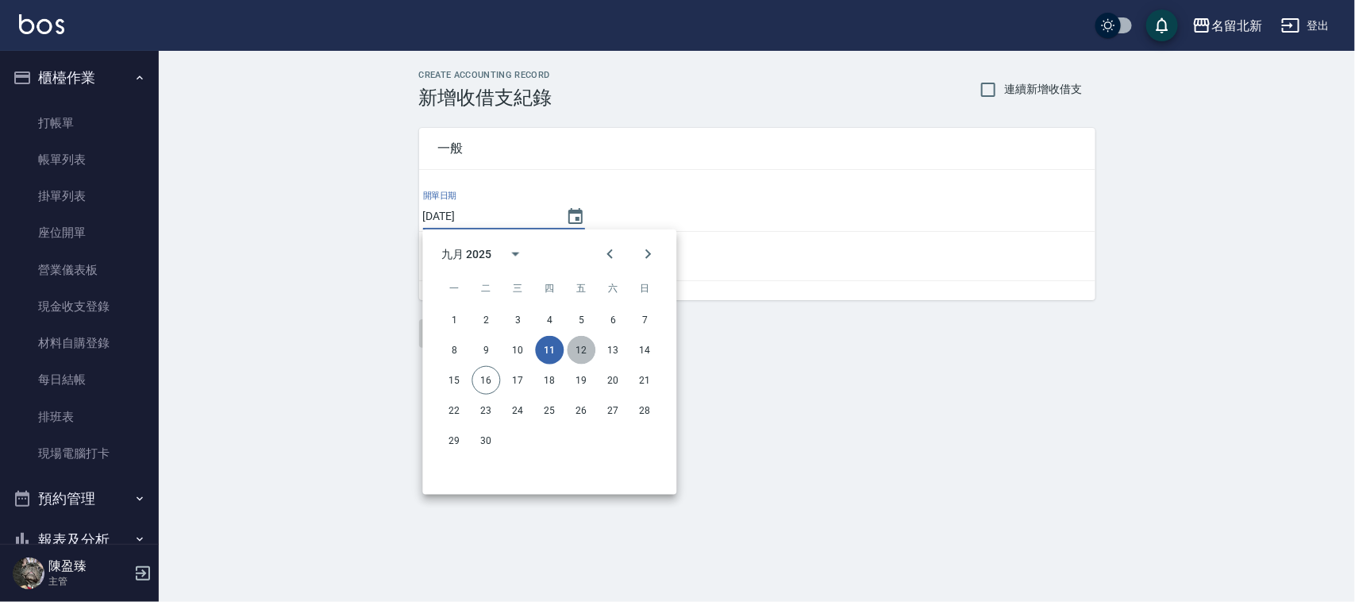
click at [588, 342] on button "12" at bounding box center [581, 350] width 29 height 29
type input "[DATE]"
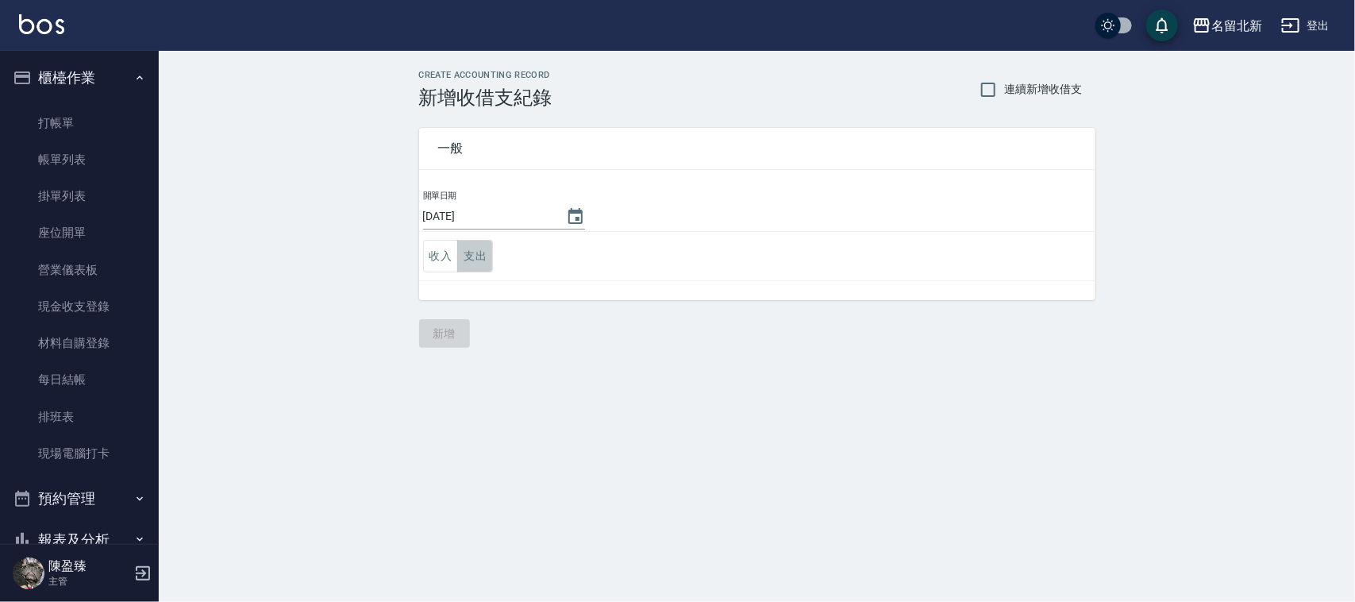
click at [479, 240] on button "支出" at bounding box center [475, 256] width 36 height 33
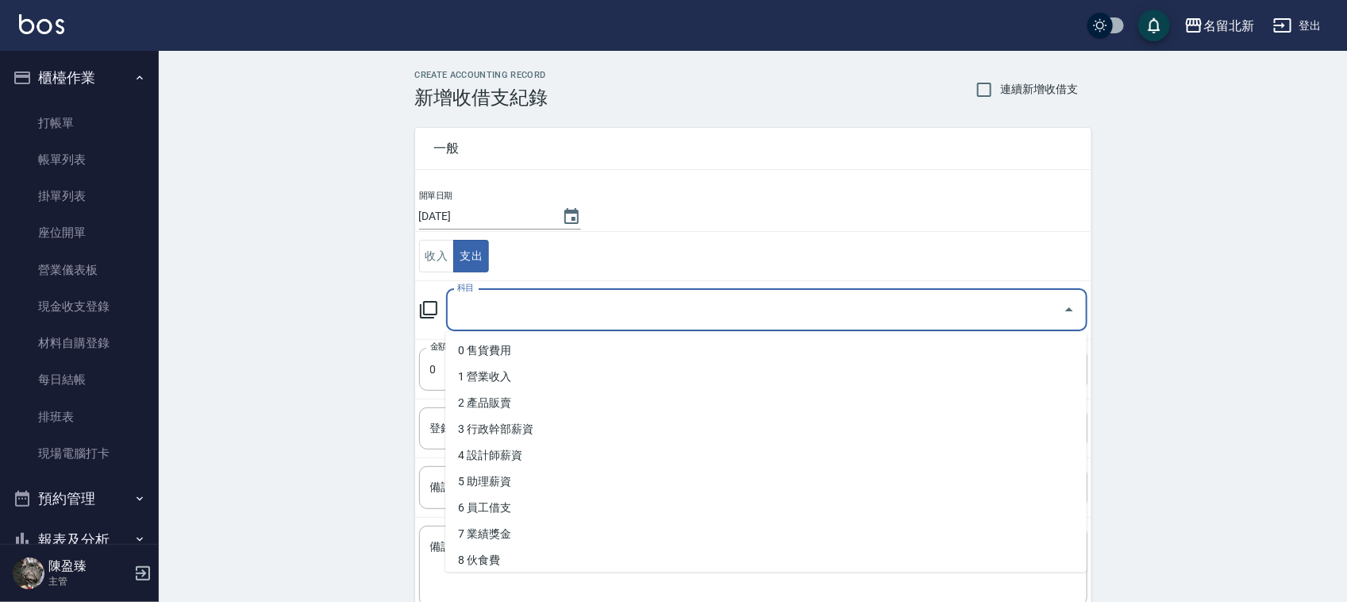
click at [502, 302] on input "科目" at bounding box center [754, 310] width 603 height 28
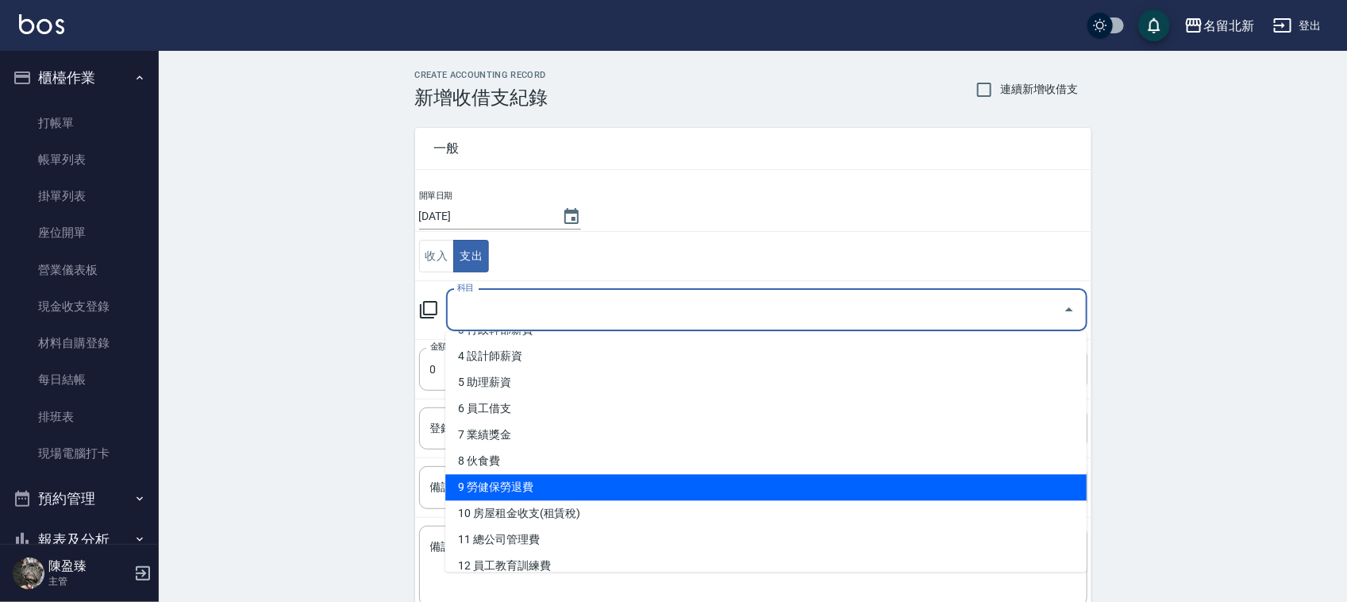
scroll to position [198, 0]
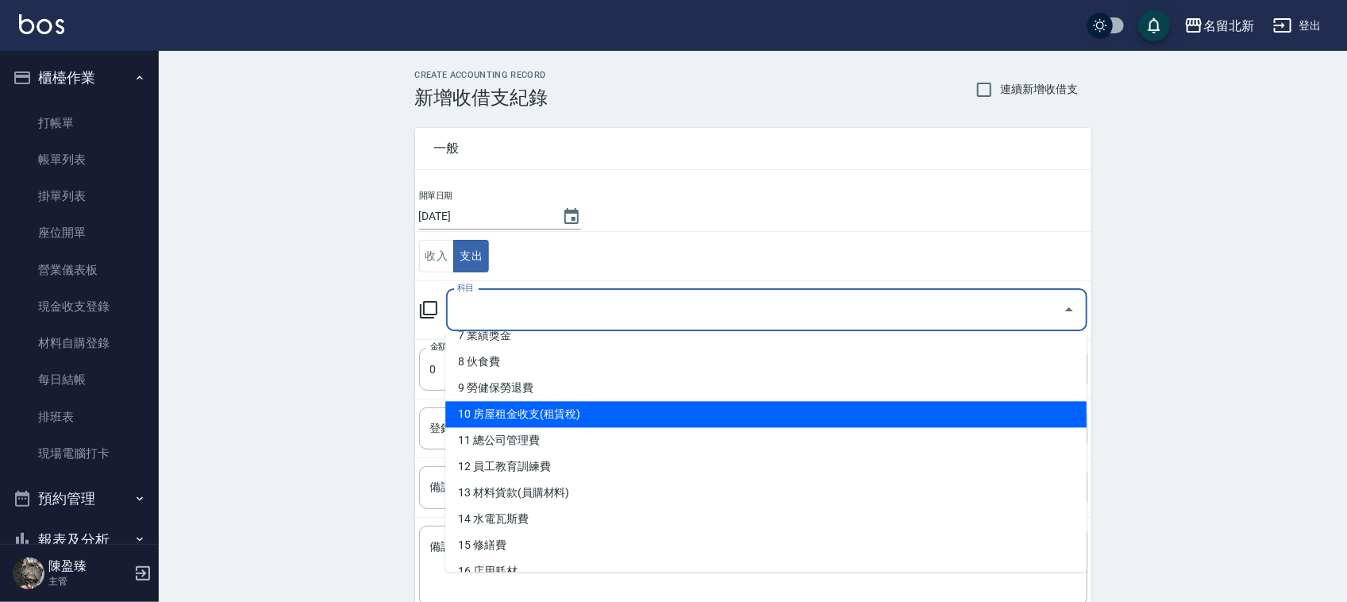
drag, startPoint x: 510, startPoint y: 386, endPoint x: 520, endPoint y: 417, distance: 31.9
click at [520, 417] on ul "0 售貨費用 1 營業收入 2 產品販賣 3 行政幹部薪資 4 設計師薪資 5 助理薪資 6 員工借支 7 業績獎金 8 伙食費 9 勞健保勞退費 10 房屋…" at bounding box center [765, 452] width 641 height 240
click at [521, 415] on li "10 房屋租金收支(租賃稅)" at bounding box center [765, 415] width 641 height 26
type input "10 房屋租金收支(租賃稅)"
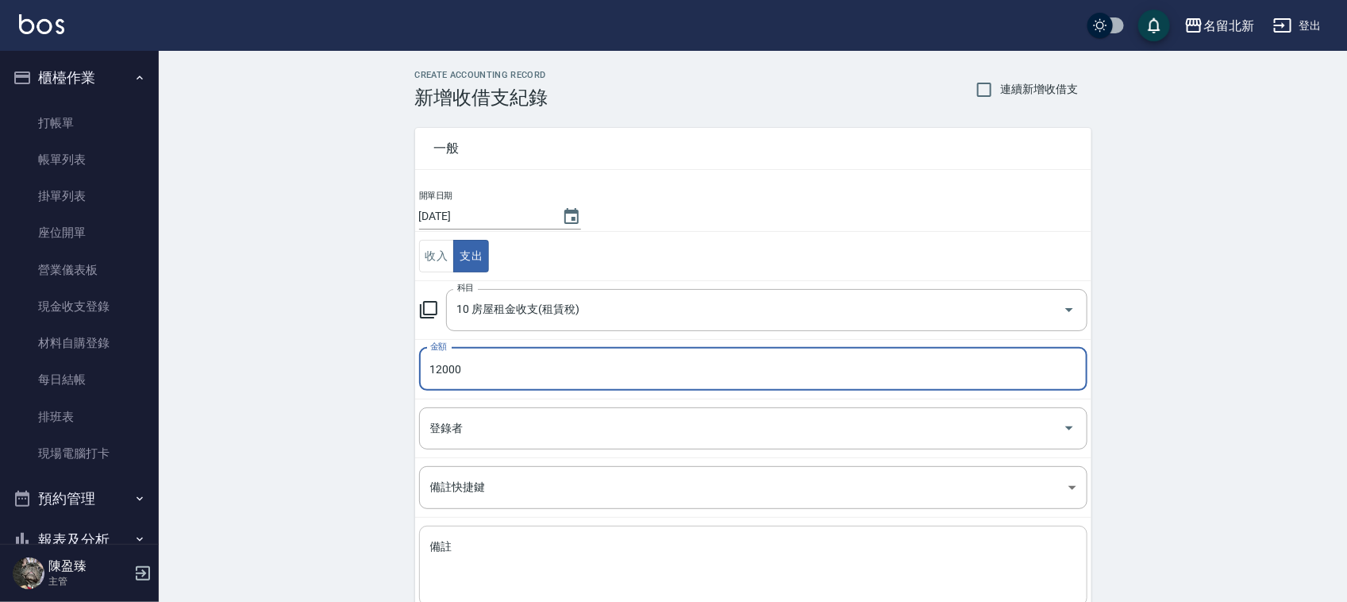
type input "12000"
click at [502, 553] on textarea "備註" at bounding box center [753, 566] width 646 height 54
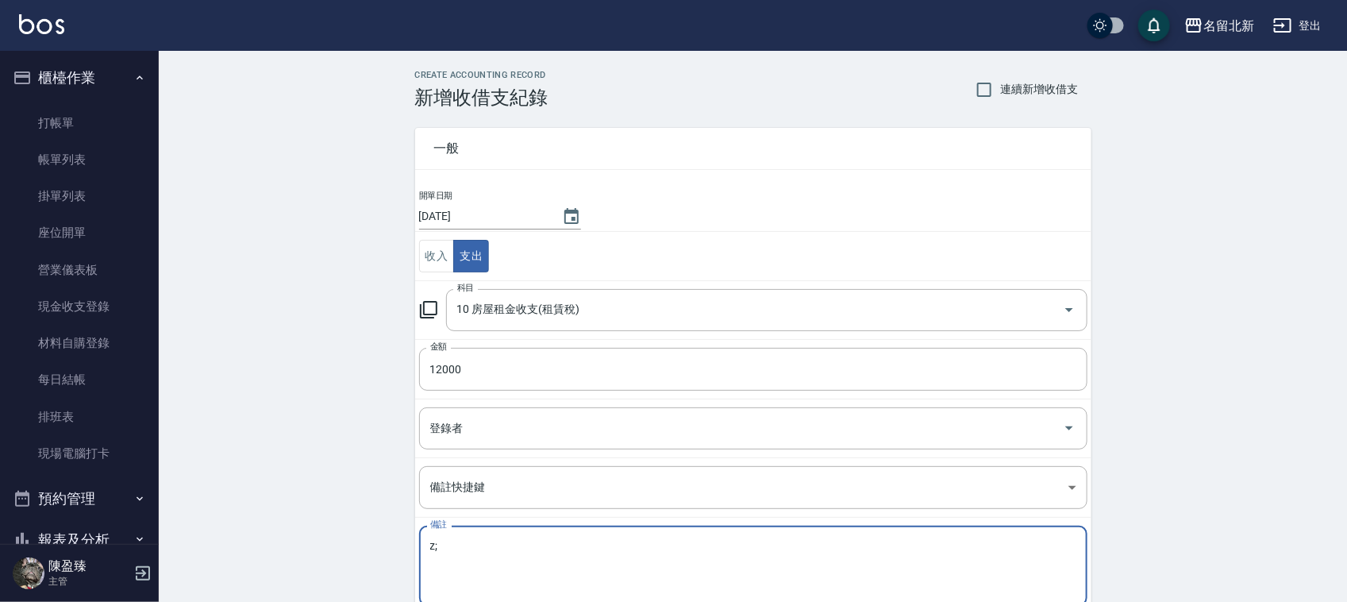
type textarea "z"
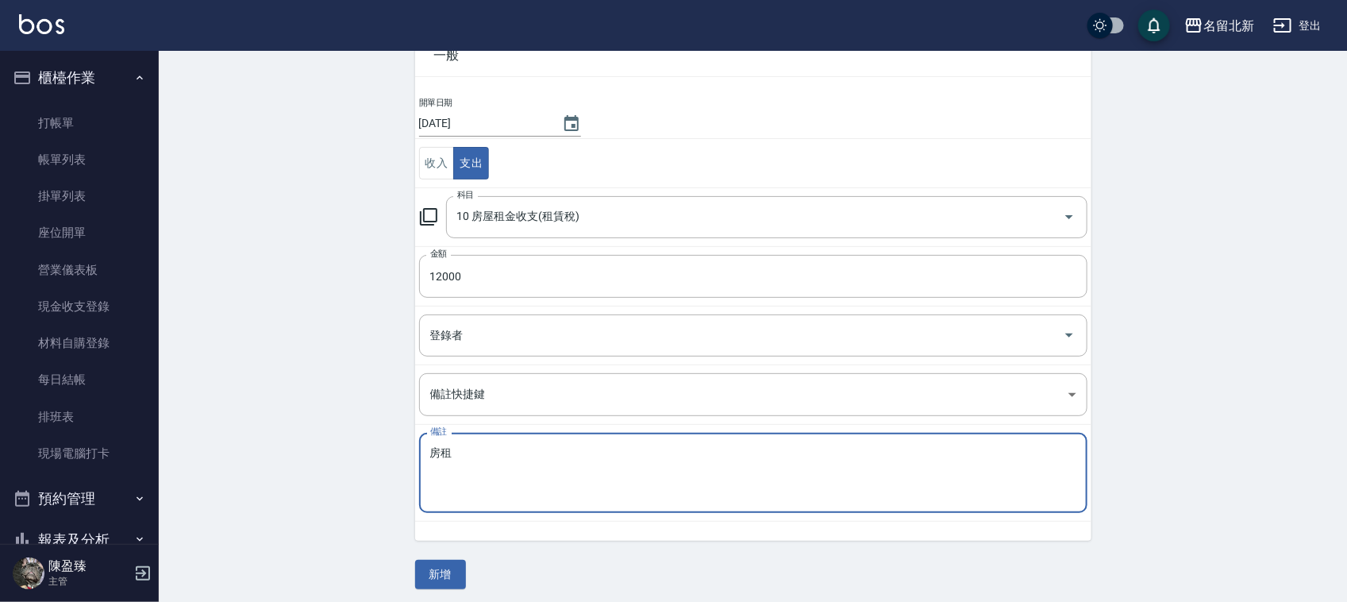
scroll to position [100, 0]
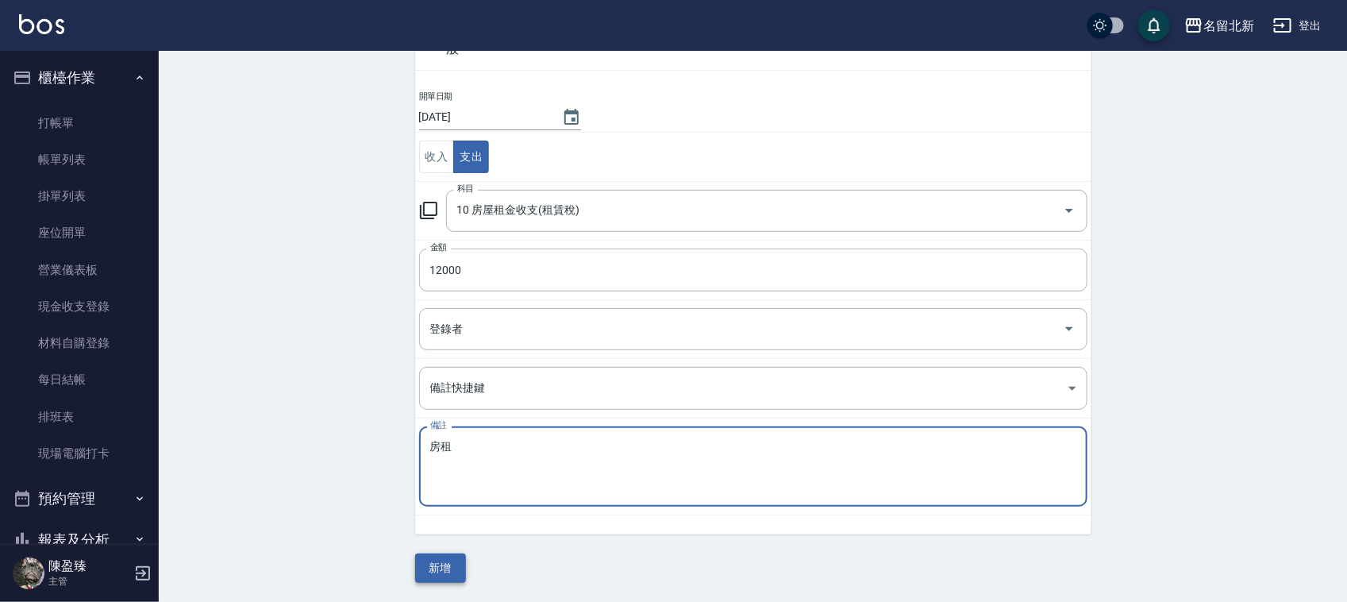
type textarea "房租"
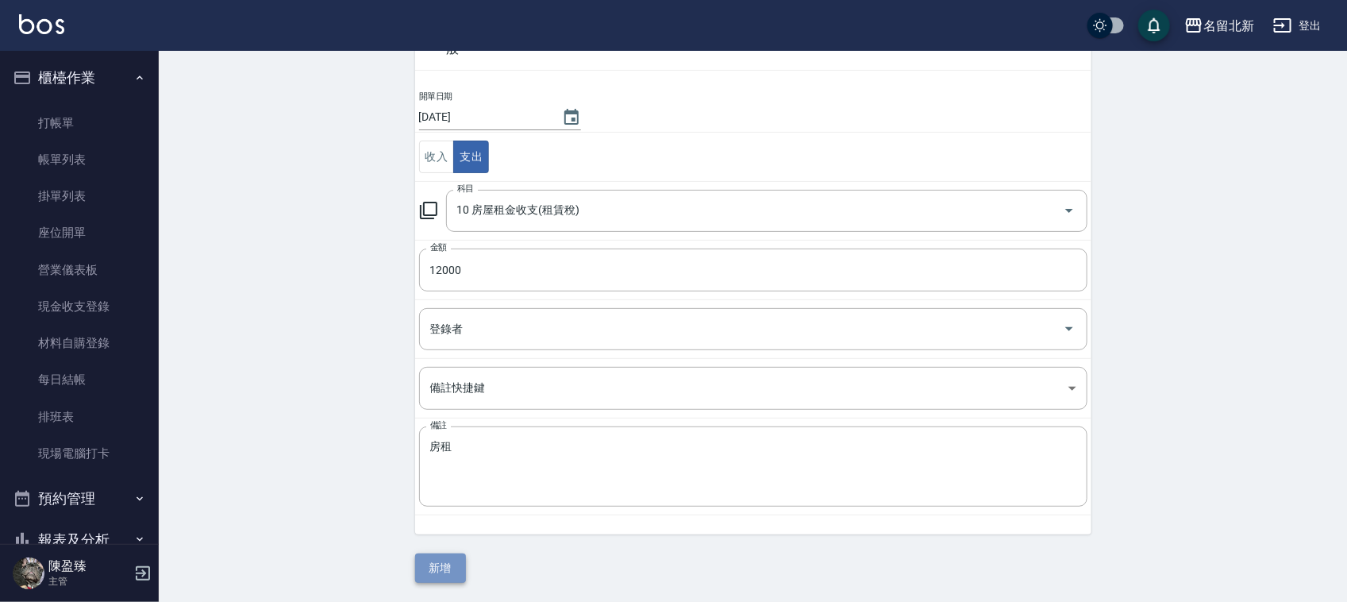
click at [435, 574] on button "新增" at bounding box center [440, 567] width 51 height 29
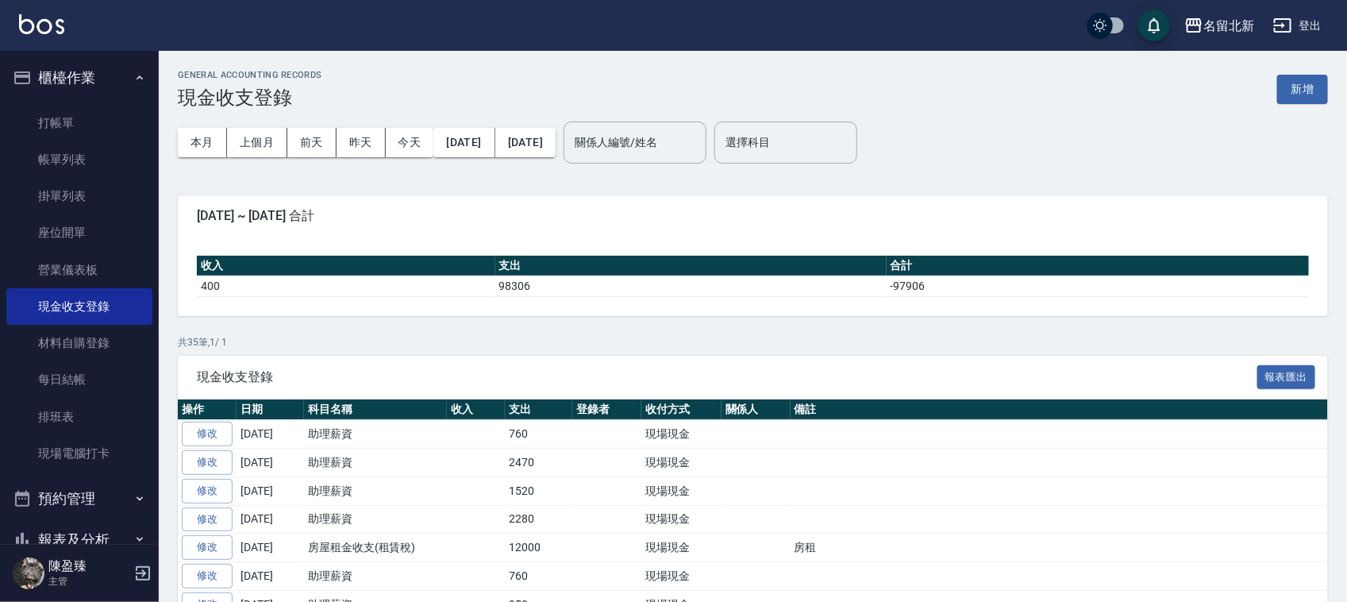
click at [1298, 72] on div "GENERAL ACCOUNTING RECORDS 現金收支登錄 新增" at bounding box center [753, 89] width 1150 height 39
click at [1311, 84] on button "新增" at bounding box center [1302, 89] width 51 height 29
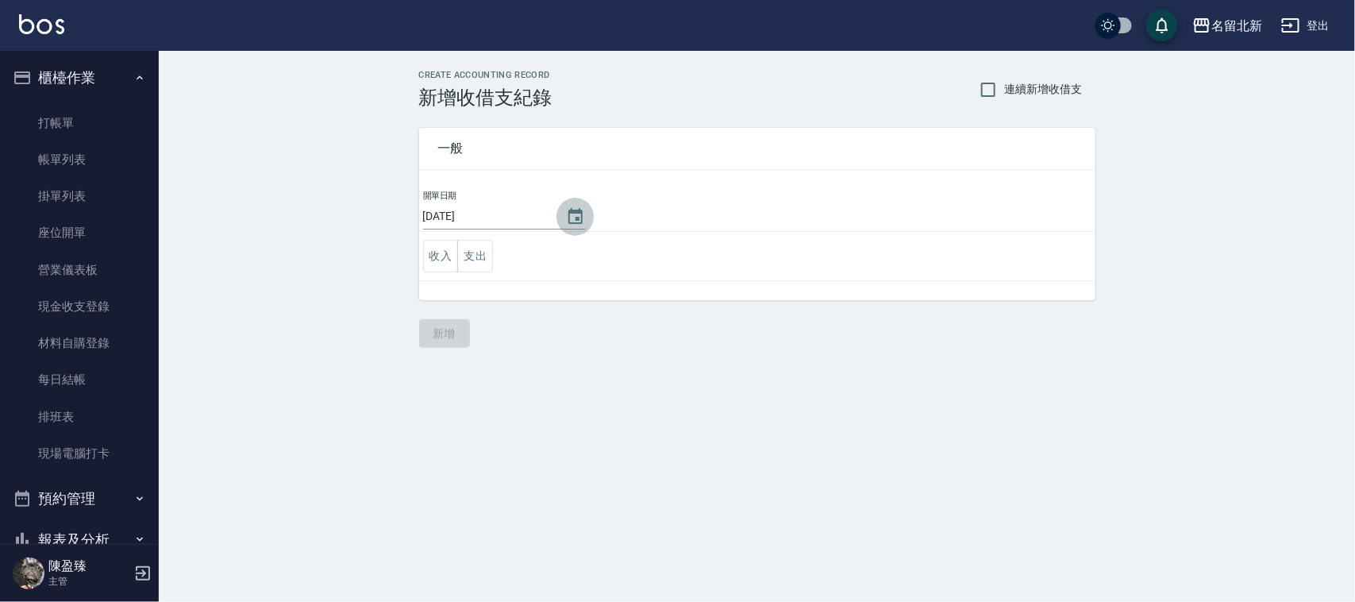
click at [578, 212] on icon "Choose date, selected date is 2025-09-16" at bounding box center [575, 216] width 14 height 16
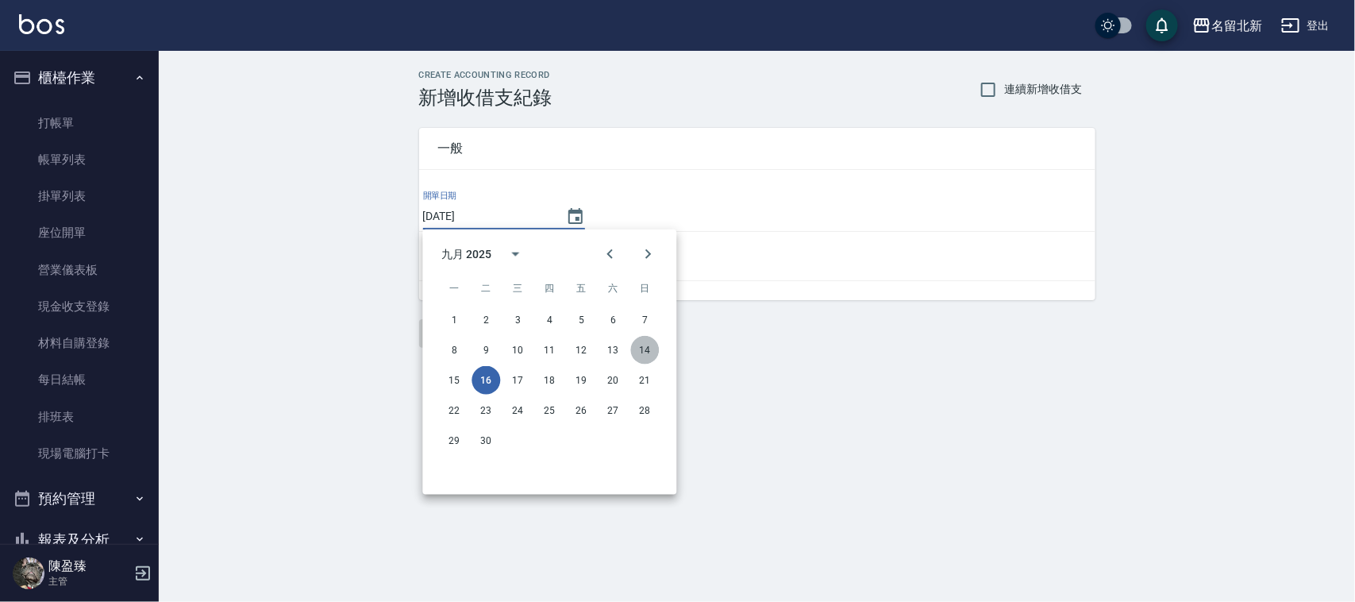
click at [651, 347] on button "14" at bounding box center [645, 350] width 29 height 29
type input "[DATE]"
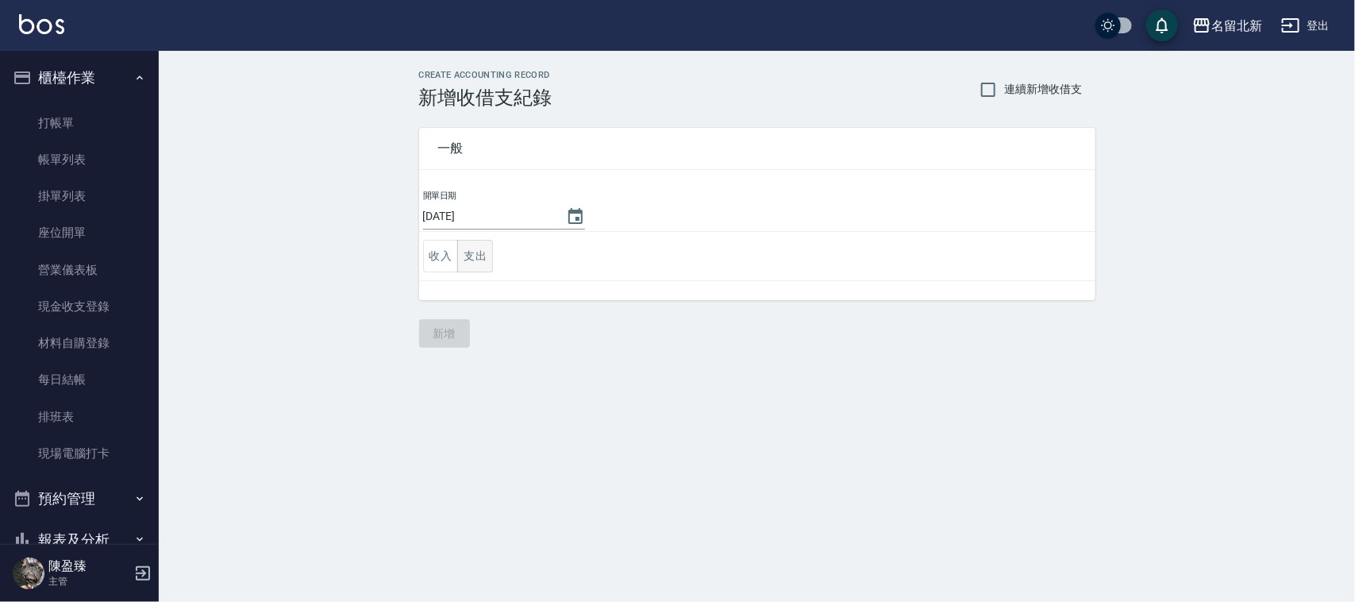
click at [485, 252] on button "支出" at bounding box center [475, 256] width 36 height 33
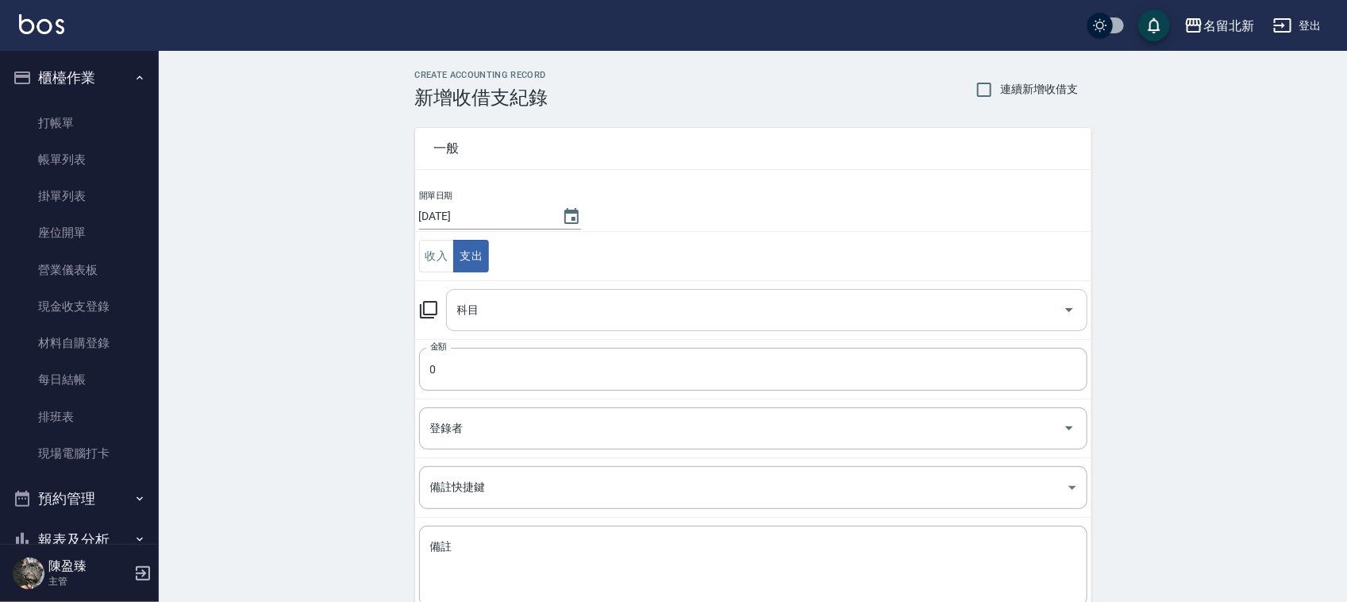
click at [494, 306] on input "科目" at bounding box center [754, 310] width 603 height 28
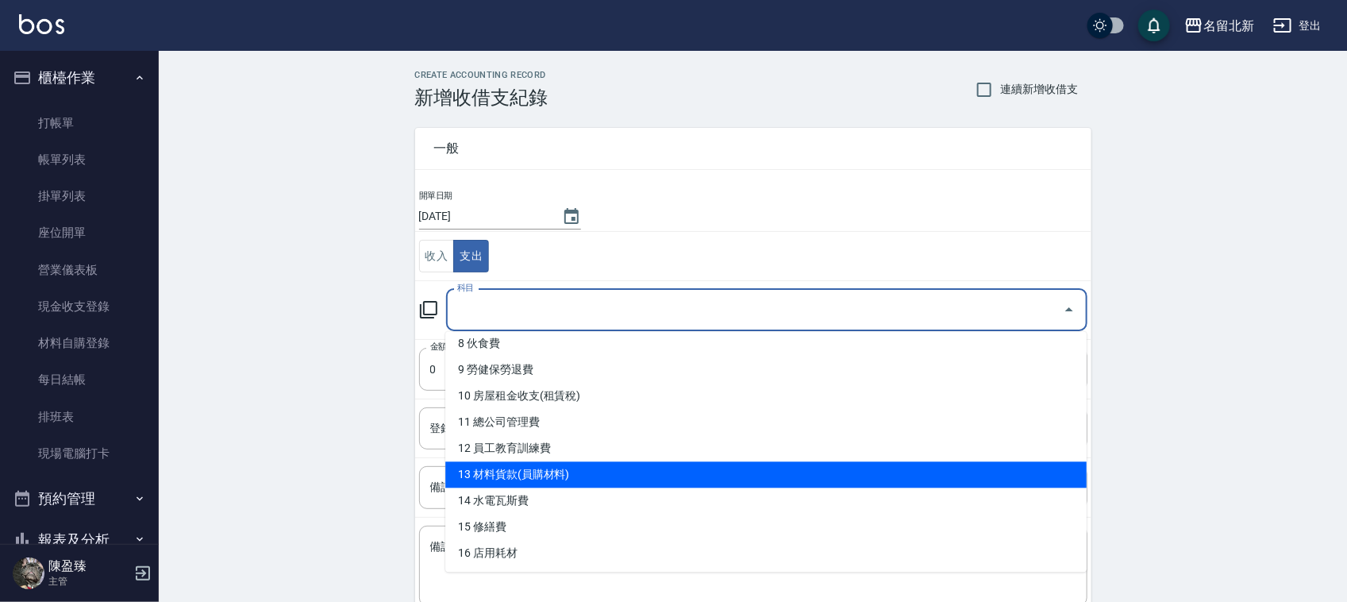
scroll to position [99, 0]
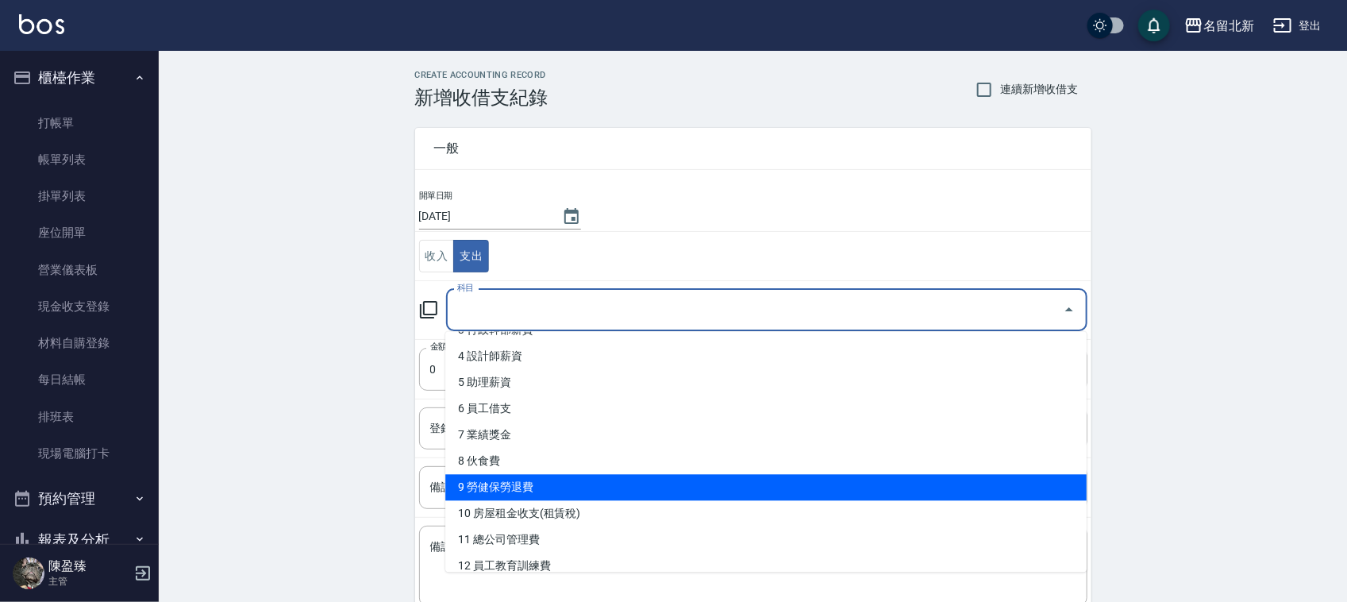
click at [533, 494] on li "9 勞健保勞退費" at bounding box center [765, 488] width 641 height 26
type input "9 勞健保勞退費"
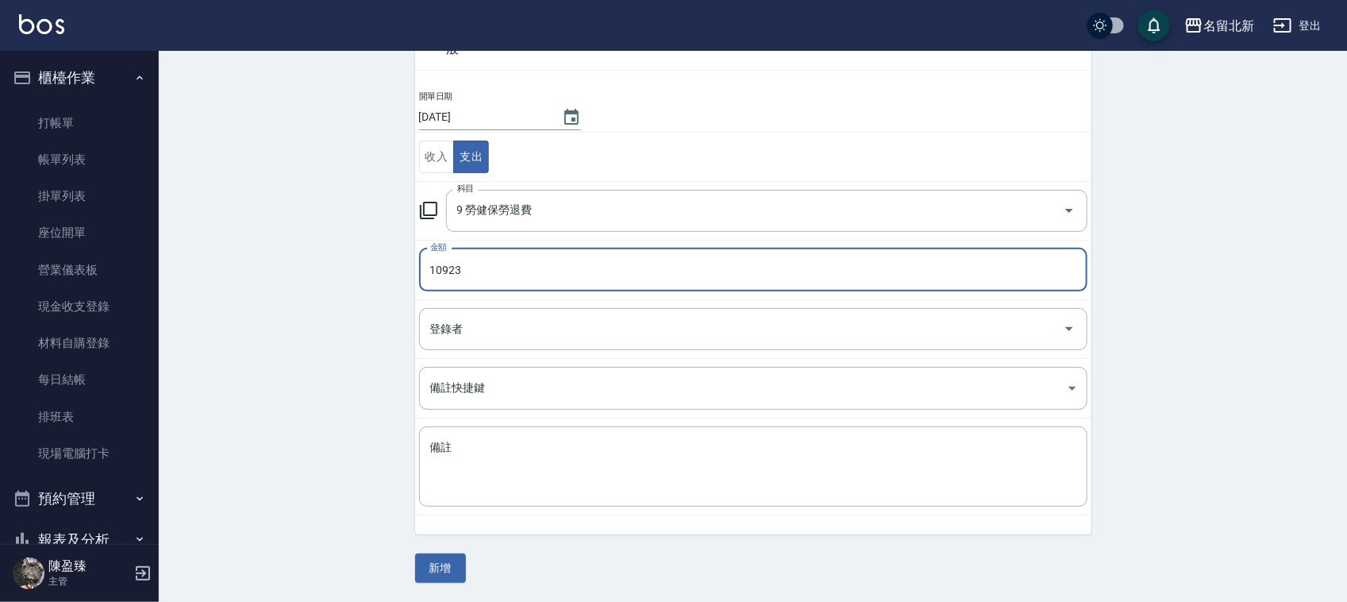
scroll to position [100, 0]
type input "10923"
click at [522, 476] on textarea "備註" at bounding box center [753, 467] width 646 height 54
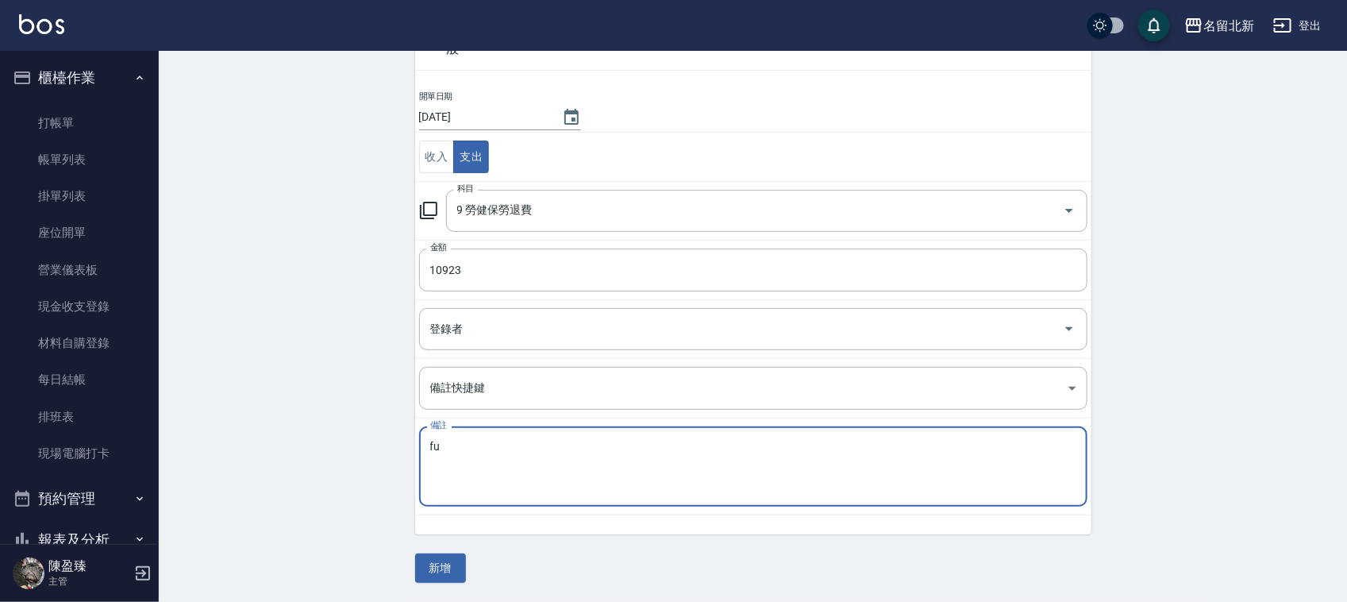
type textarea "f"
type textarea "秋美勞健保"
click at [445, 561] on button "新增" at bounding box center [440, 567] width 51 height 29
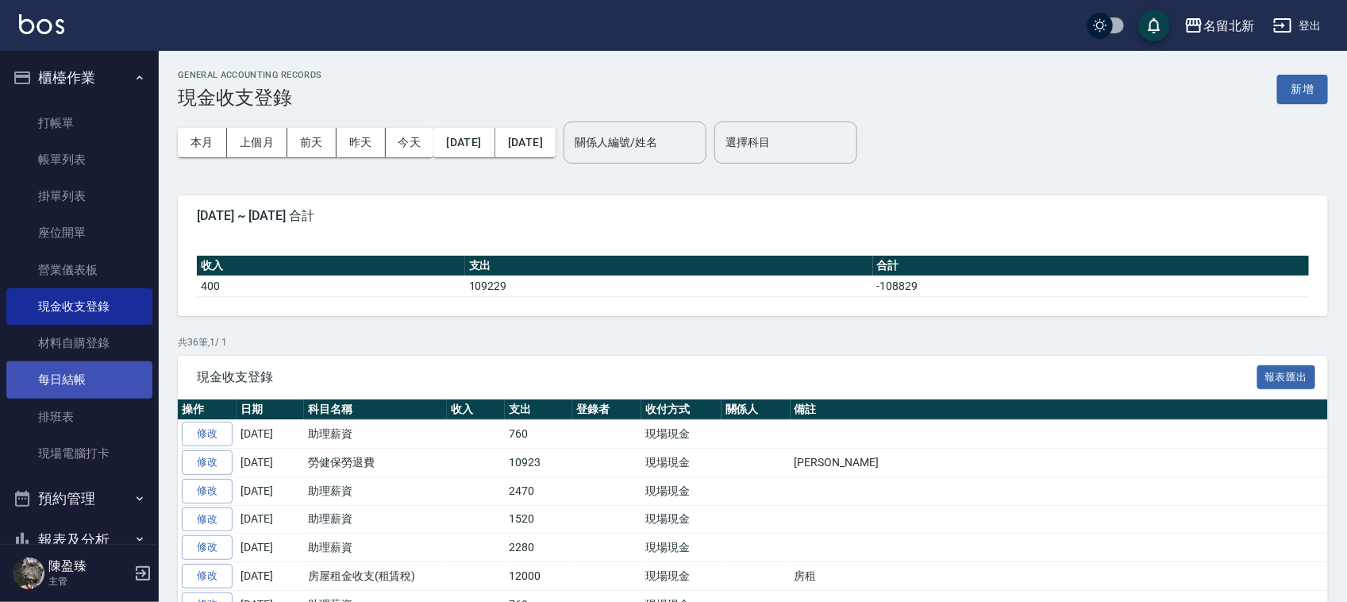
click at [76, 370] on link "每日結帳" at bounding box center [79, 379] width 146 height 37
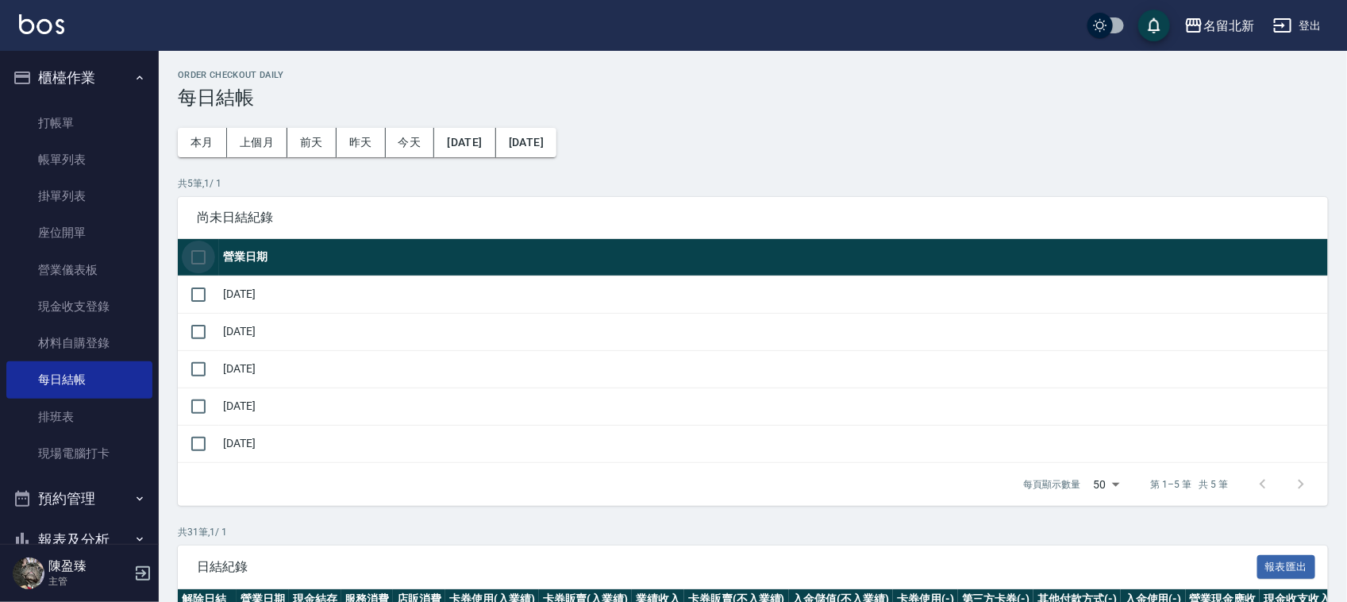
click at [199, 252] on input "checkbox" at bounding box center [198, 256] width 33 height 33
checkbox input "true"
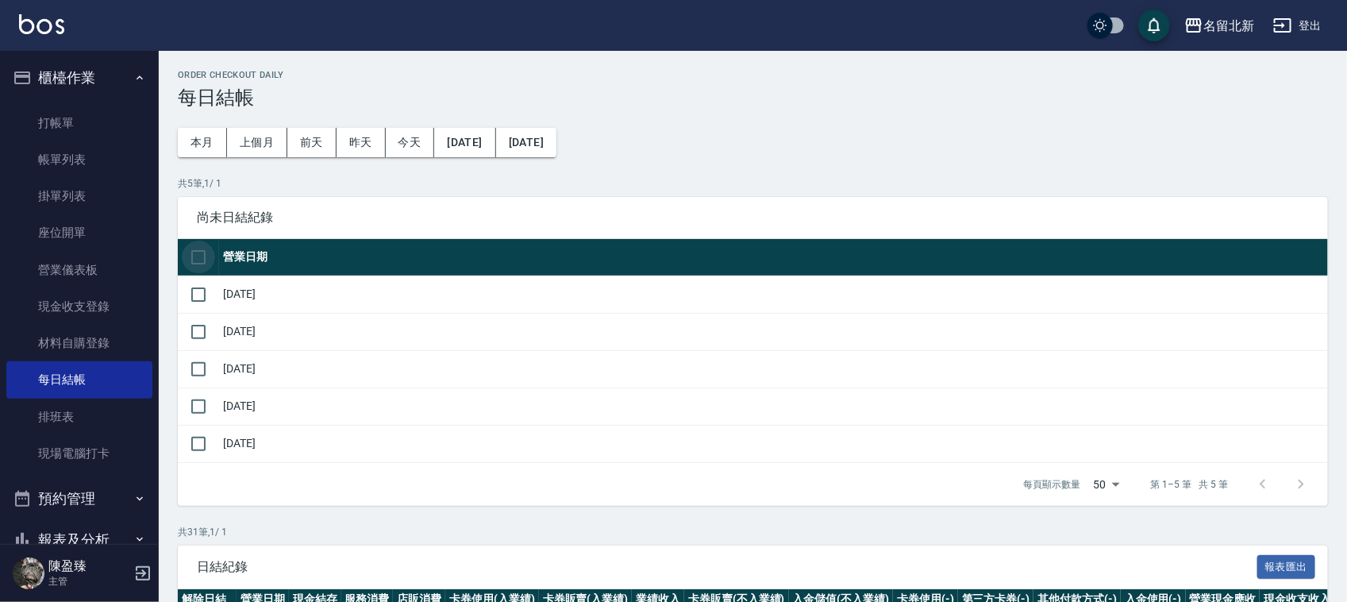
checkbox input "true"
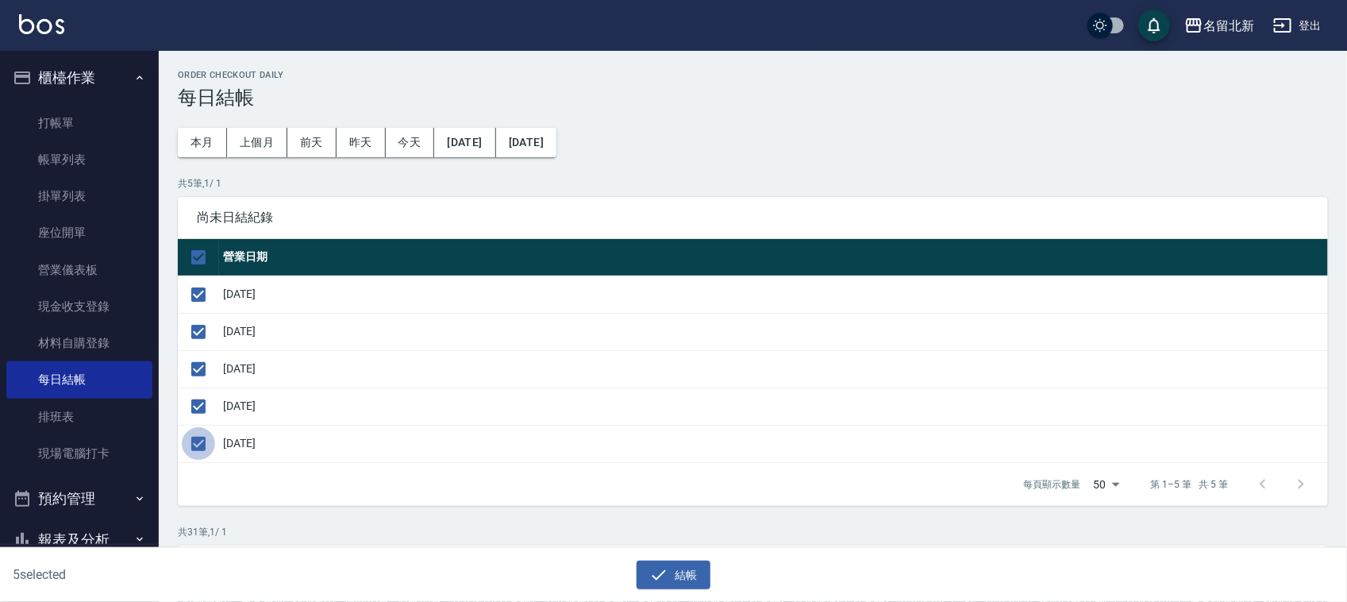
click at [189, 442] on input "checkbox" at bounding box center [198, 443] width 33 height 33
checkbox input "false"
drag, startPoint x: 686, startPoint y: 566, endPoint x: 750, endPoint y: 571, distance: 63.7
click at [688, 563] on button "結帳" at bounding box center [673, 574] width 74 height 29
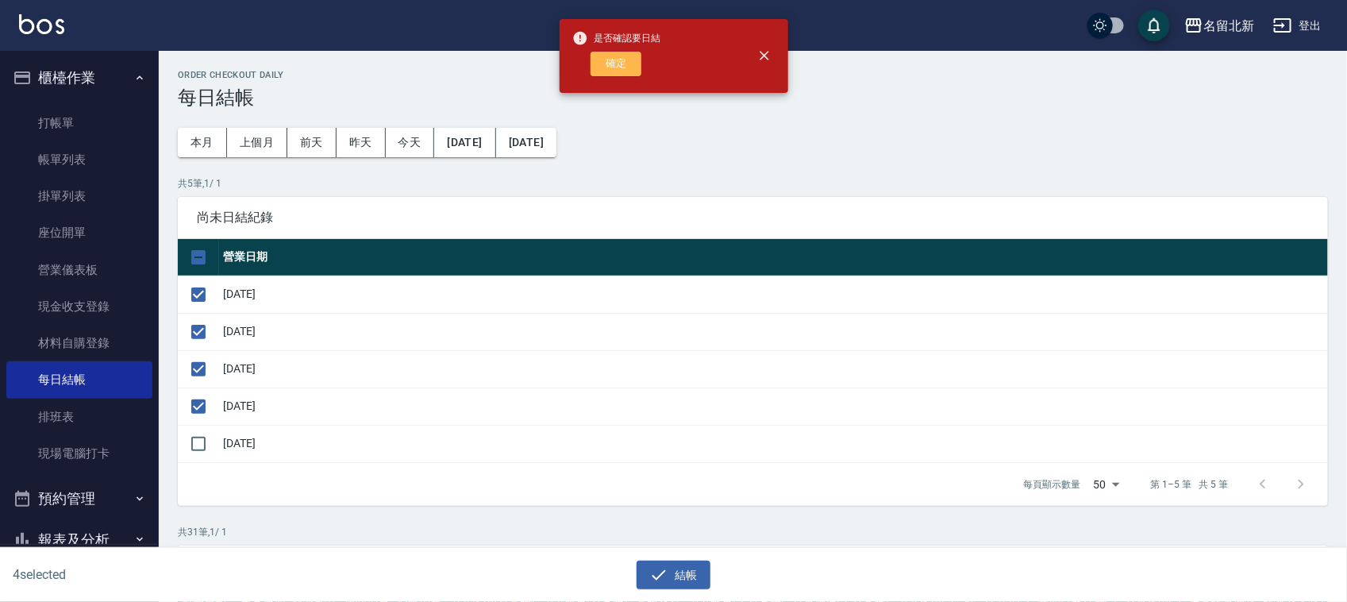
click at [605, 57] on button "確定" at bounding box center [615, 64] width 51 height 25
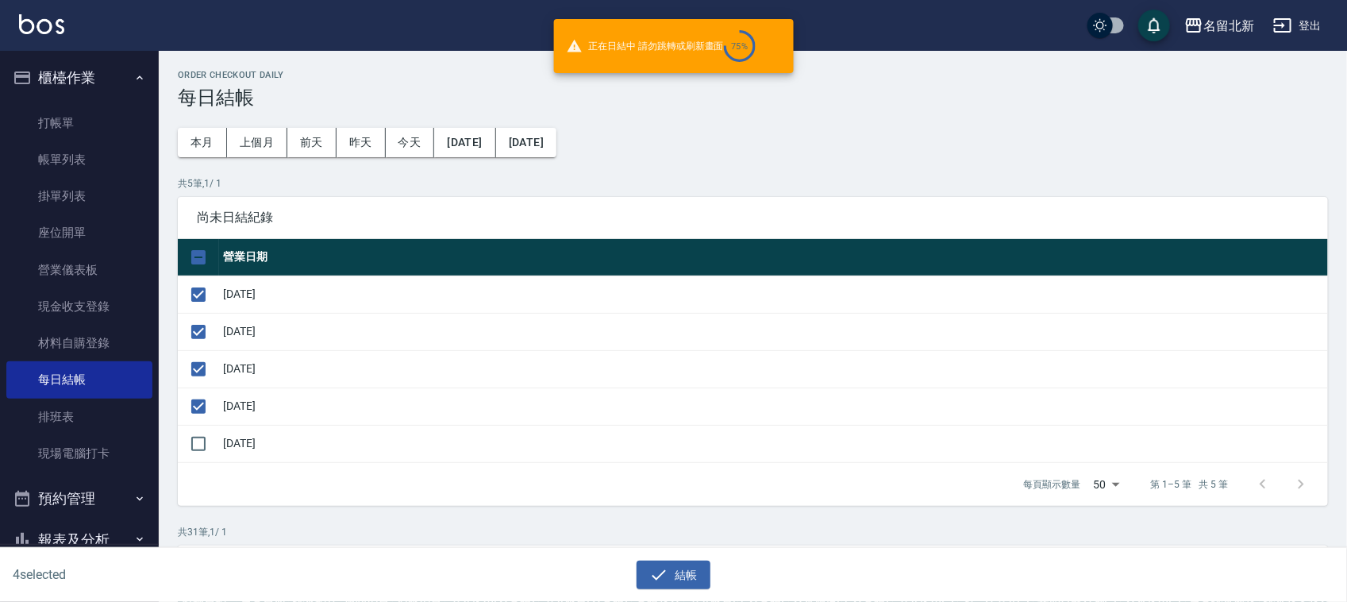
checkbox input "false"
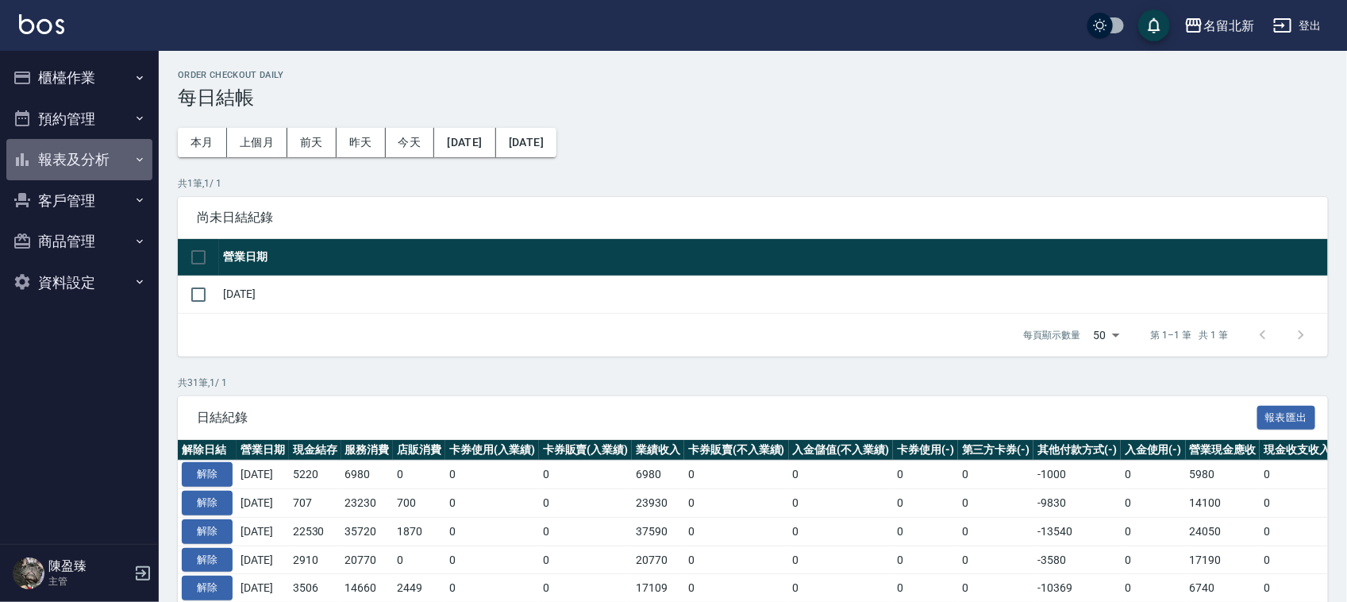
click at [92, 164] on button "報表及分析" at bounding box center [79, 159] width 146 height 41
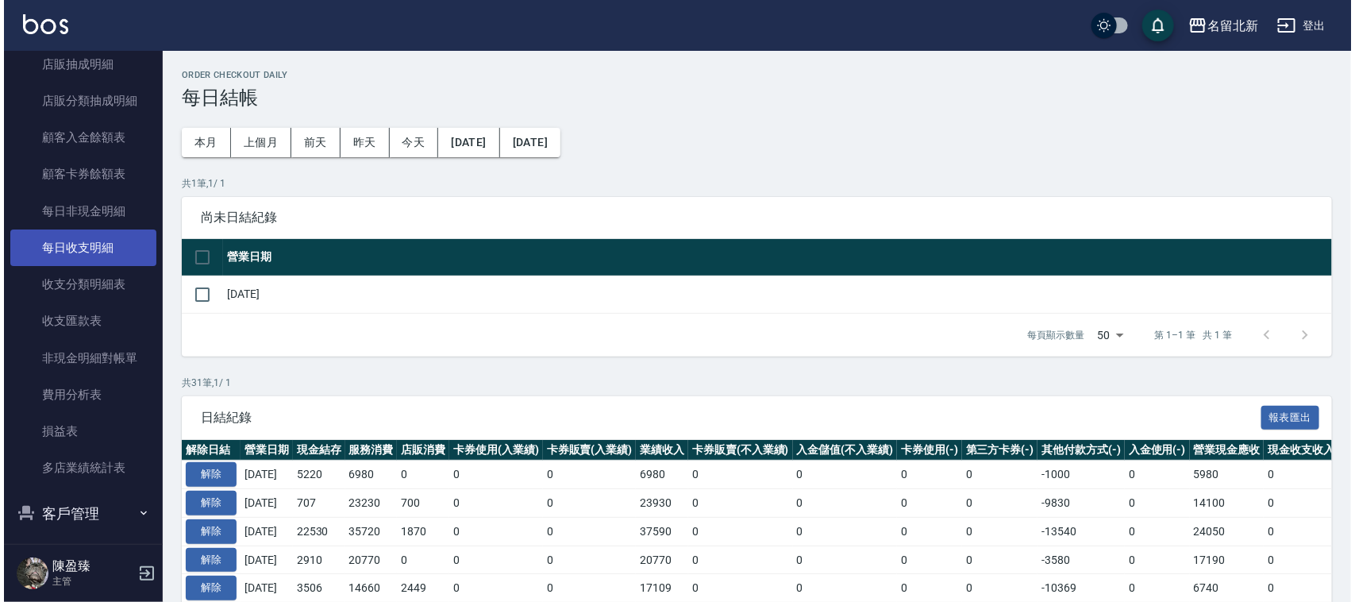
scroll to position [965, 0]
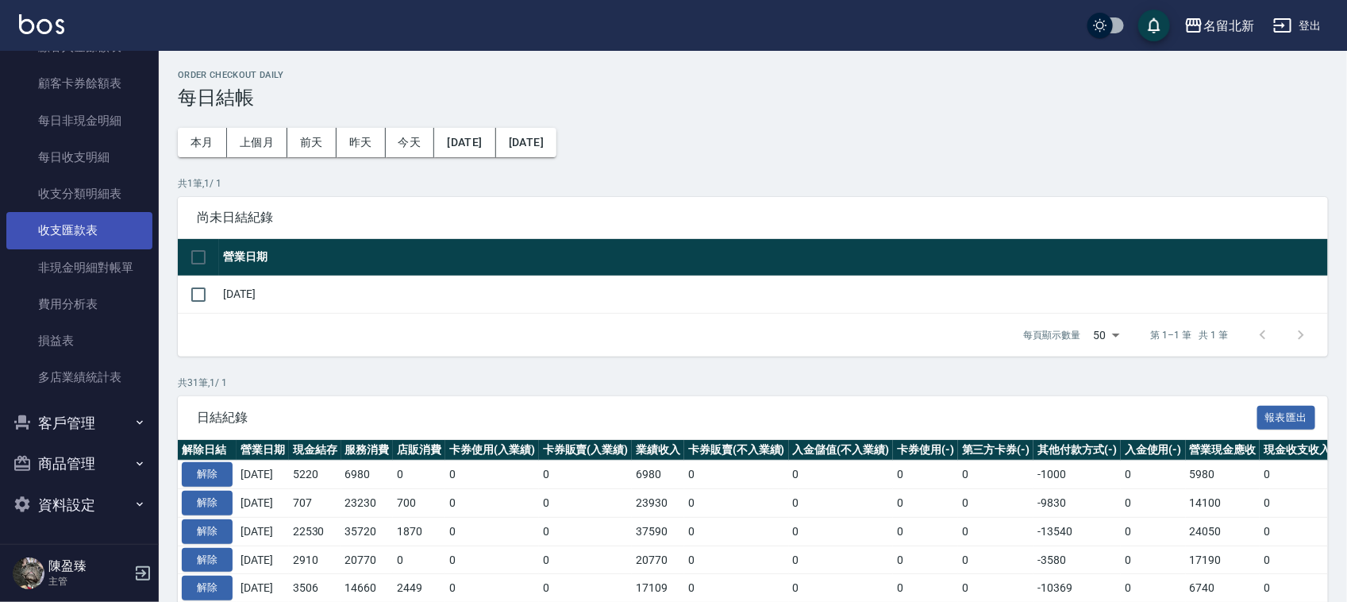
click at [74, 224] on link "收支匯款表" at bounding box center [79, 230] width 146 height 37
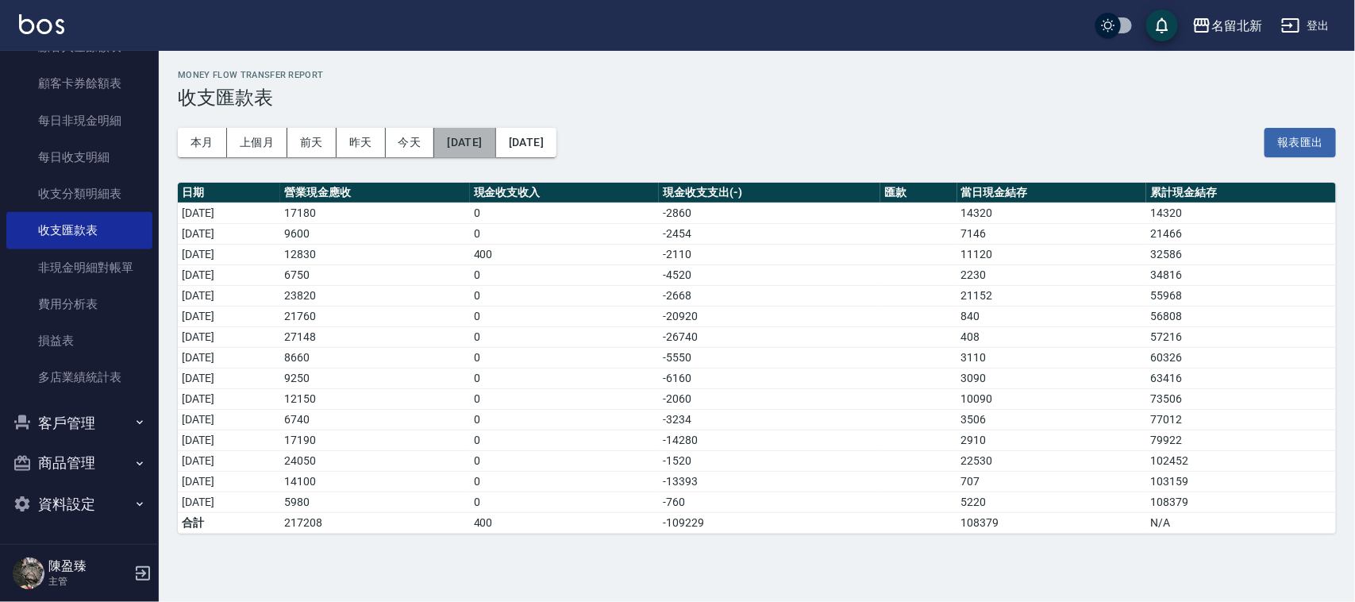
click at [494, 144] on button "[DATE]" at bounding box center [464, 142] width 61 height 29
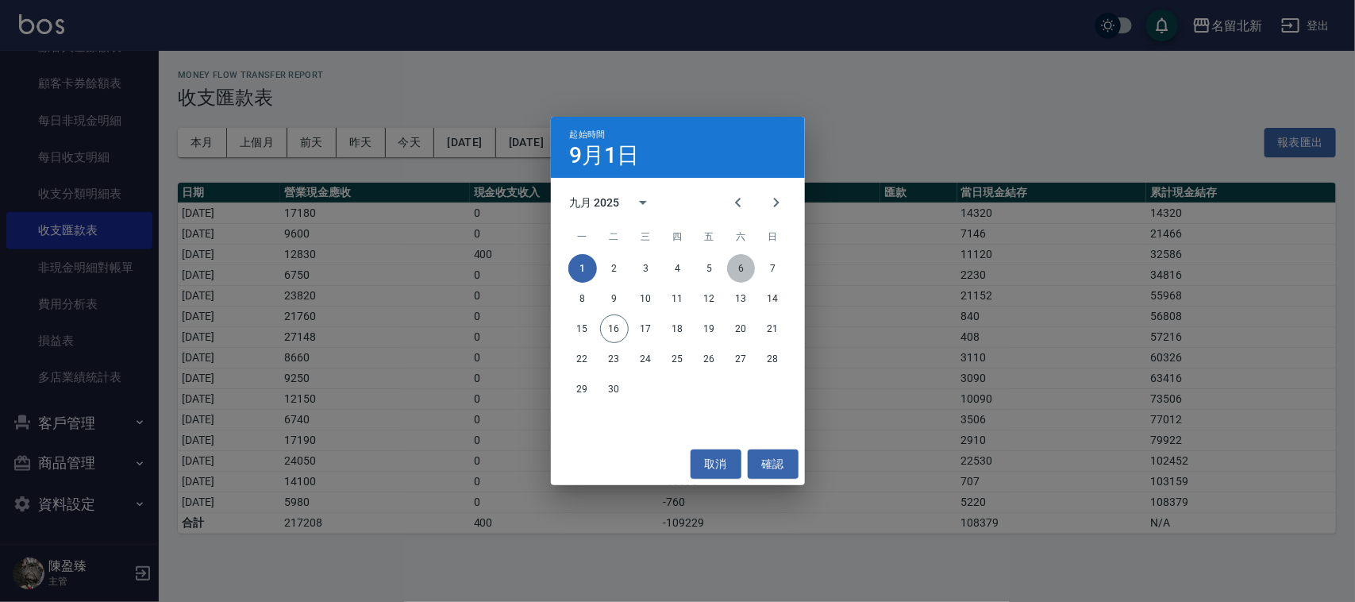
click at [740, 264] on button "6" at bounding box center [741, 268] width 29 height 29
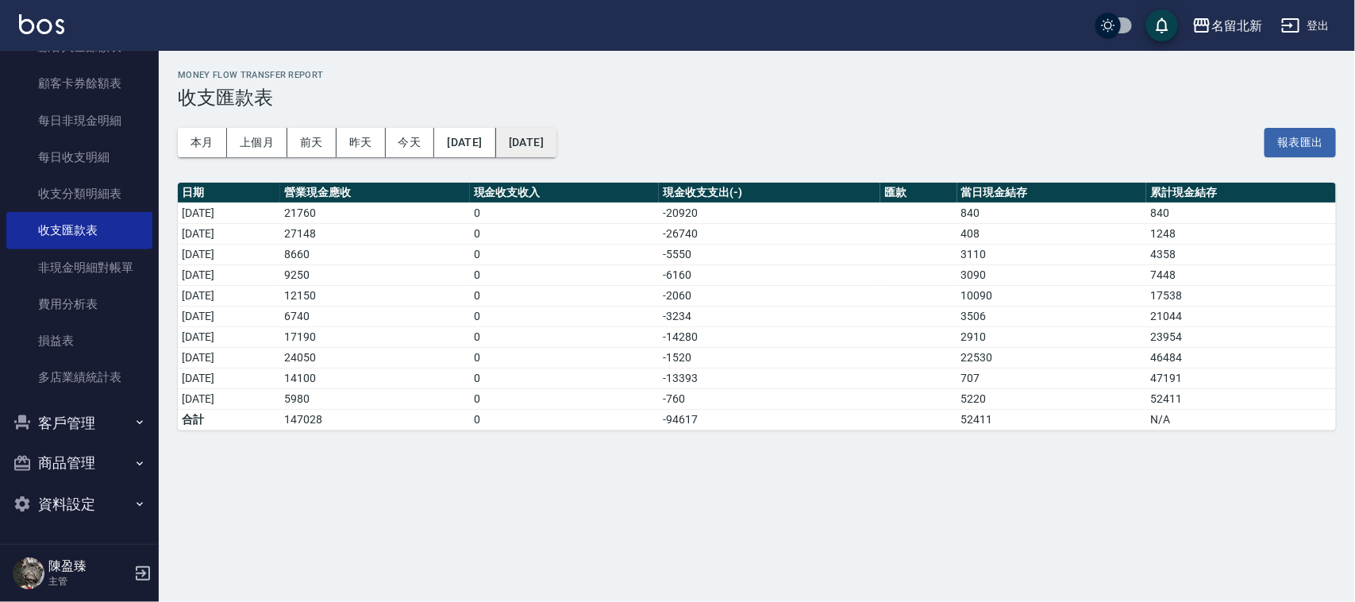
click at [556, 141] on button "[DATE]" at bounding box center [526, 142] width 60 height 29
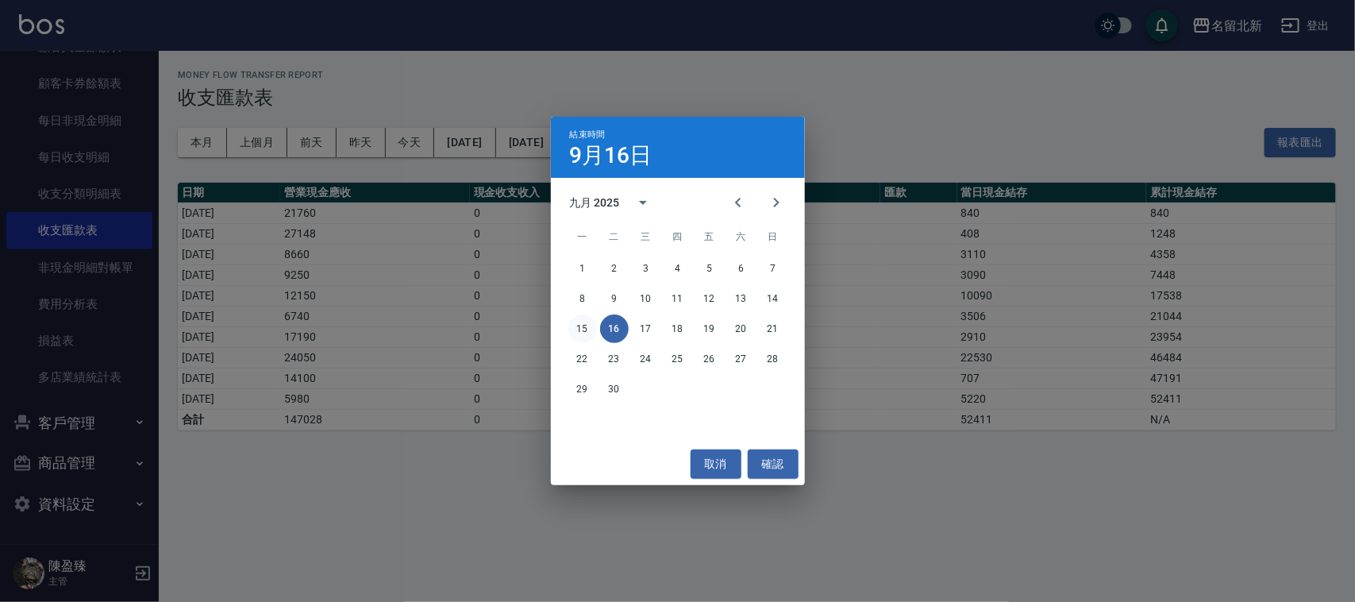
click at [588, 326] on button "15" at bounding box center [582, 328] width 29 height 29
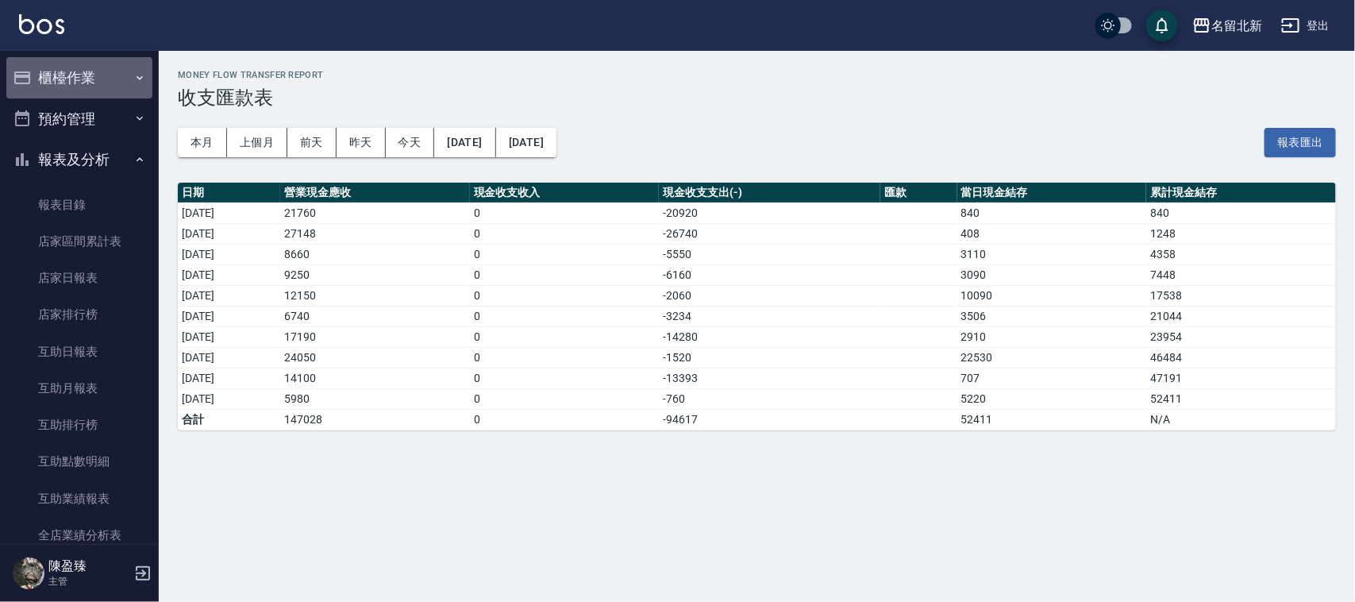
drag, startPoint x: 92, startPoint y: 78, endPoint x: 109, endPoint y: 96, distance: 24.7
click at [93, 79] on button "櫃檯作業" at bounding box center [79, 77] width 146 height 41
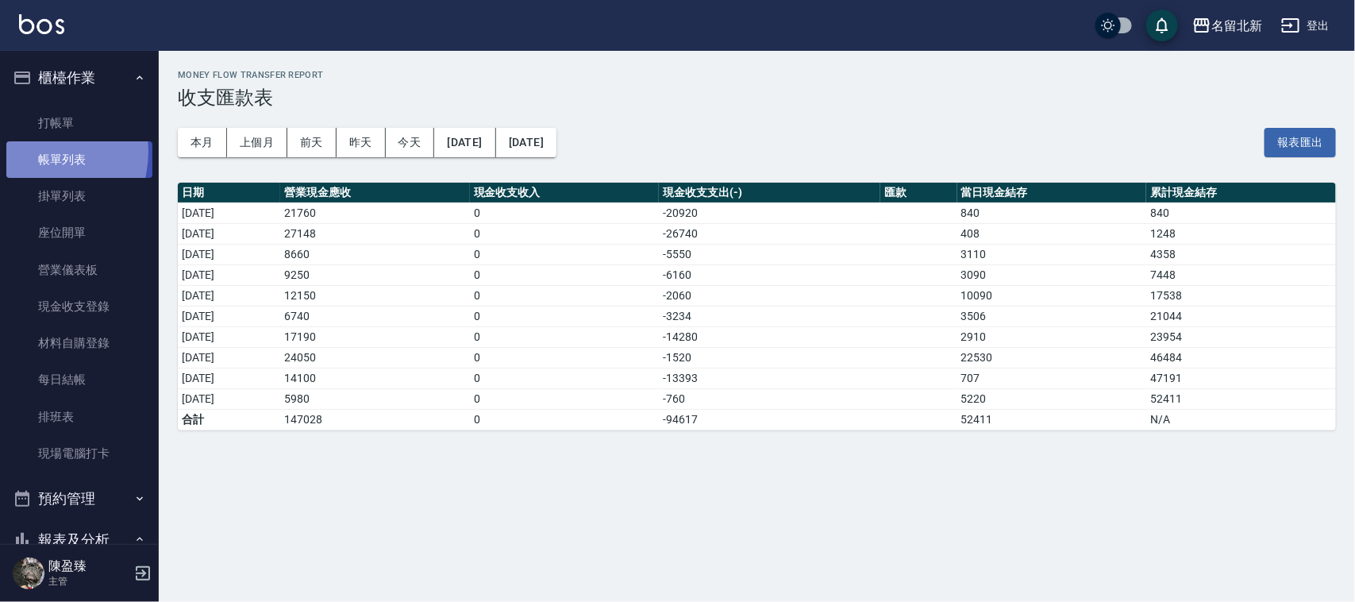
click at [33, 152] on link "帳單列表" at bounding box center [79, 159] width 146 height 37
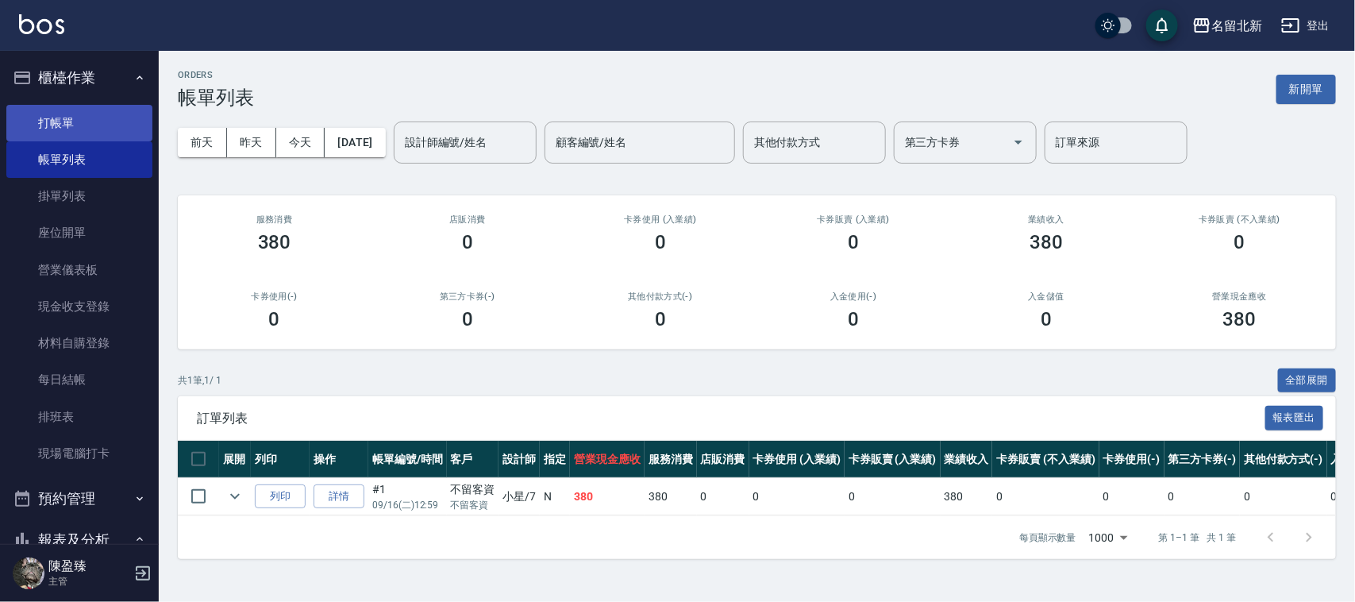
click at [61, 125] on link "打帳單" at bounding box center [79, 123] width 146 height 37
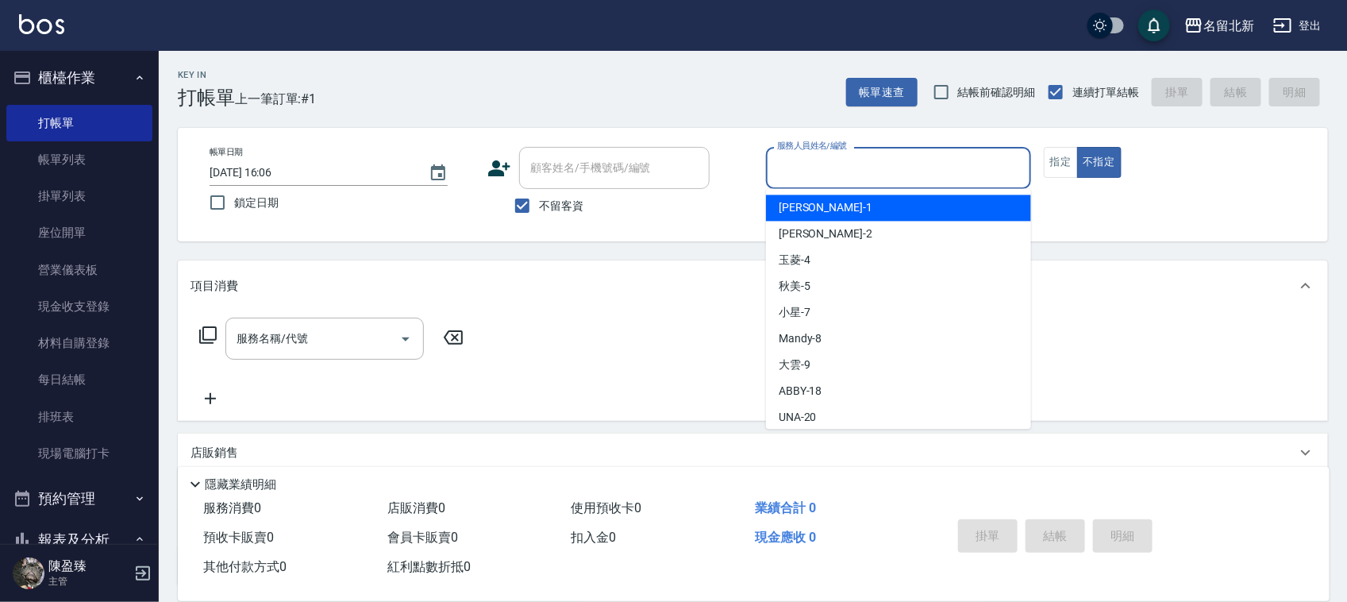
click at [826, 168] on input "服務人員姓名/編號" at bounding box center [898, 168] width 251 height 28
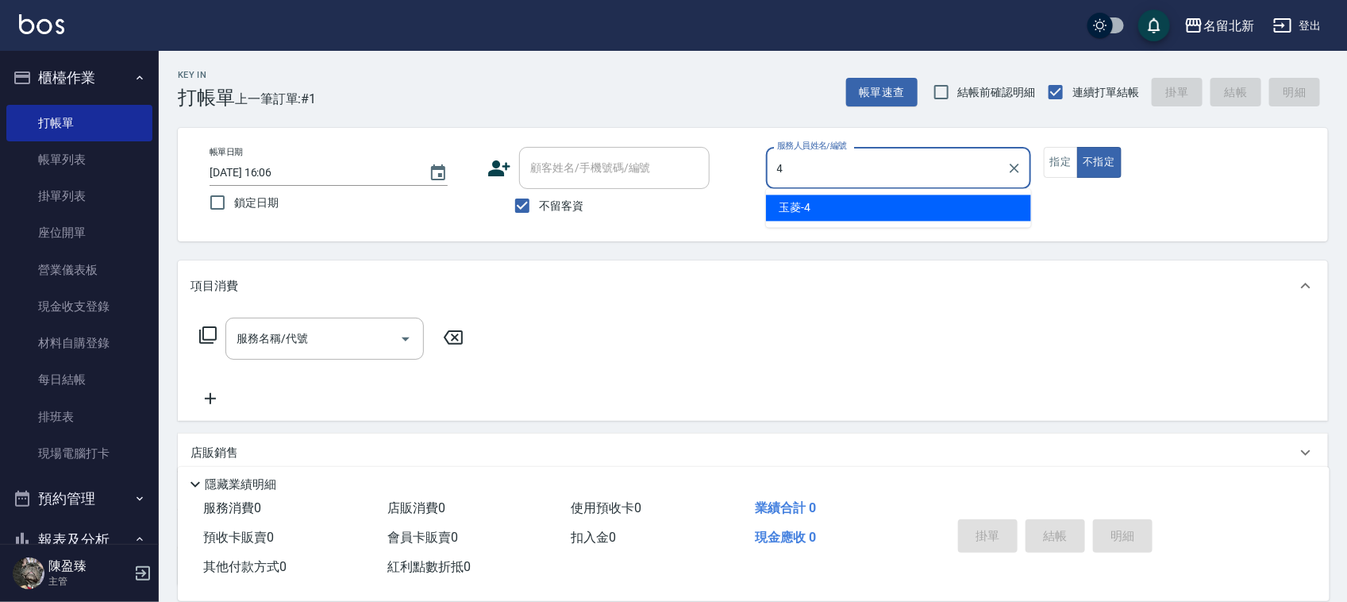
type input "玉菱-4"
type button "false"
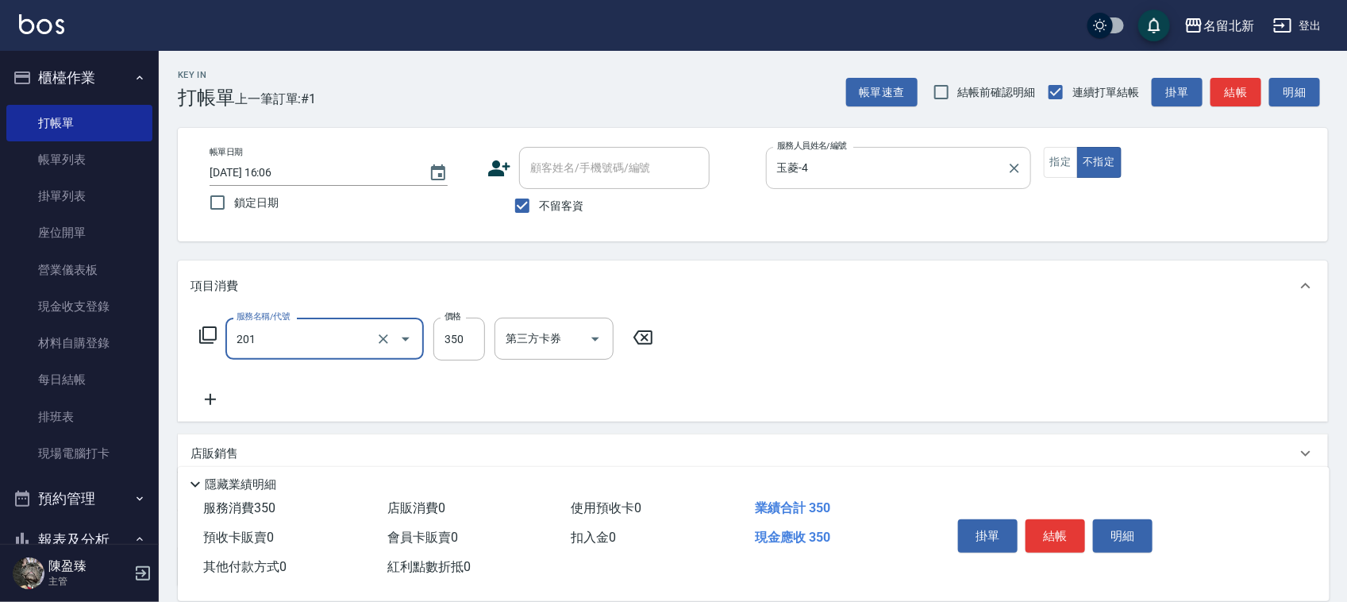
type input "一般洗髮(201)"
click at [472, 340] on input "350" at bounding box center [459, 338] width 52 height 43
type input "100"
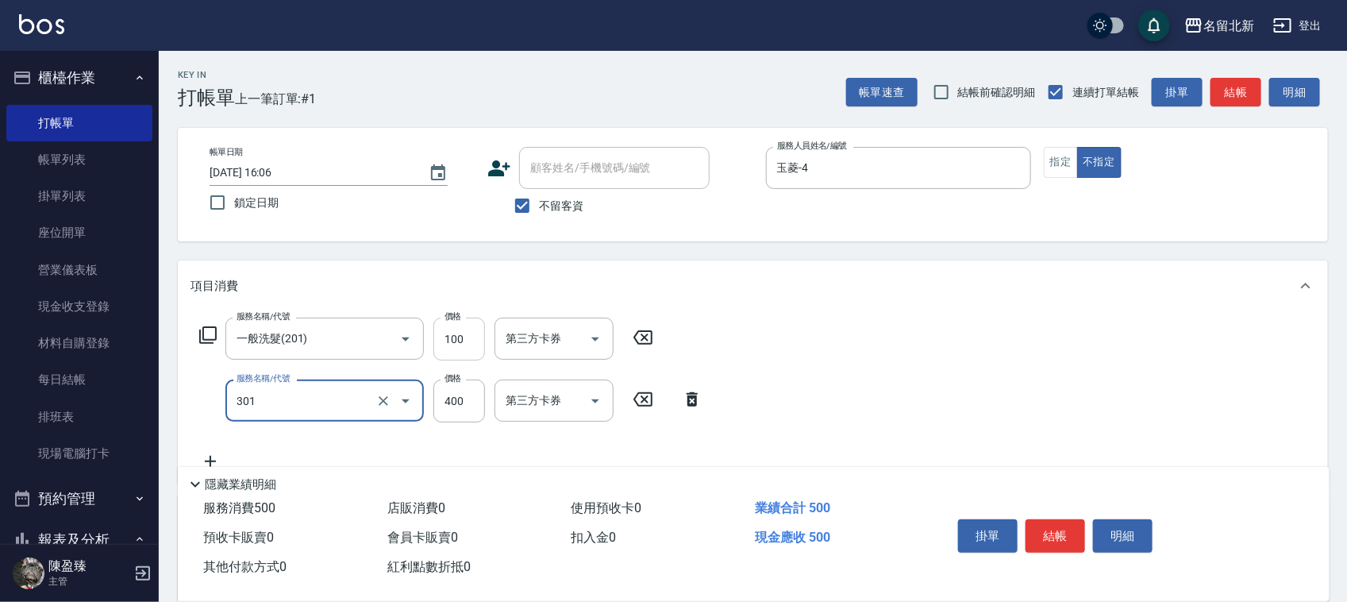
type input "造型剪髮(301)"
type input "380"
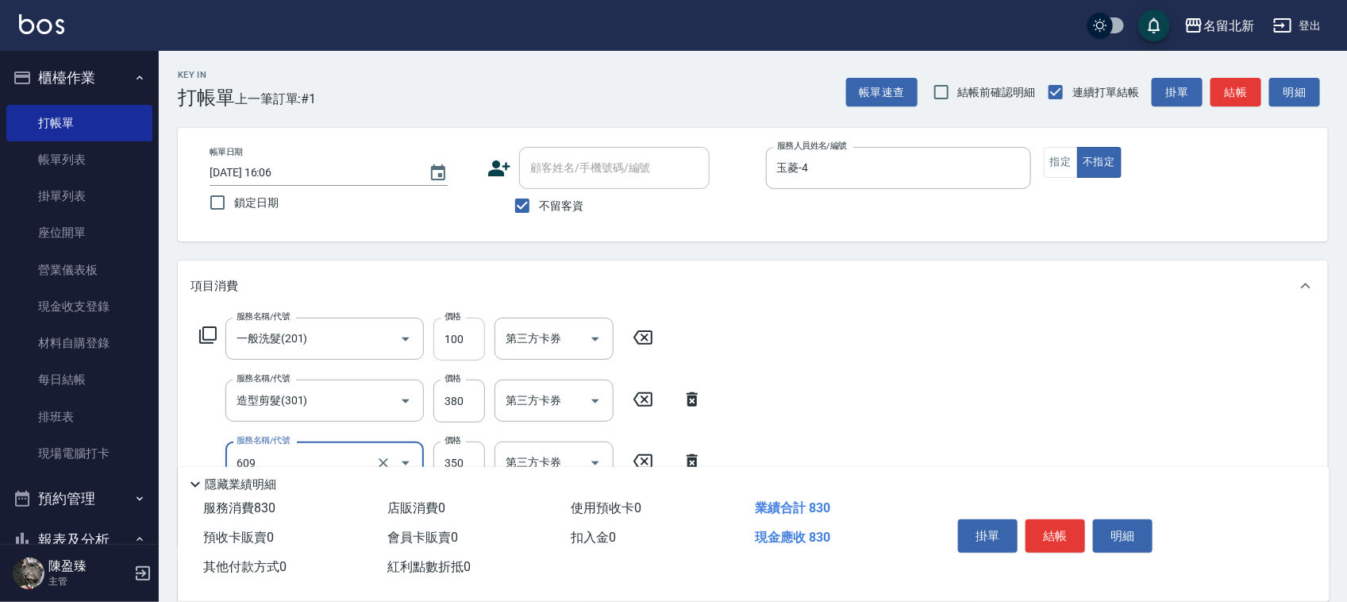
type input "頭皮隔離(609)"
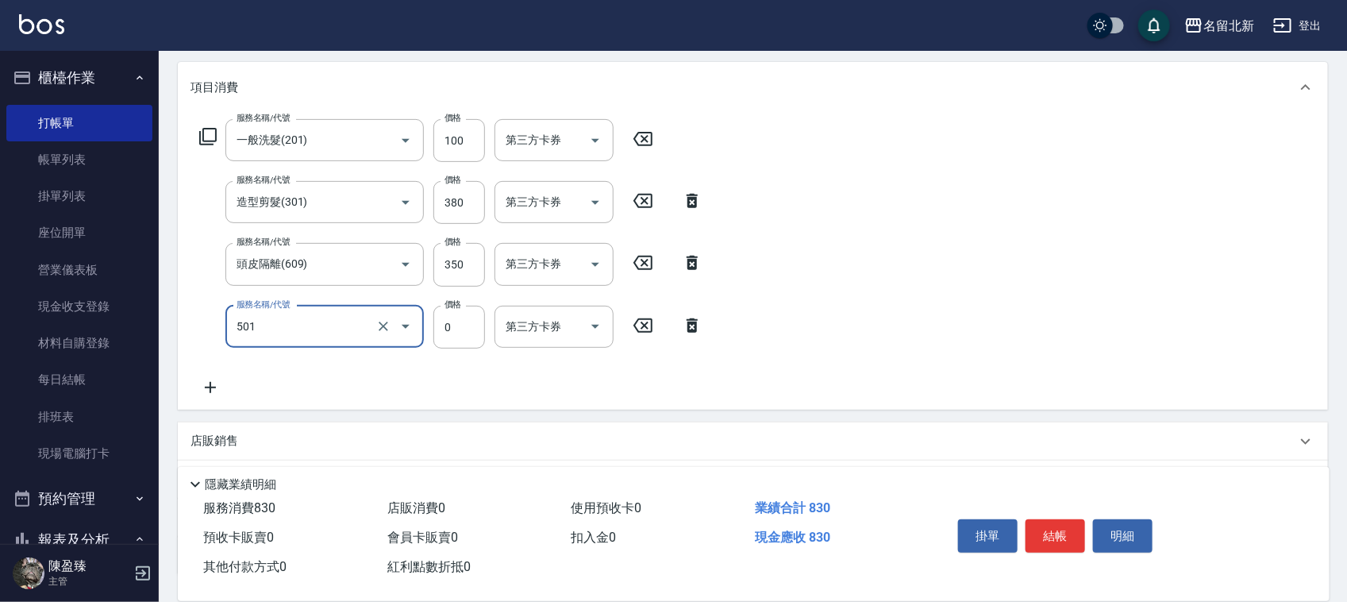
type input "染髮(501)"
type input "1790"
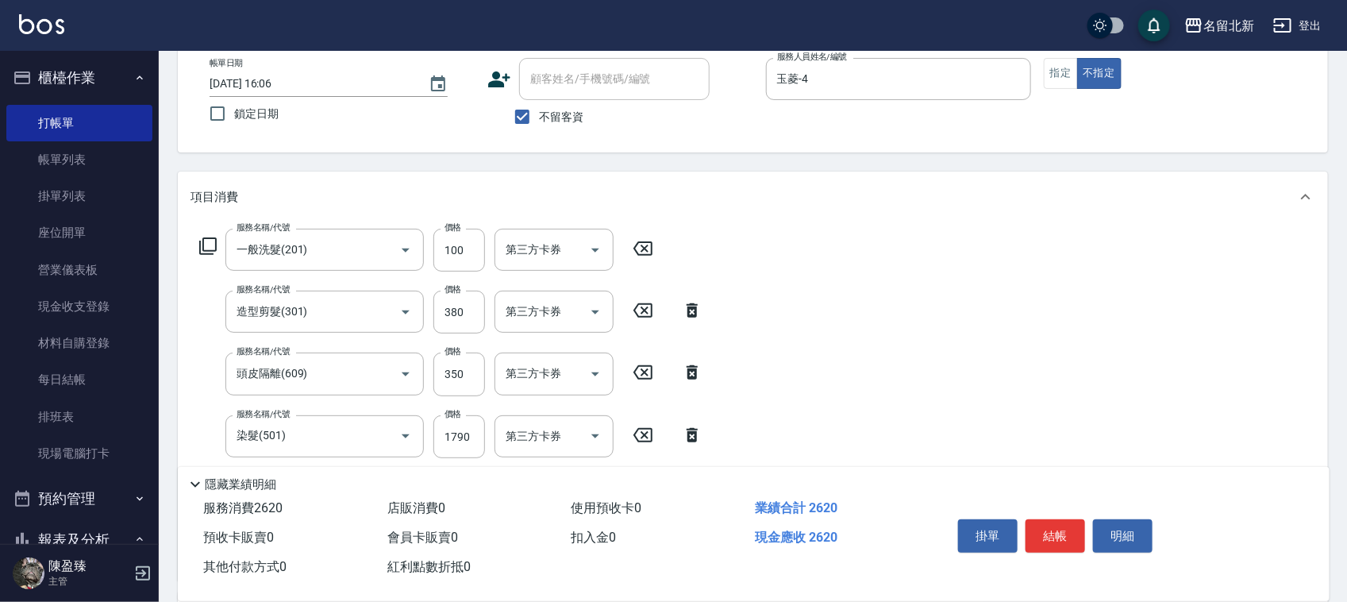
scroll to position [0, 0]
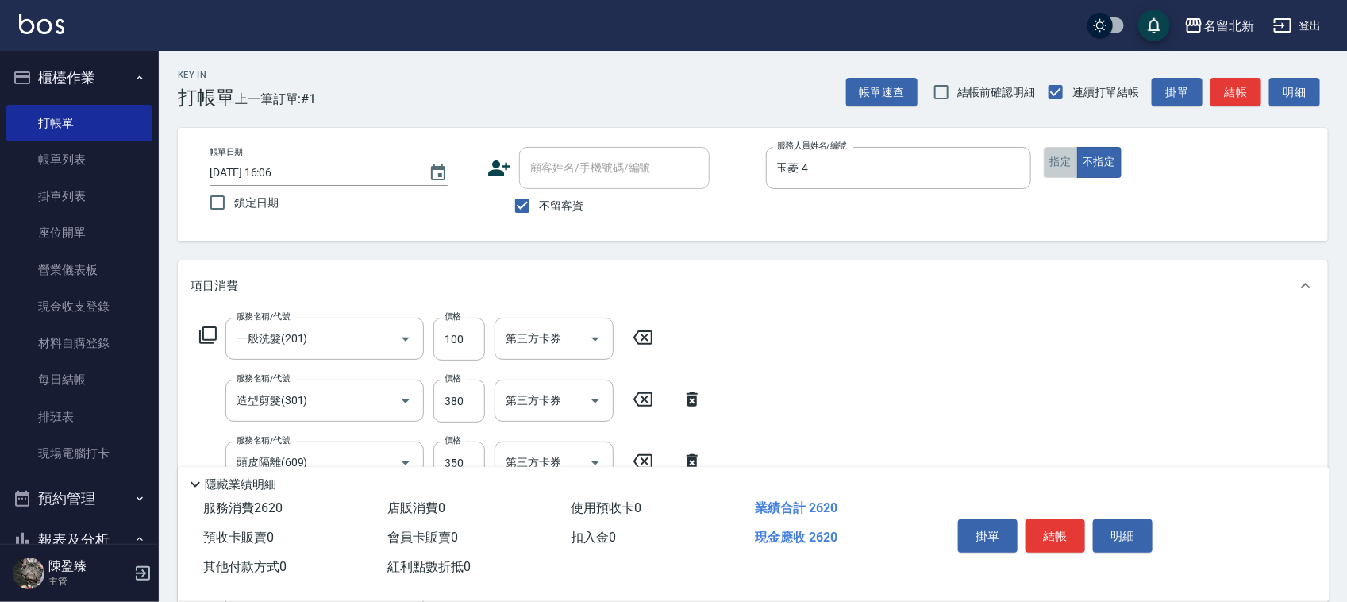
click at [1049, 152] on button "指定" at bounding box center [1061, 162] width 34 height 31
click at [1057, 521] on button "結帳" at bounding box center [1055, 535] width 60 height 33
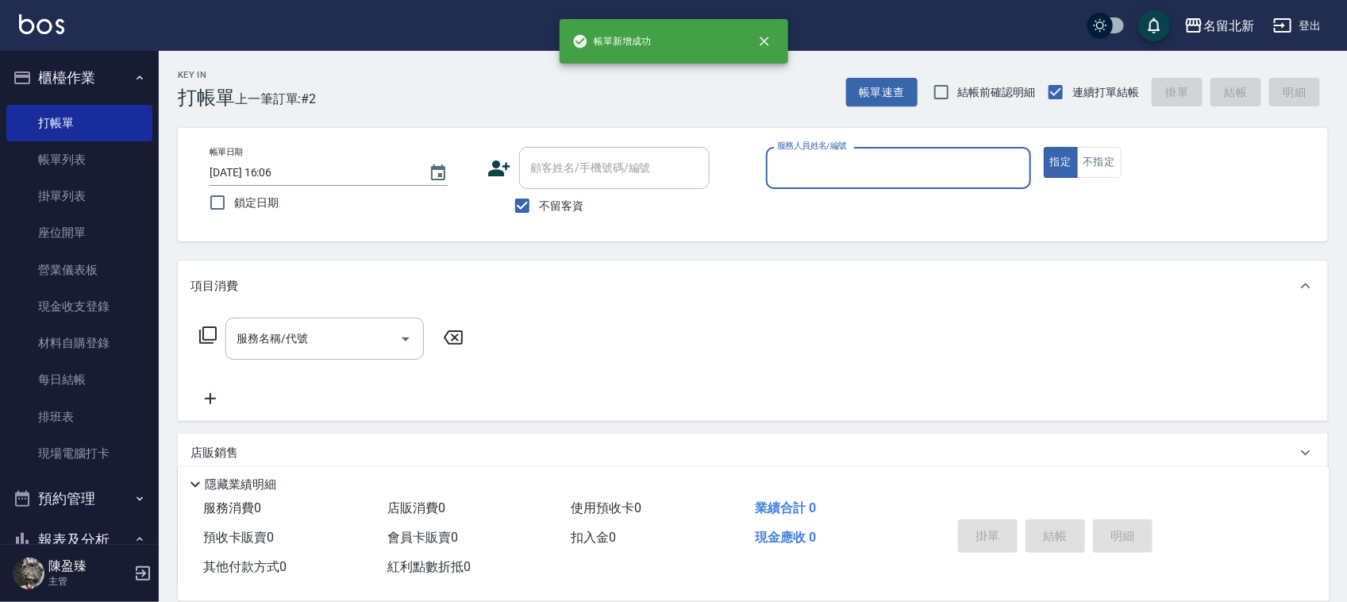
click at [833, 179] on input "服務人員姓名/編號" at bounding box center [898, 168] width 251 height 28
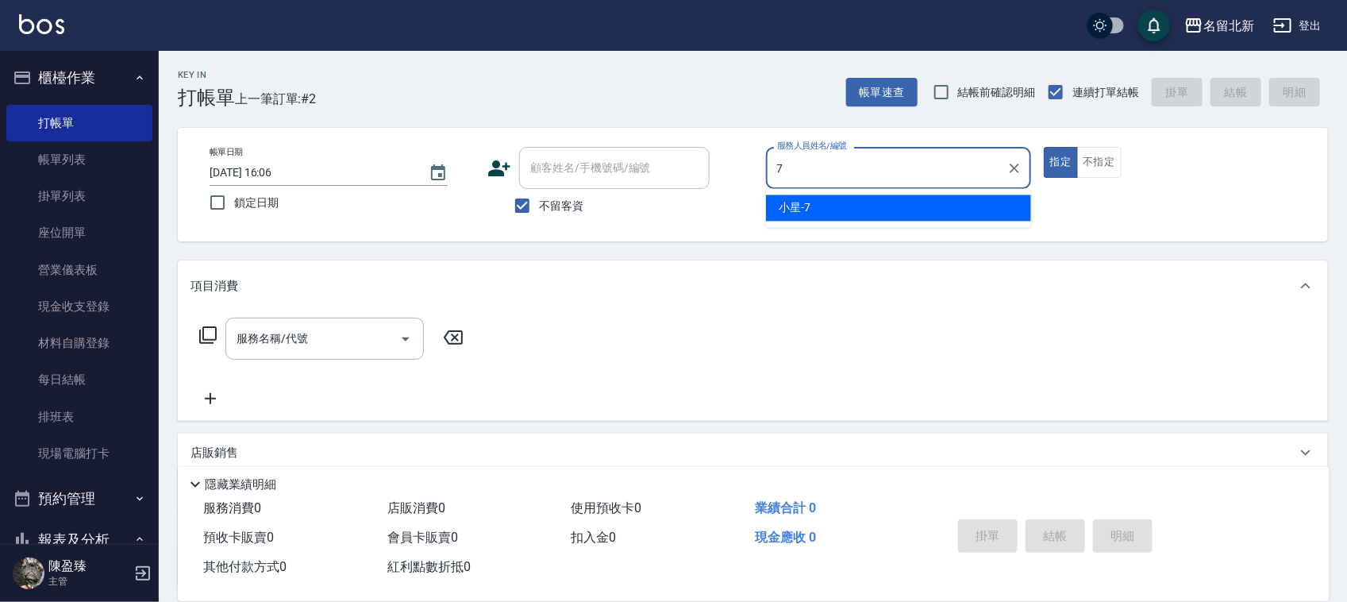
type input "小星-7"
type button "true"
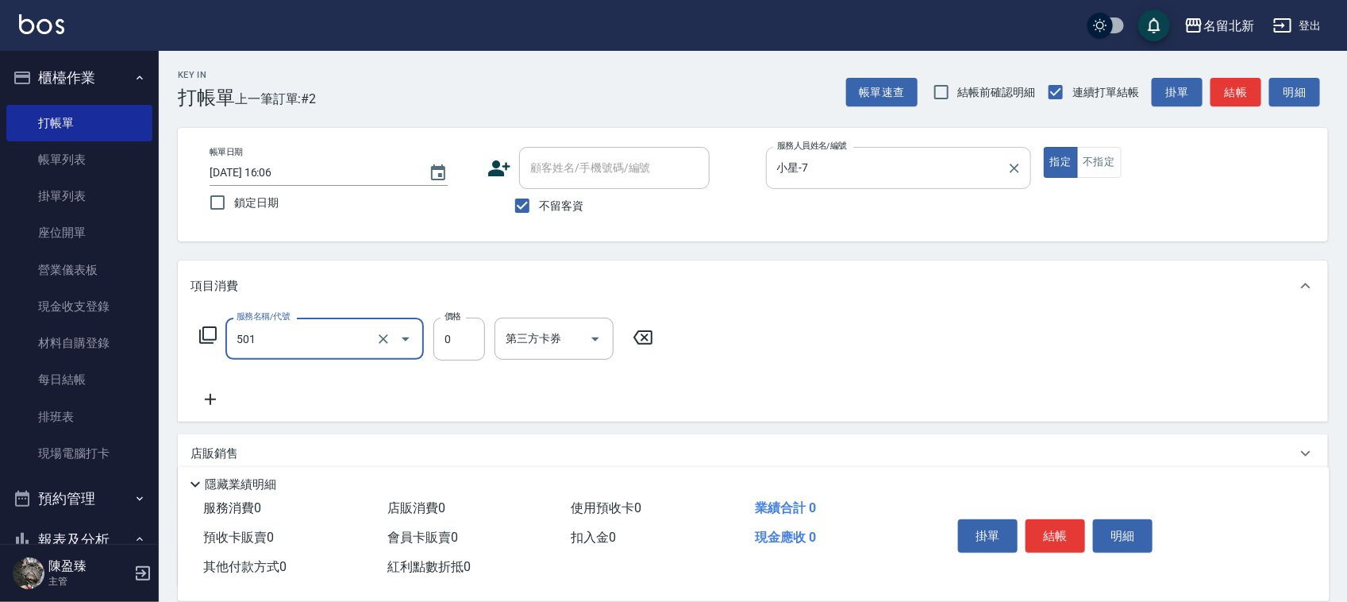
type input "染髮(501)"
type input "1000"
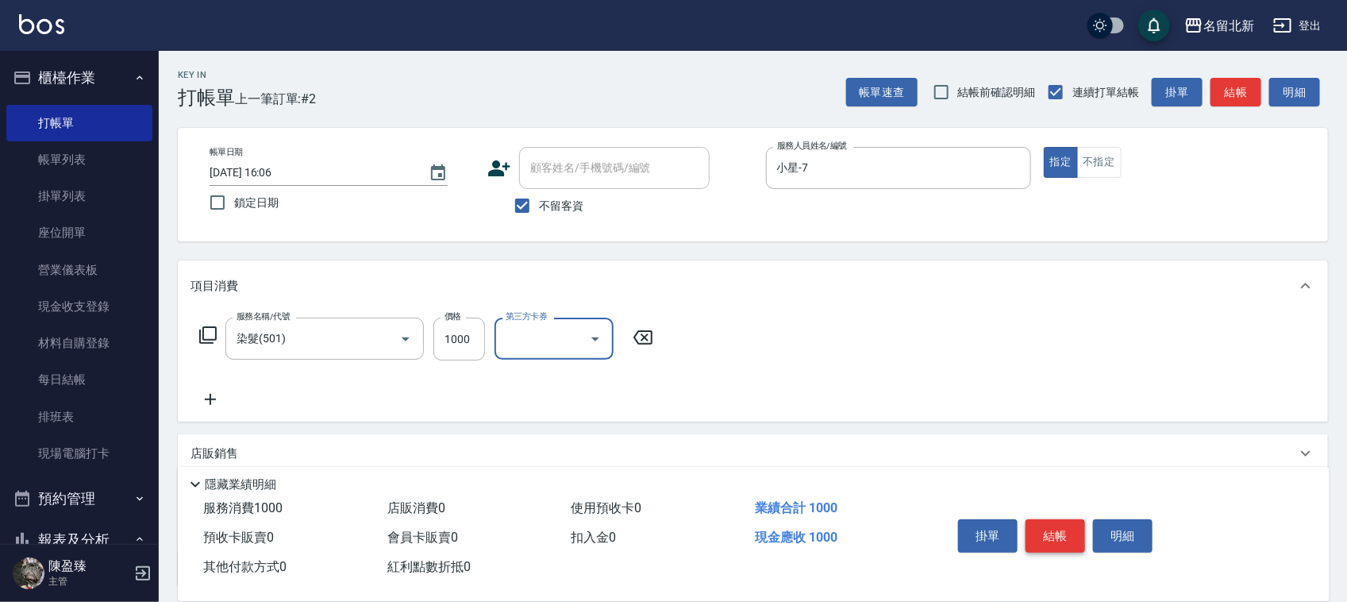
click at [1046, 530] on button "結帳" at bounding box center [1055, 535] width 60 height 33
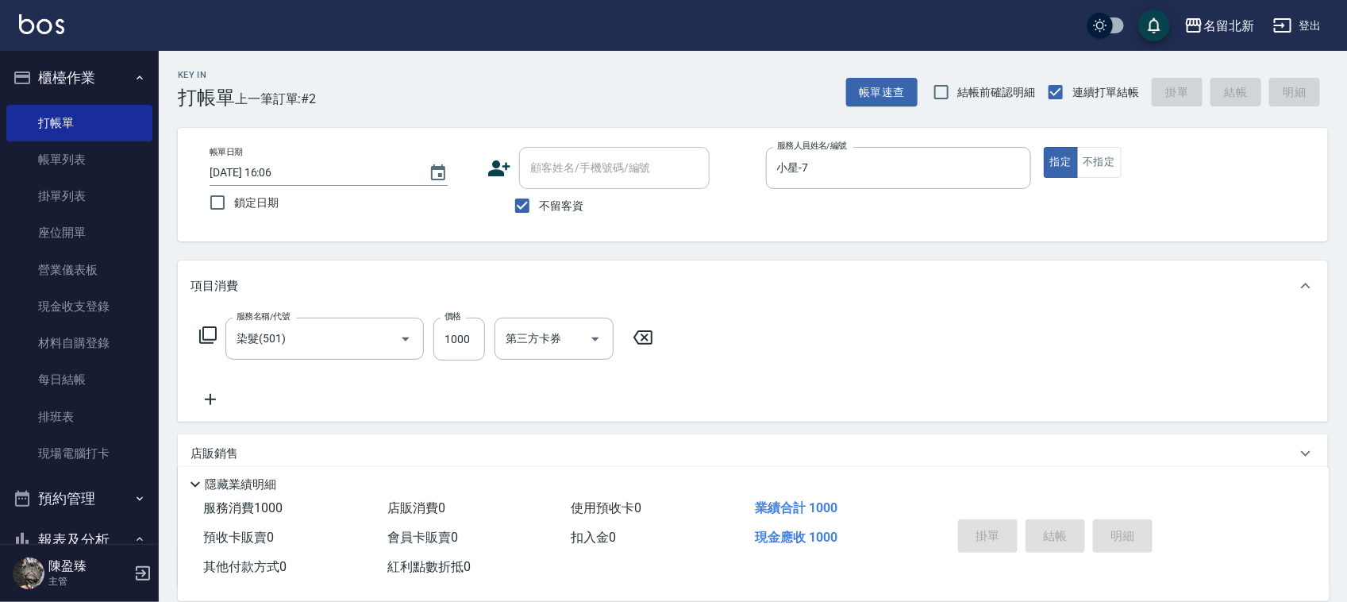
type input "[DATE] 16:07"
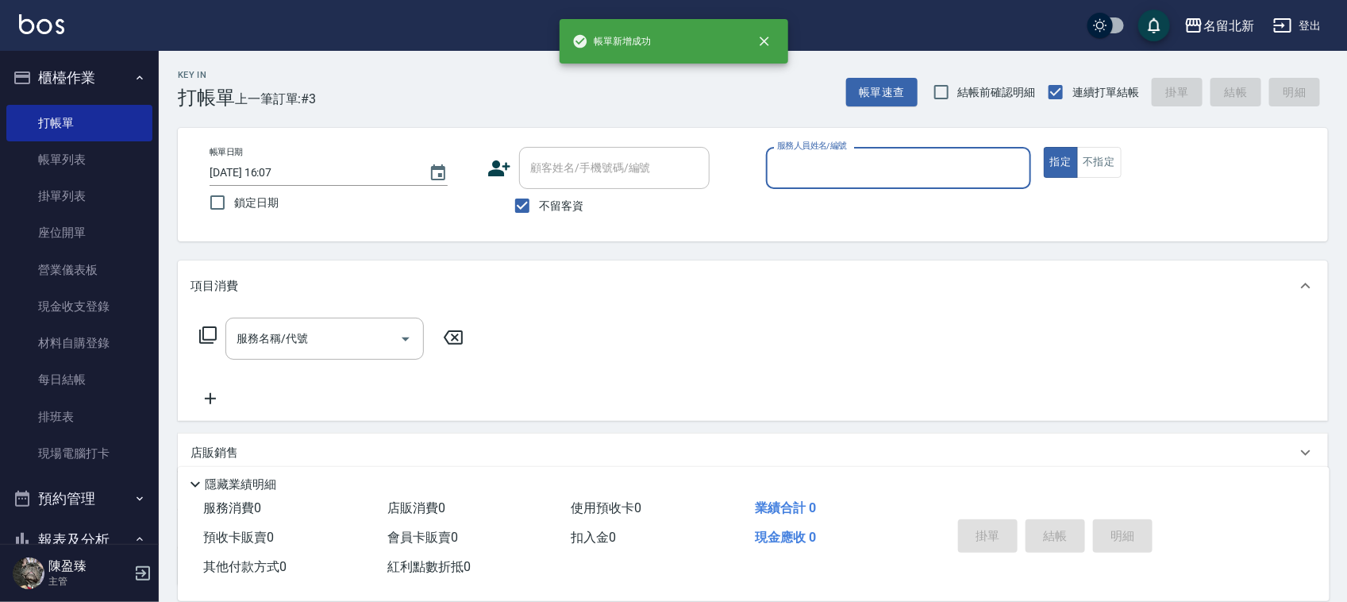
drag, startPoint x: 867, startPoint y: 149, endPoint x: 878, endPoint y: 160, distance: 14.6
click at [870, 153] on div "服務人員姓名/編號" at bounding box center [898, 168] width 265 height 42
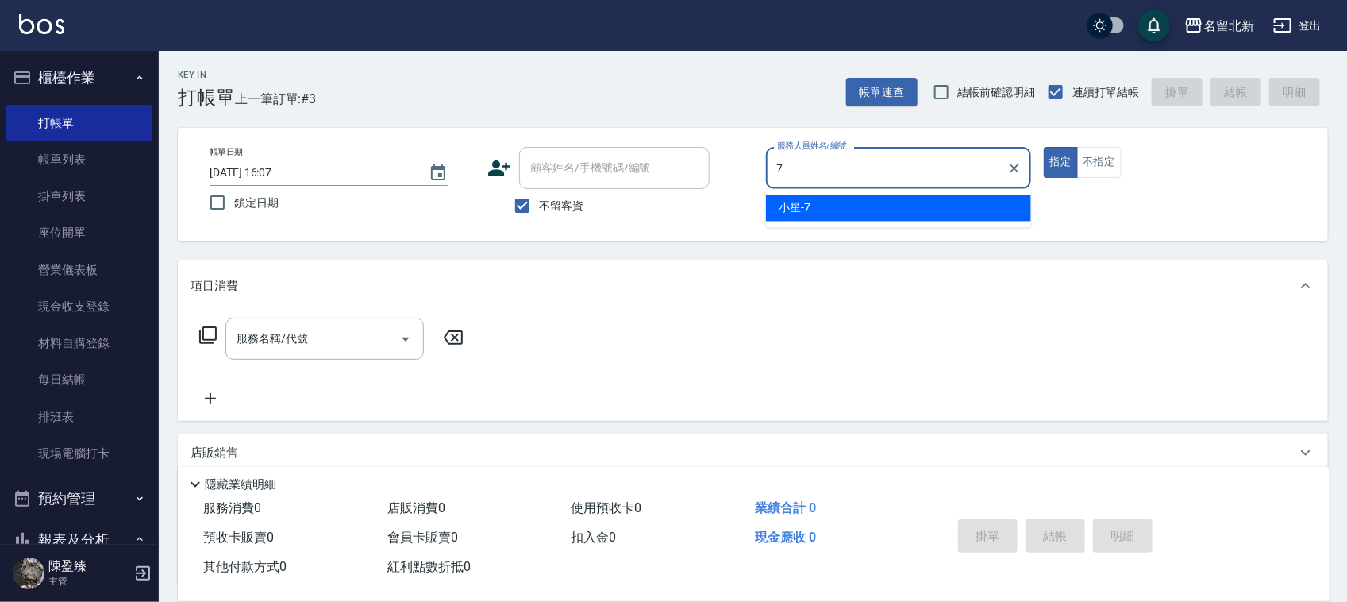
type input "小星-7"
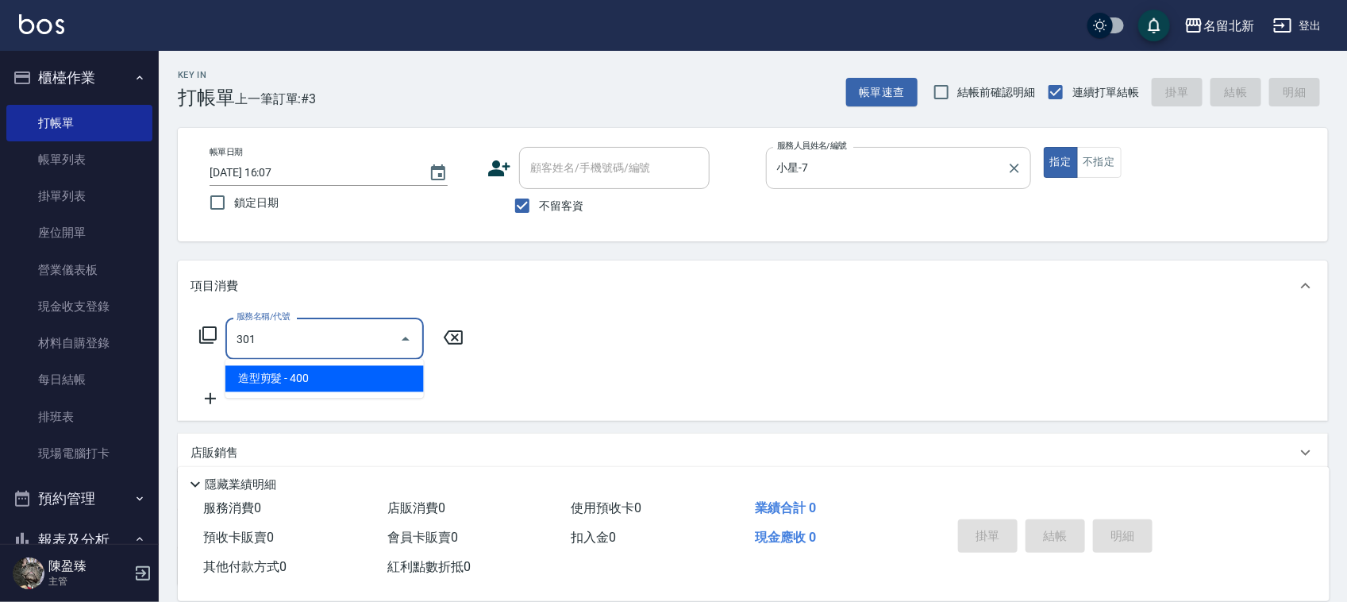
type input "造型剪髮(301)"
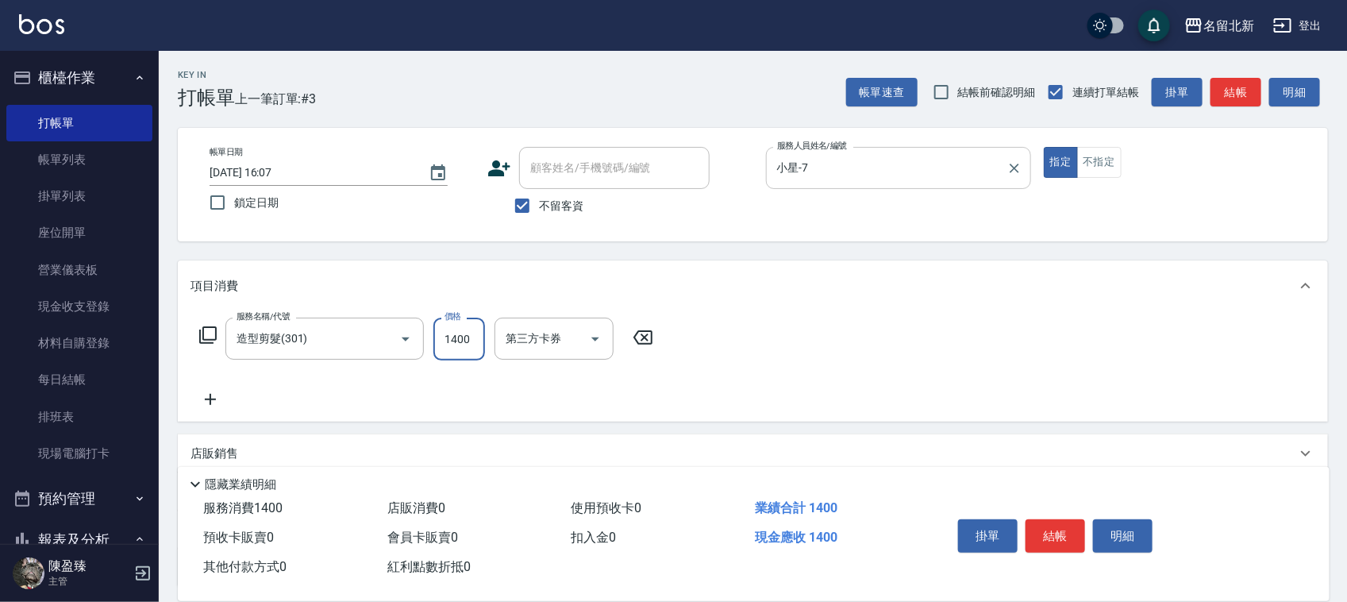
type input "1400"
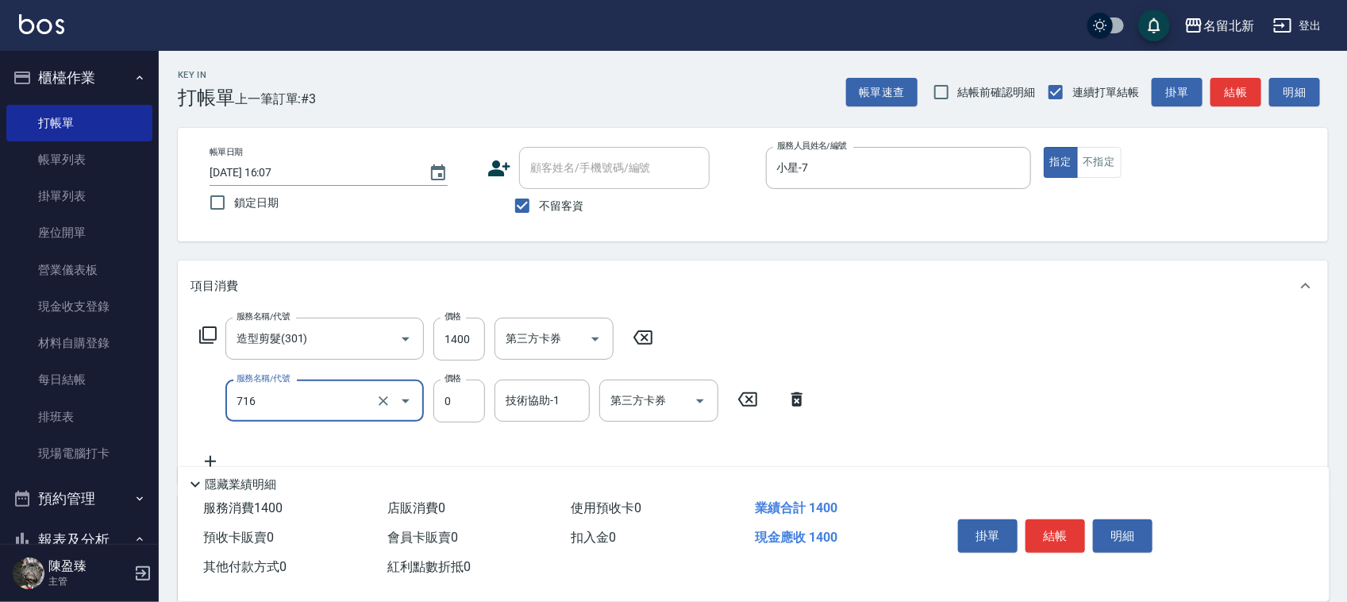
type input "互助160(716)"
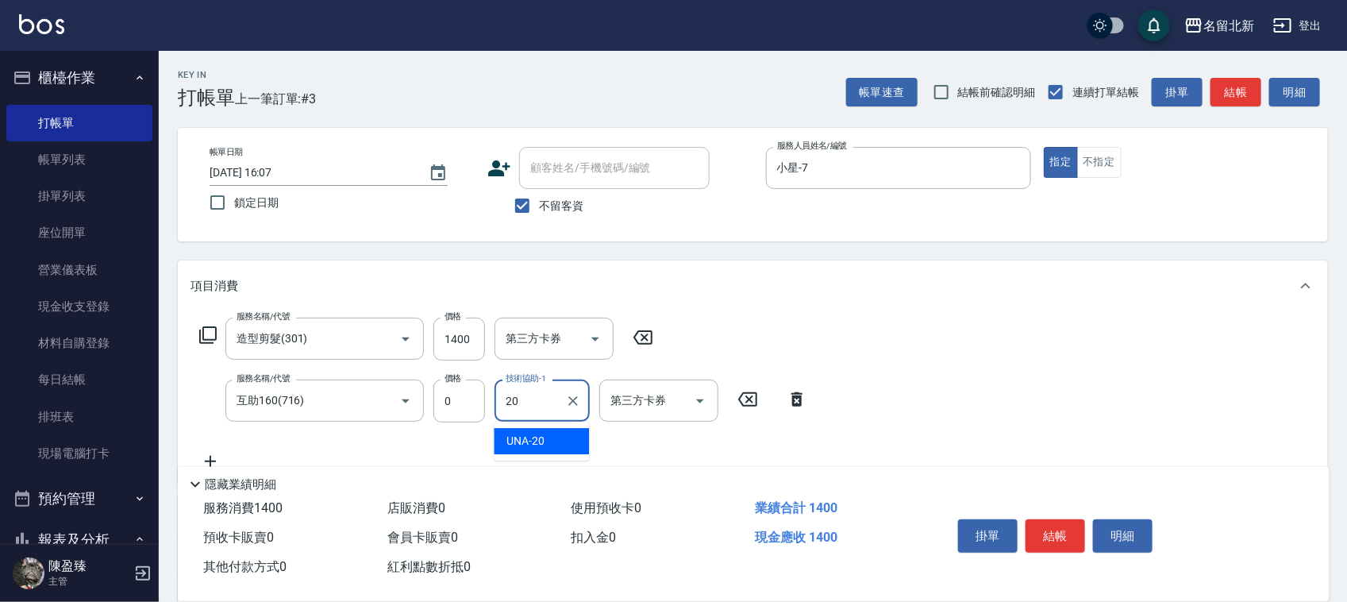
type input "UNA-20"
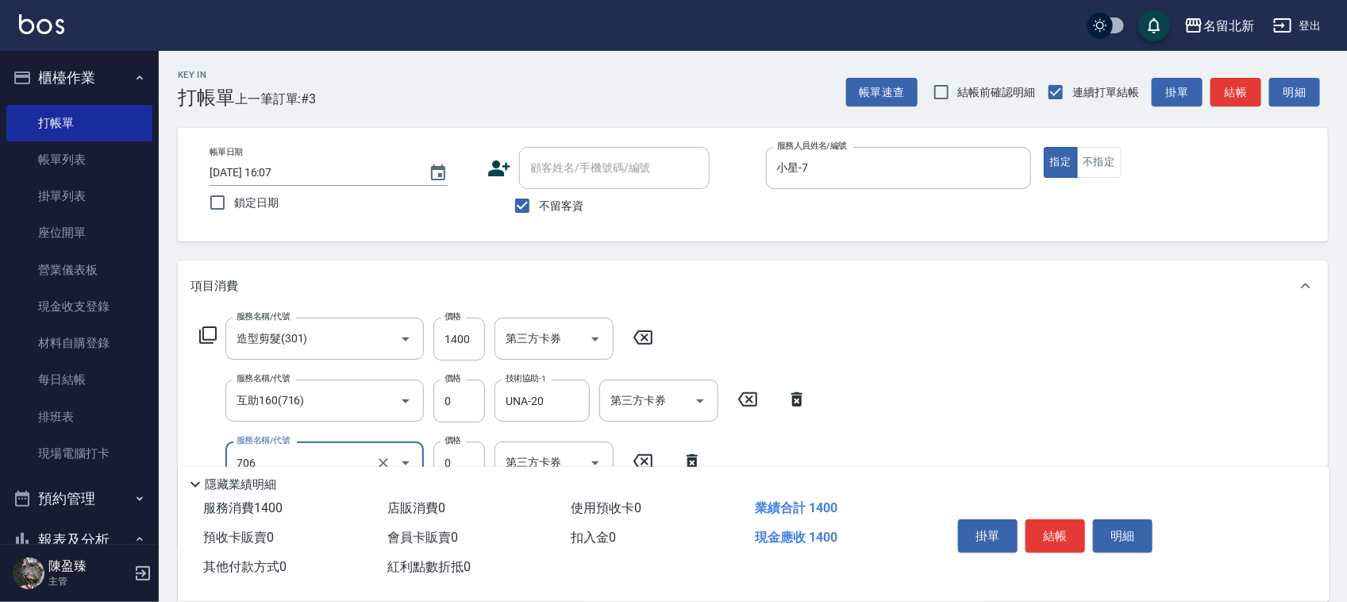
type input "互助60(706)"
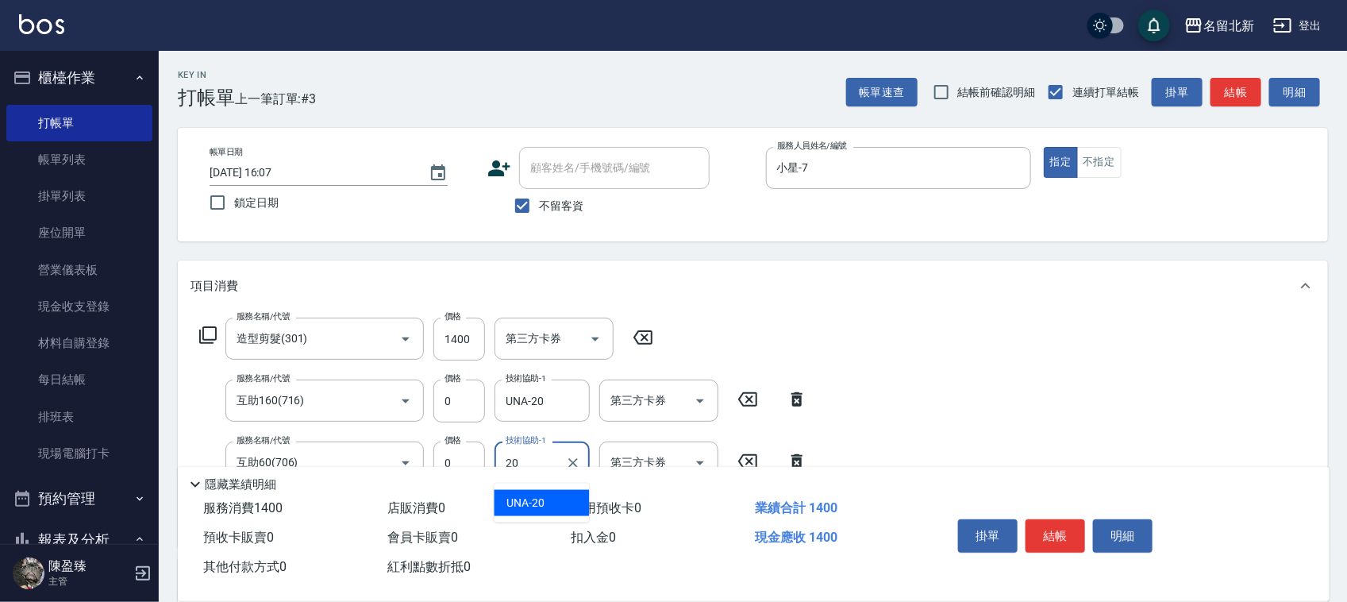
type input "UNA-20"
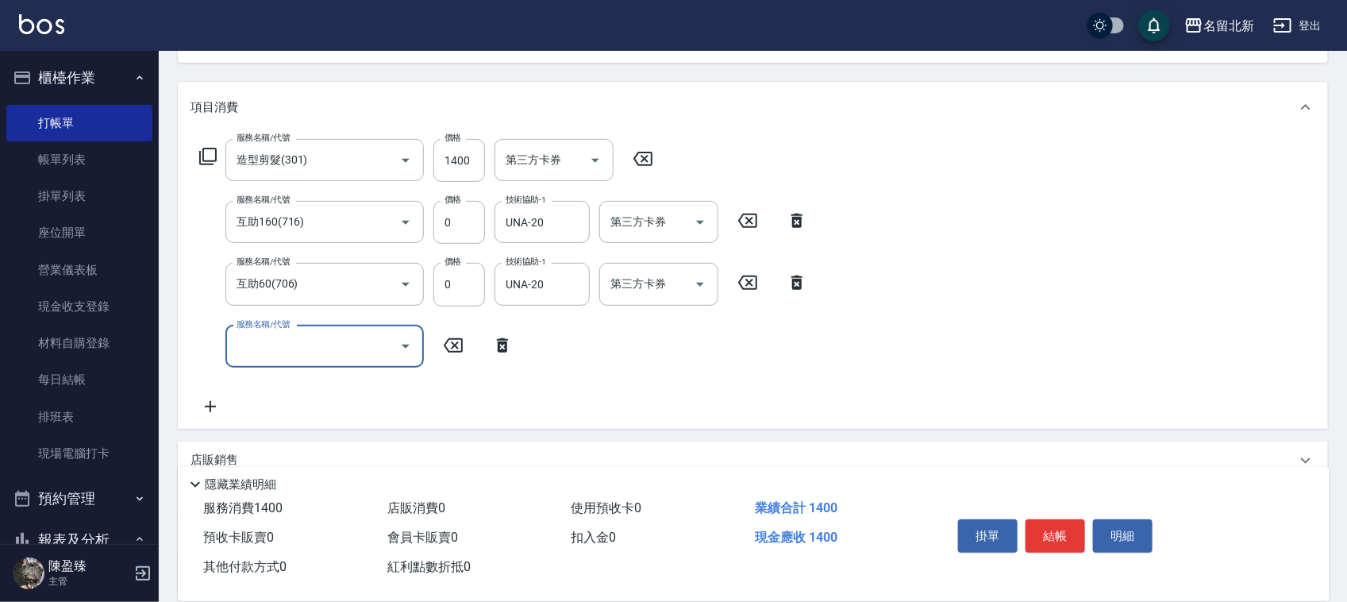
scroll to position [321, 0]
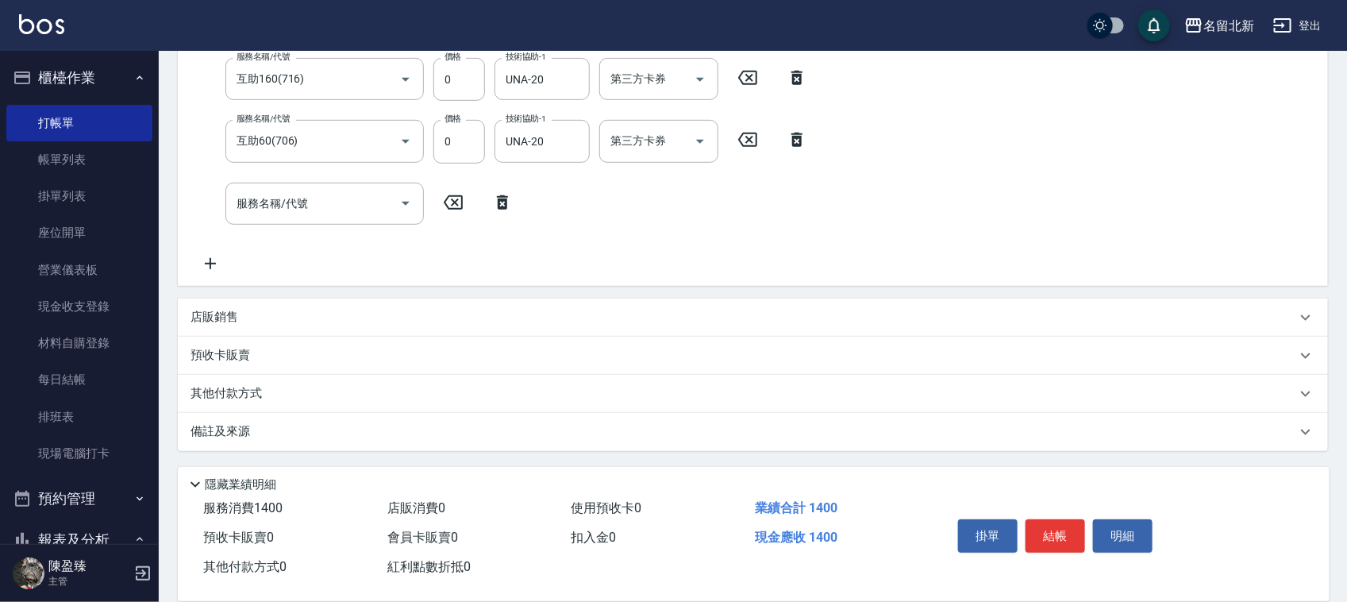
click at [230, 401] on p "其他付款方式" at bounding box center [229, 393] width 79 height 17
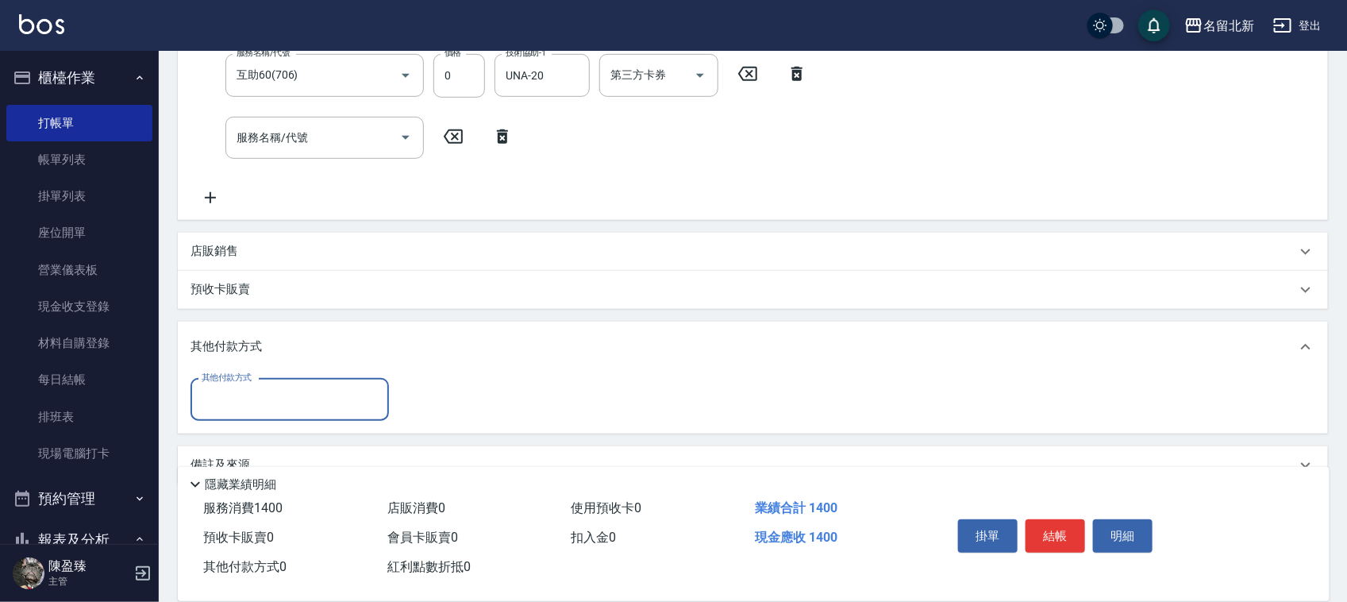
scroll to position [421, 0]
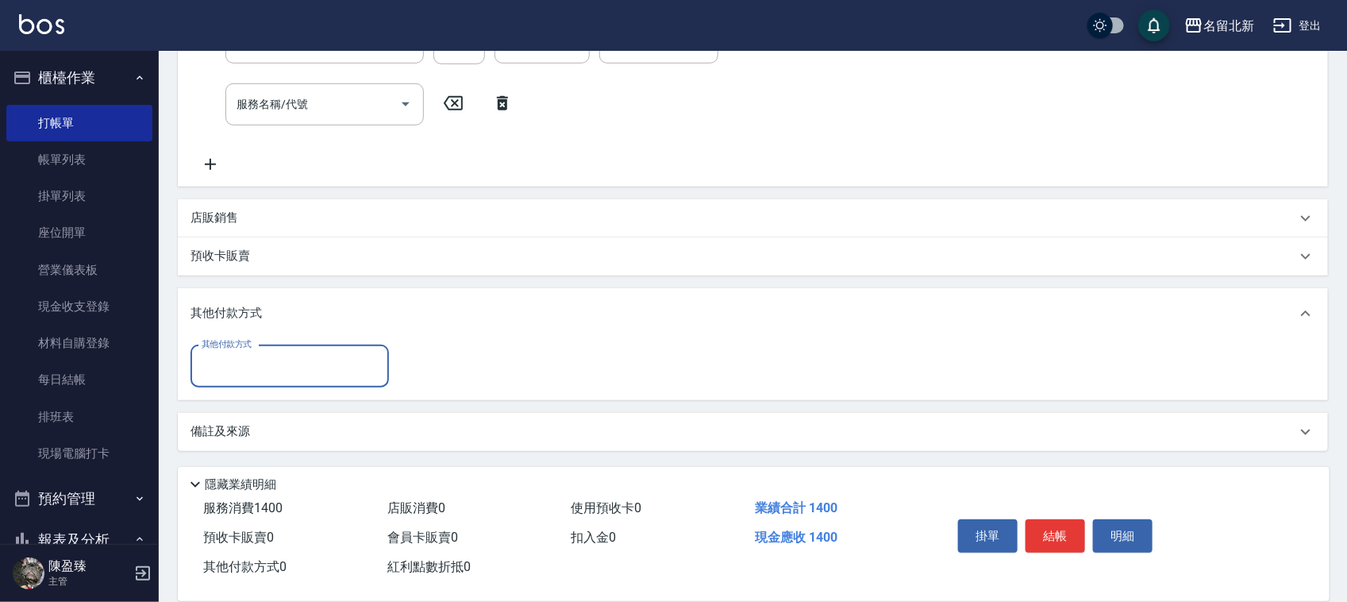
click at [225, 357] on input "其他付款方式" at bounding box center [290, 366] width 184 height 28
type input "14"
click at [367, 367] on icon "Clear" at bounding box center [372, 366] width 16 height 16
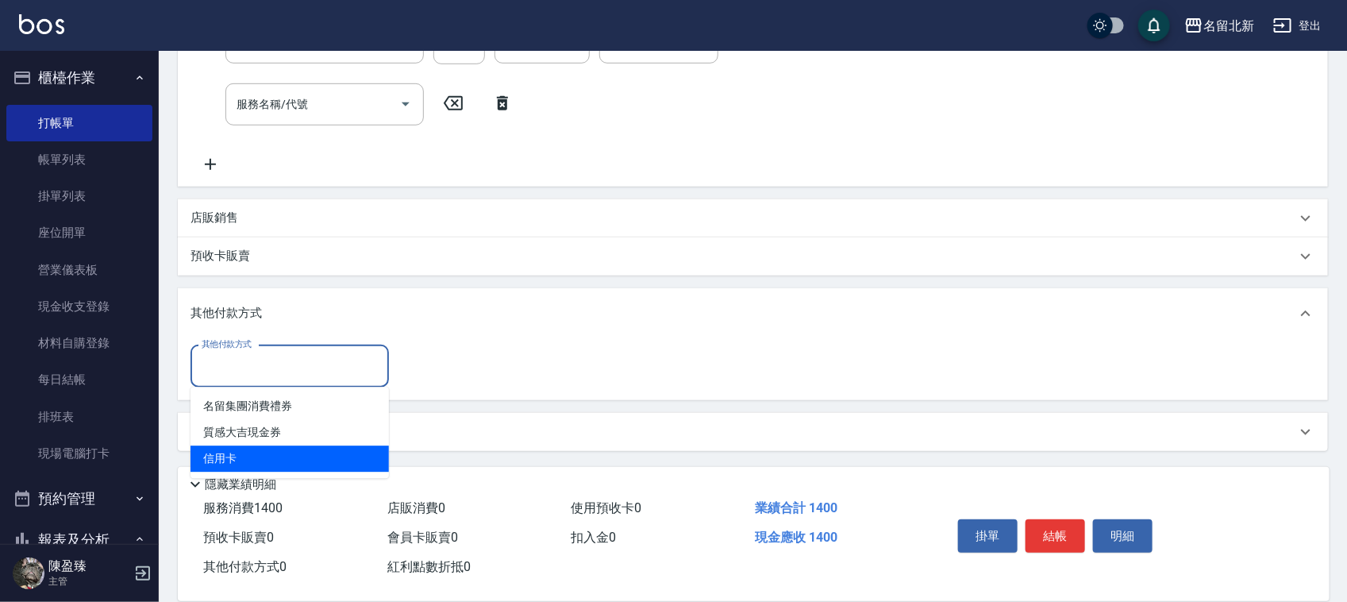
drag, startPoint x: 252, startPoint y: 464, endPoint x: 256, endPoint y: 422, distance: 42.3
click at [252, 466] on span "信用卡" at bounding box center [289, 459] width 198 height 26
type input "信用卡"
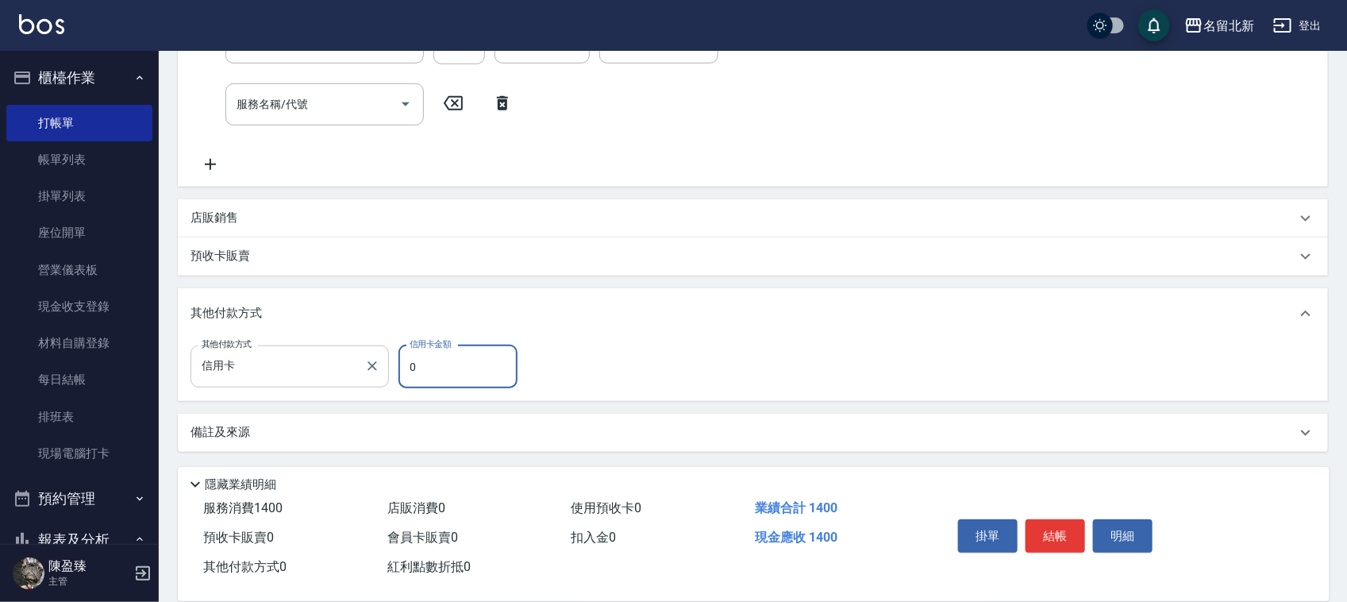
drag, startPoint x: 418, startPoint y: 359, endPoint x: 394, endPoint y: 363, distance: 24.3
click at [394, 363] on div "其他付款方式 信用卡 其他付款方式 信用卡金額 0 信用卡金額" at bounding box center [358, 366] width 336 height 43
type input "1400"
click at [1049, 526] on button "結帳" at bounding box center [1055, 535] width 60 height 33
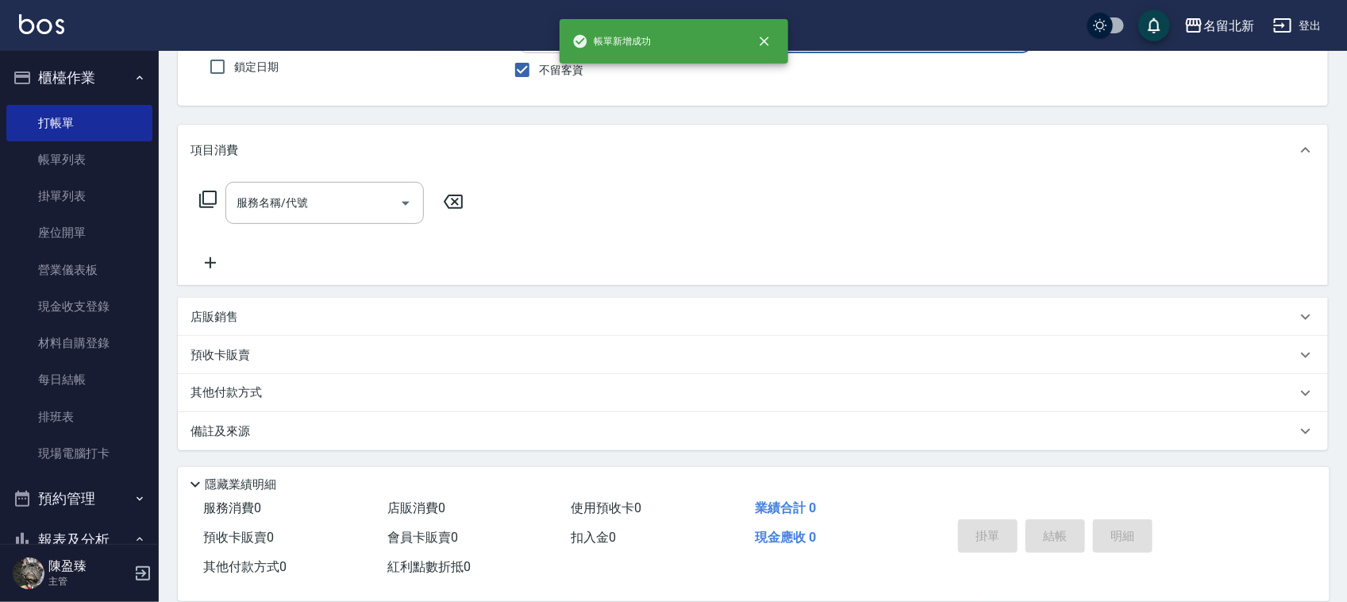
scroll to position [0, 0]
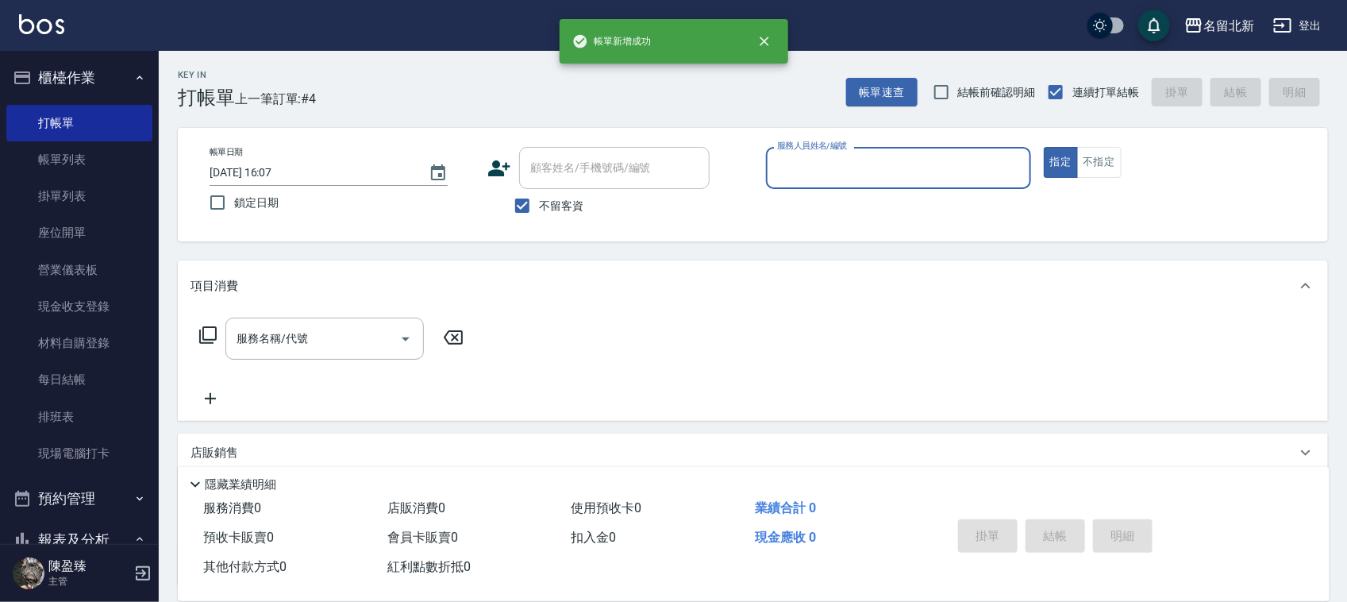
click at [863, 179] on input "服務人員姓名/編號" at bounding box center [898, 168] width 251 height 28
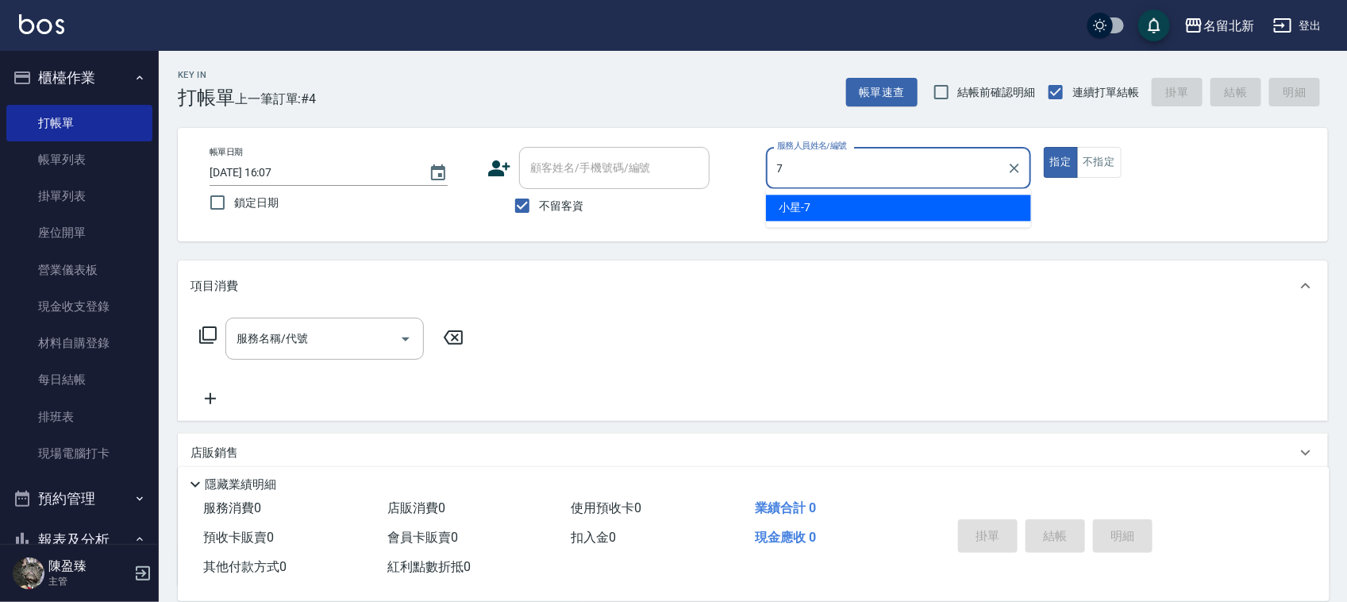
type input "小星-7"
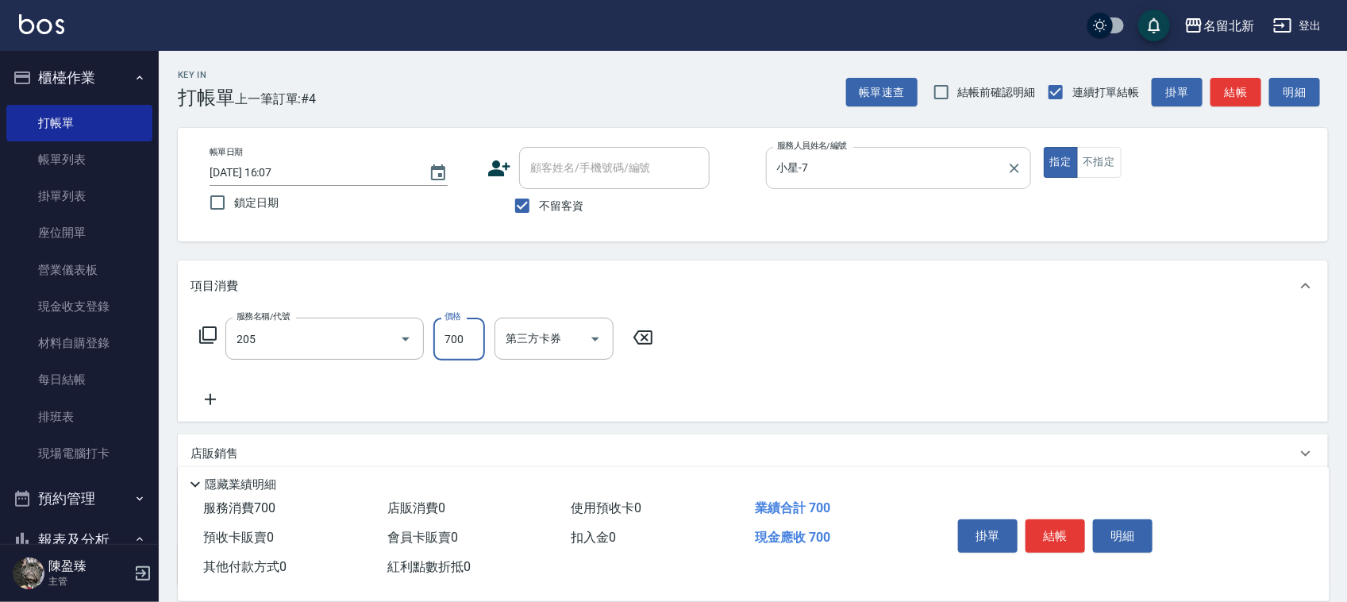
type input "精油+去角質洗(205)"
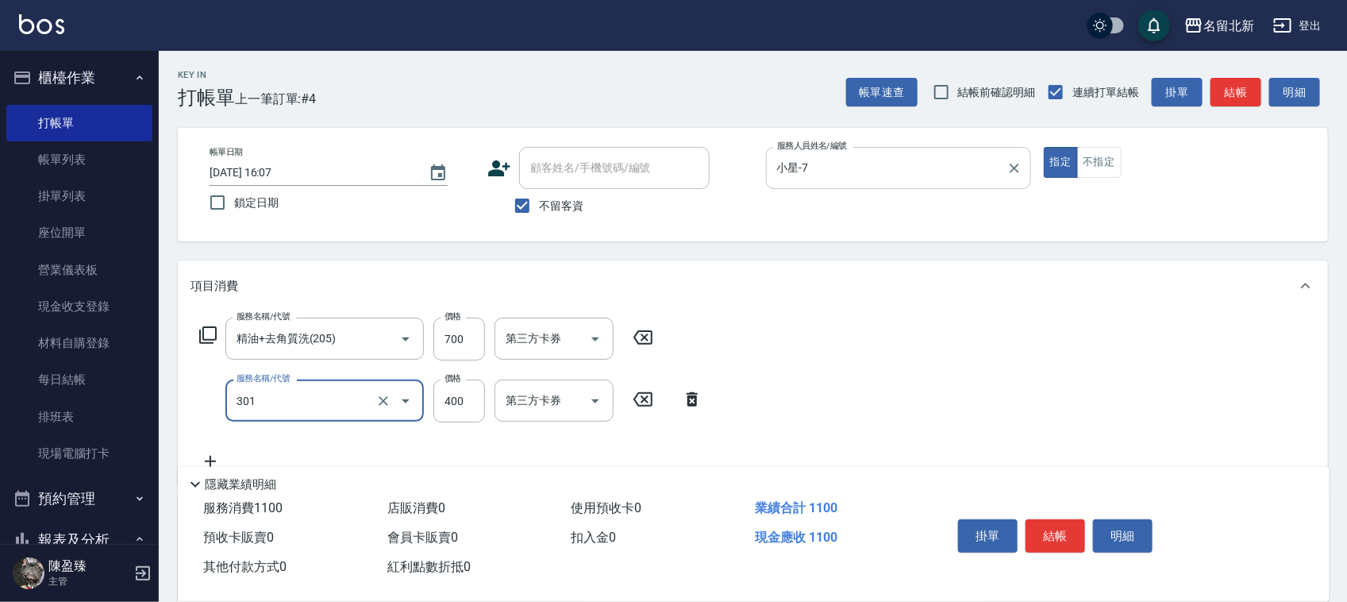
type input "造型剪髮(301)"
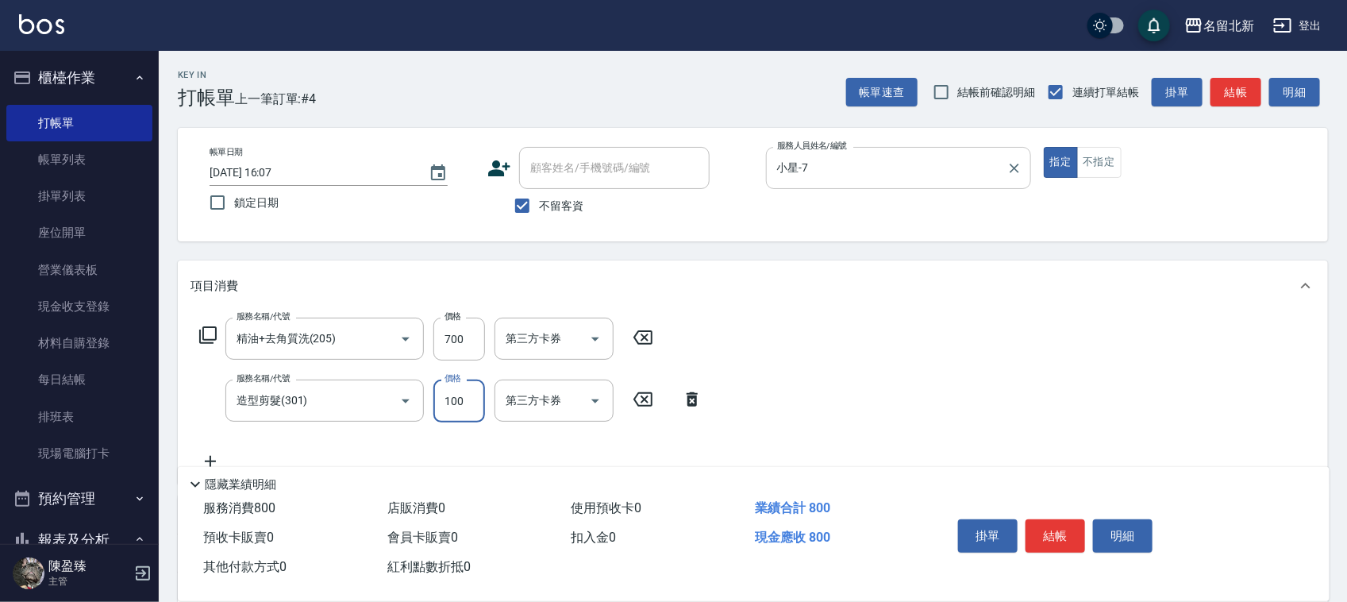
type input "100"
type input "互助120(712)"
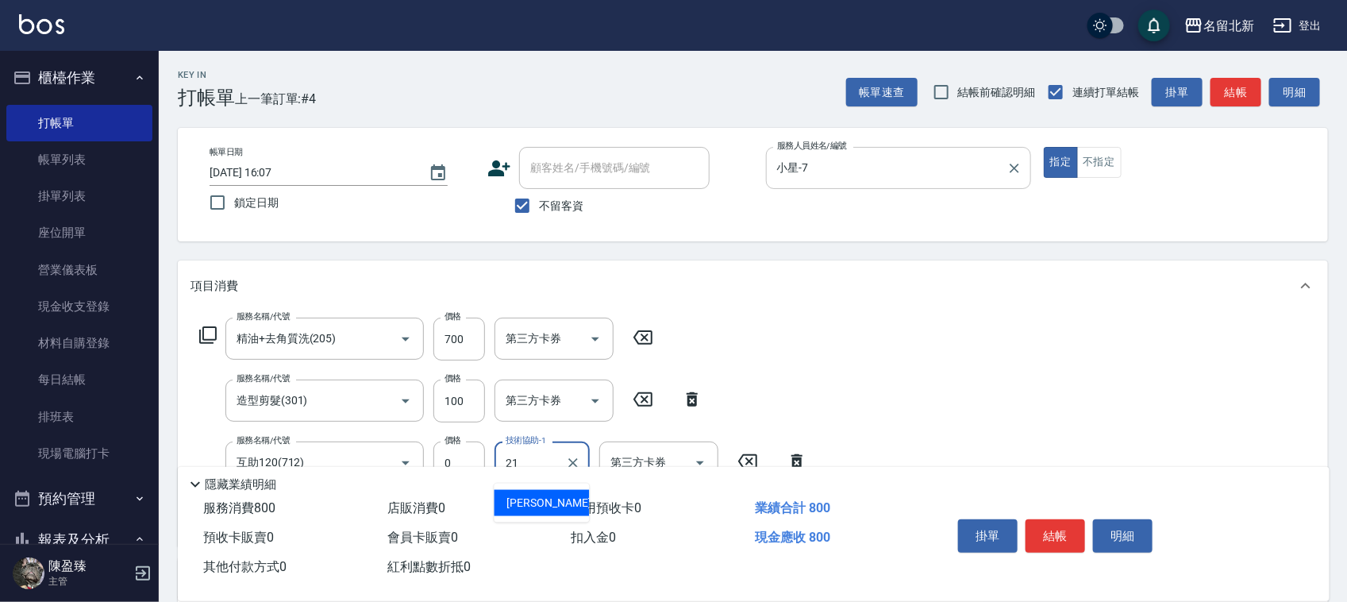
type input "[PERSON_NAME]-21"
click at [1057, 534] on button "結帳" at bounding box center [1055, 535] width 60 height 33
